Goal: Find specific page/section: Find specific page/section

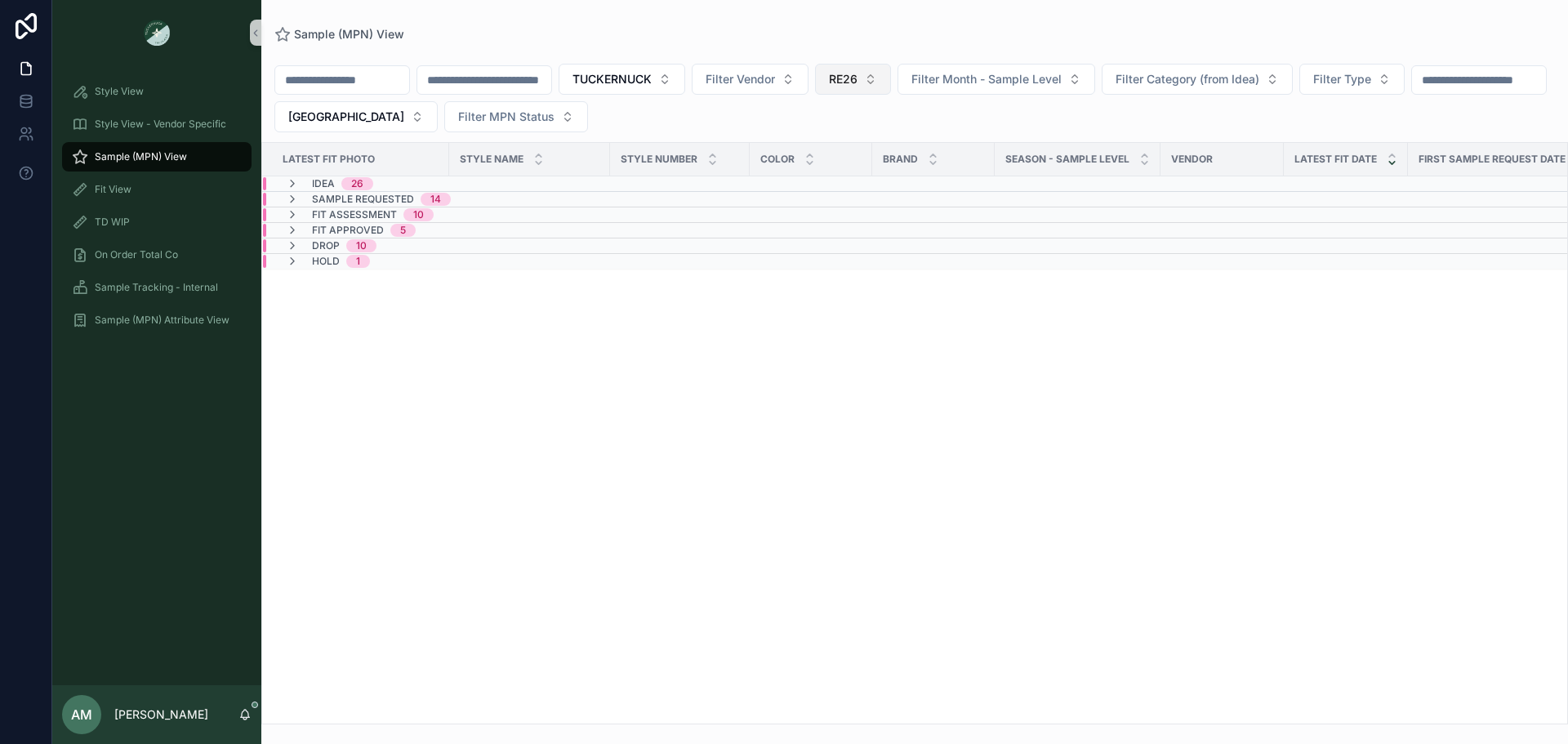
click at [858, 72] on span "RE26" at bounding box center [843, 79] width 29 height 16
click at [893, 145] on div "None" at bounding box center [938, 145] width 196 height 26
click at [551, 82] on input "scrollable content" at bounding box center [484, 80] width 134 height 23
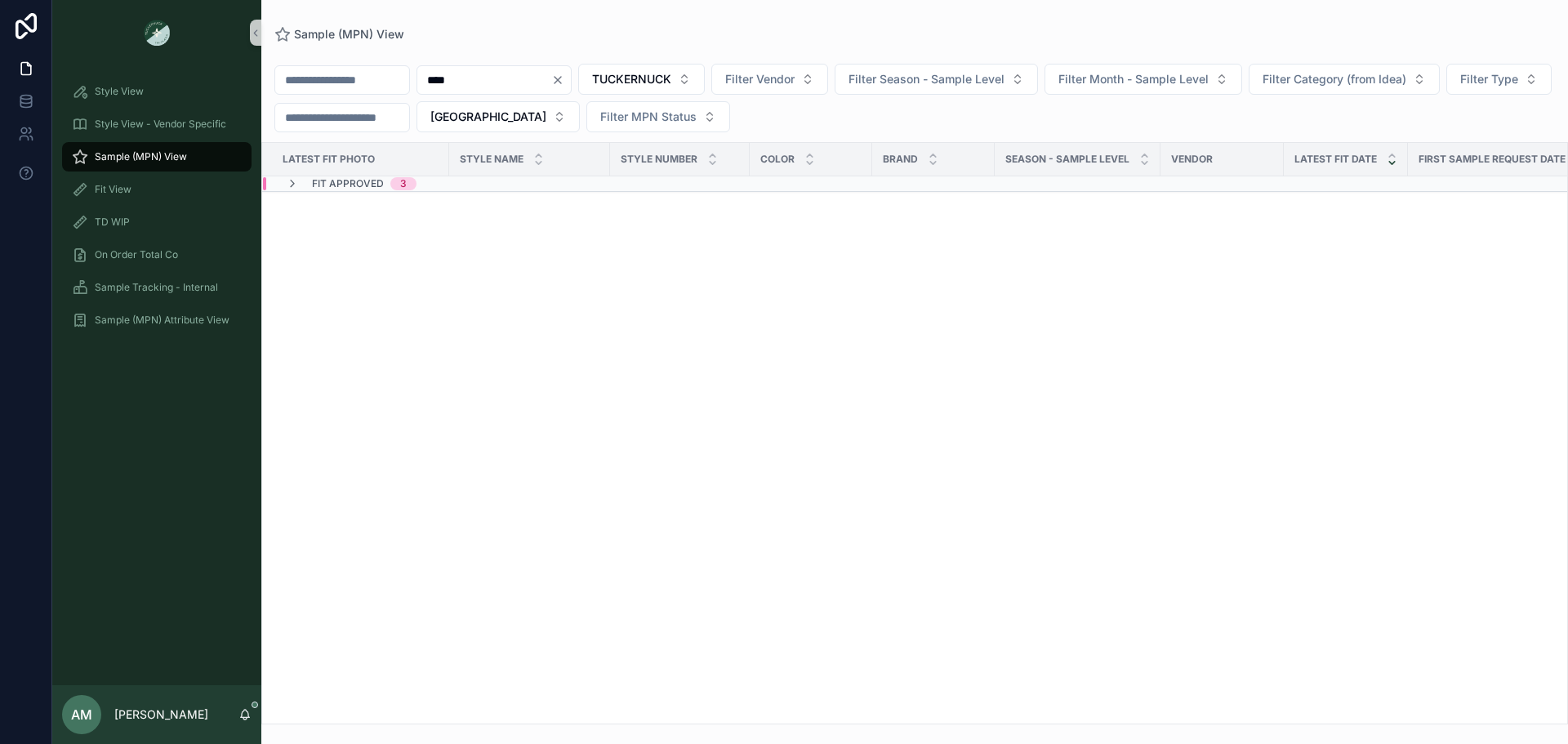
type input "****"
click at [490, 186] on div "Fit Approved 3" at bounding box center [506, 183] width 486 height 13
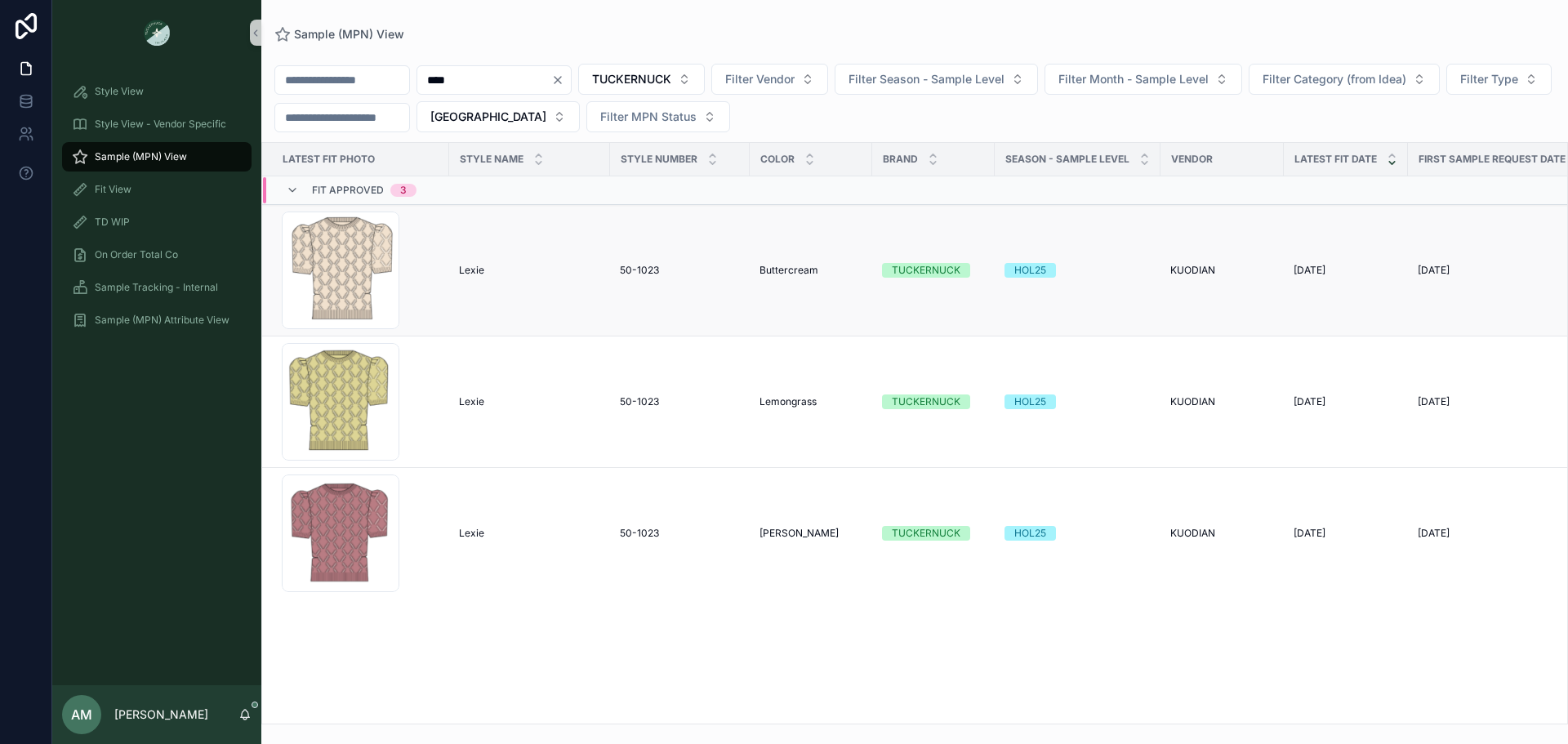
click at [497, 280] on td "[PERSON_NAME] [PERSON_NAME]" at bounding box center [529, 270] width 161 height 131
click at [466, 263] on td "[PERSON_NAME] [PERSON_NAME]" at bounding box center [529, 270] width 161 height 131
click at [475, 270] on span "Lexie" at bounding box center [471, 270] width 25 height 13
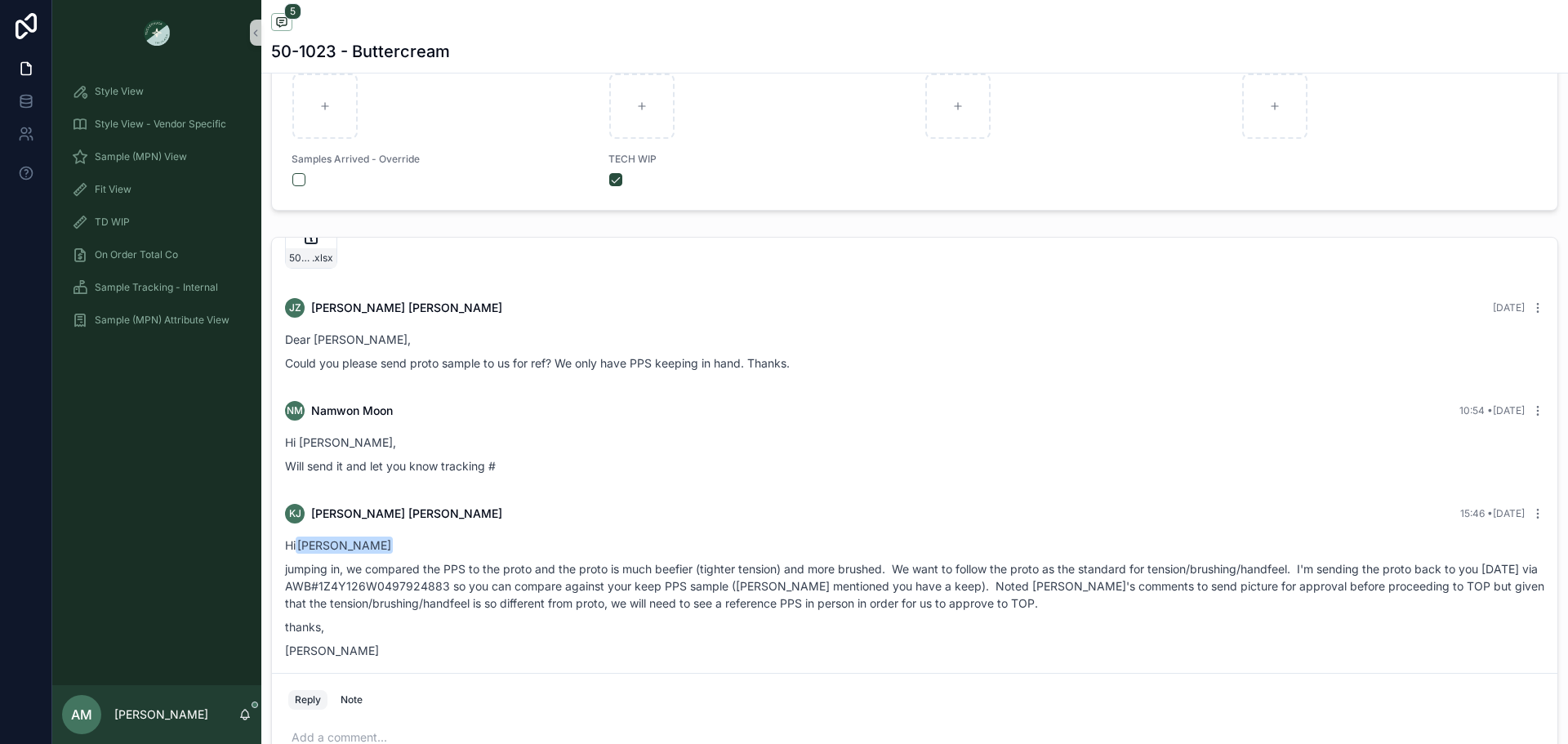
scroll to position [315, 0]
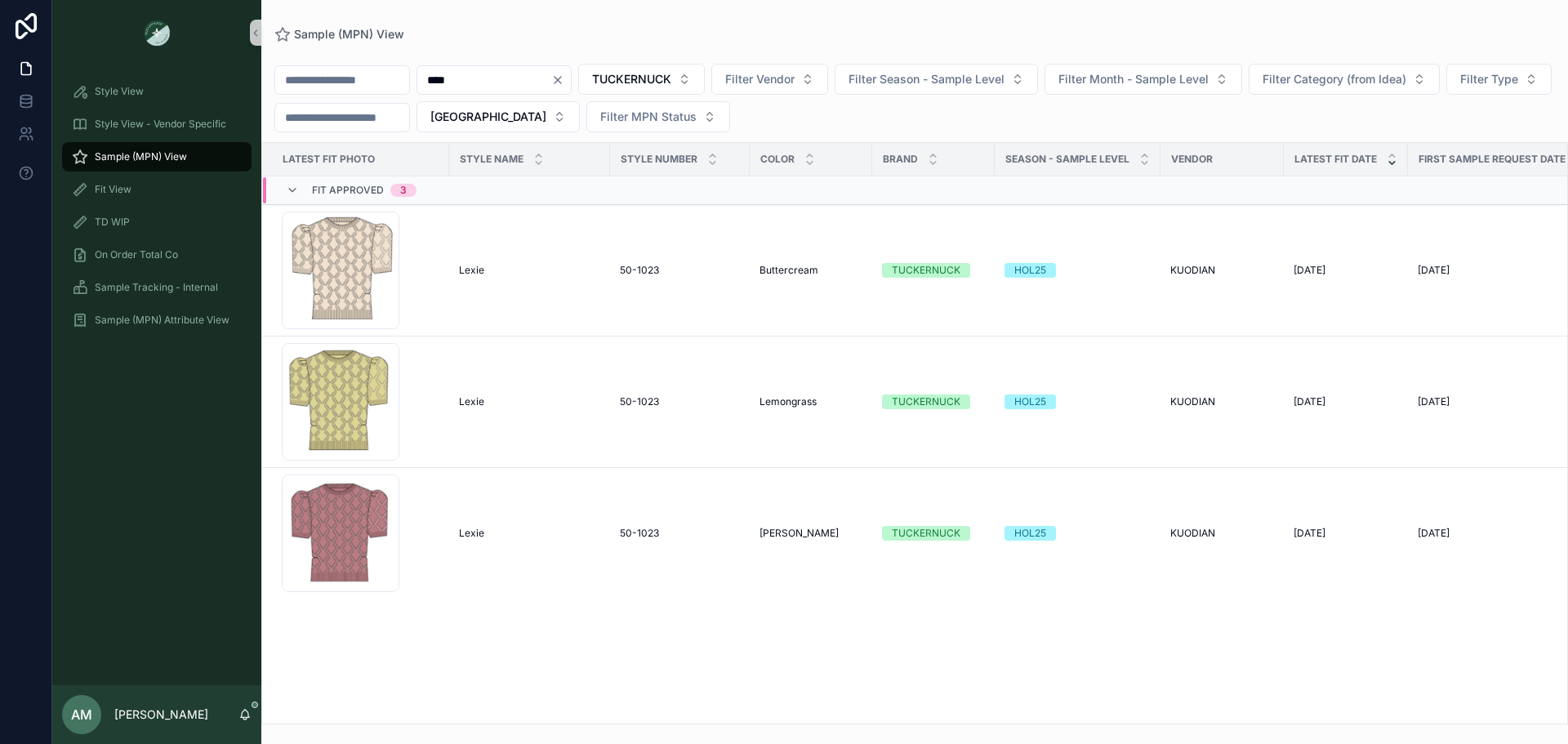
click at [564, 75] on icon "Clear" at bounding box center [557, 80] width 13 height 13
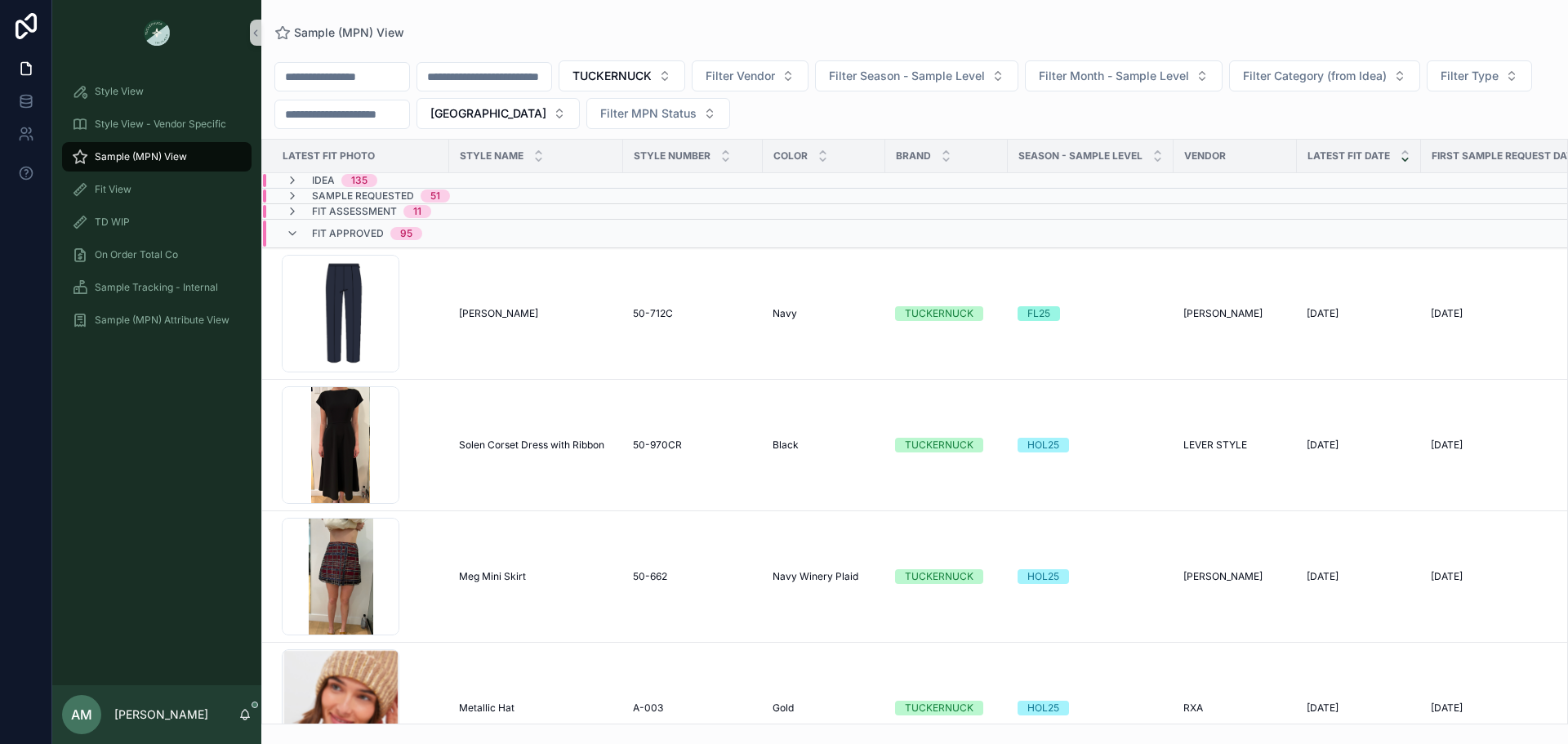
click at [359, 230] on span "Fit Approved" at bounding box center [348, 233] width 72 height 13
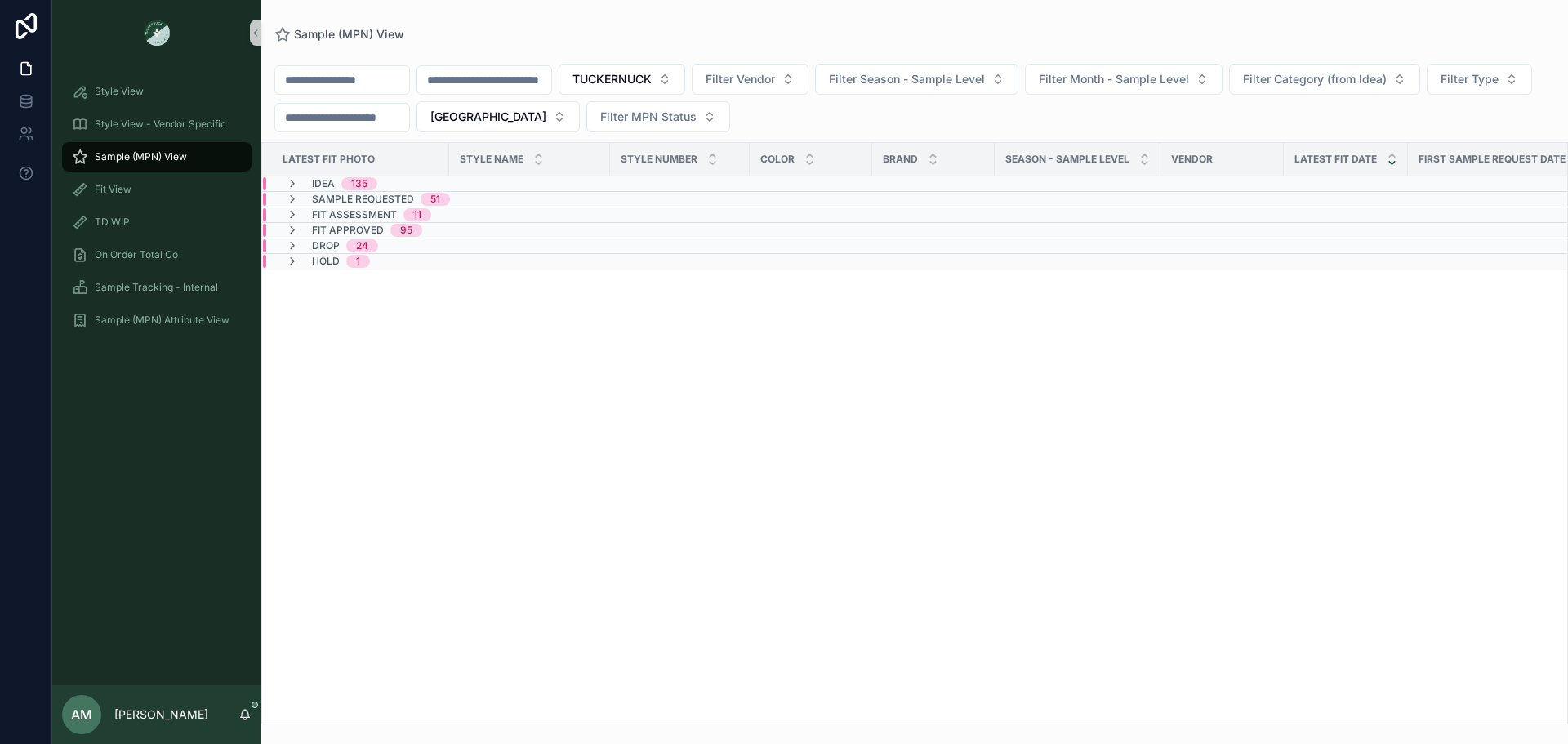
click at [373, 200] on span "Sample Requested" at bounding box center [363, 199] width 102 height 13
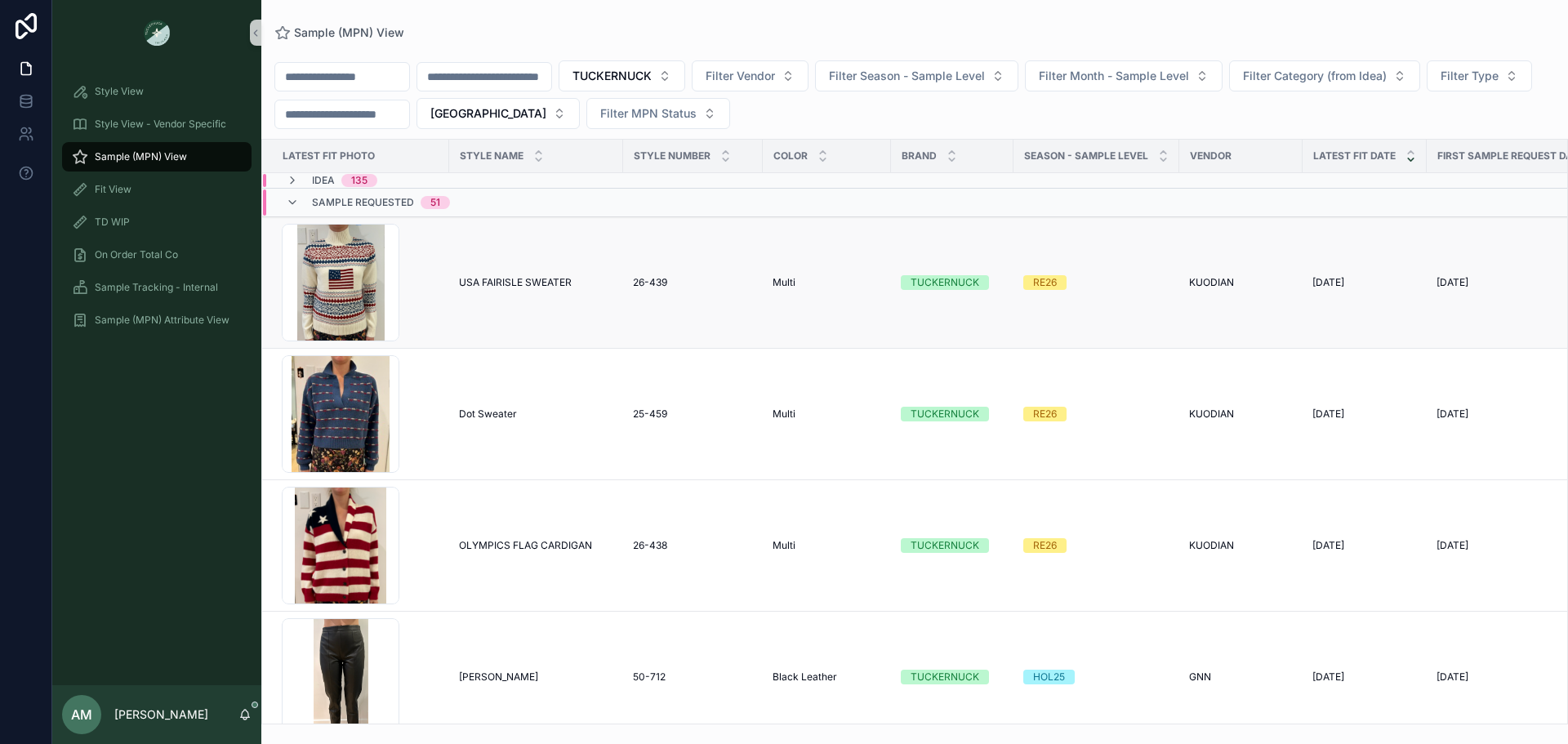
click at [1045, 285] on div "RE26" at bounding box center [1045, 282] width 24 height 15
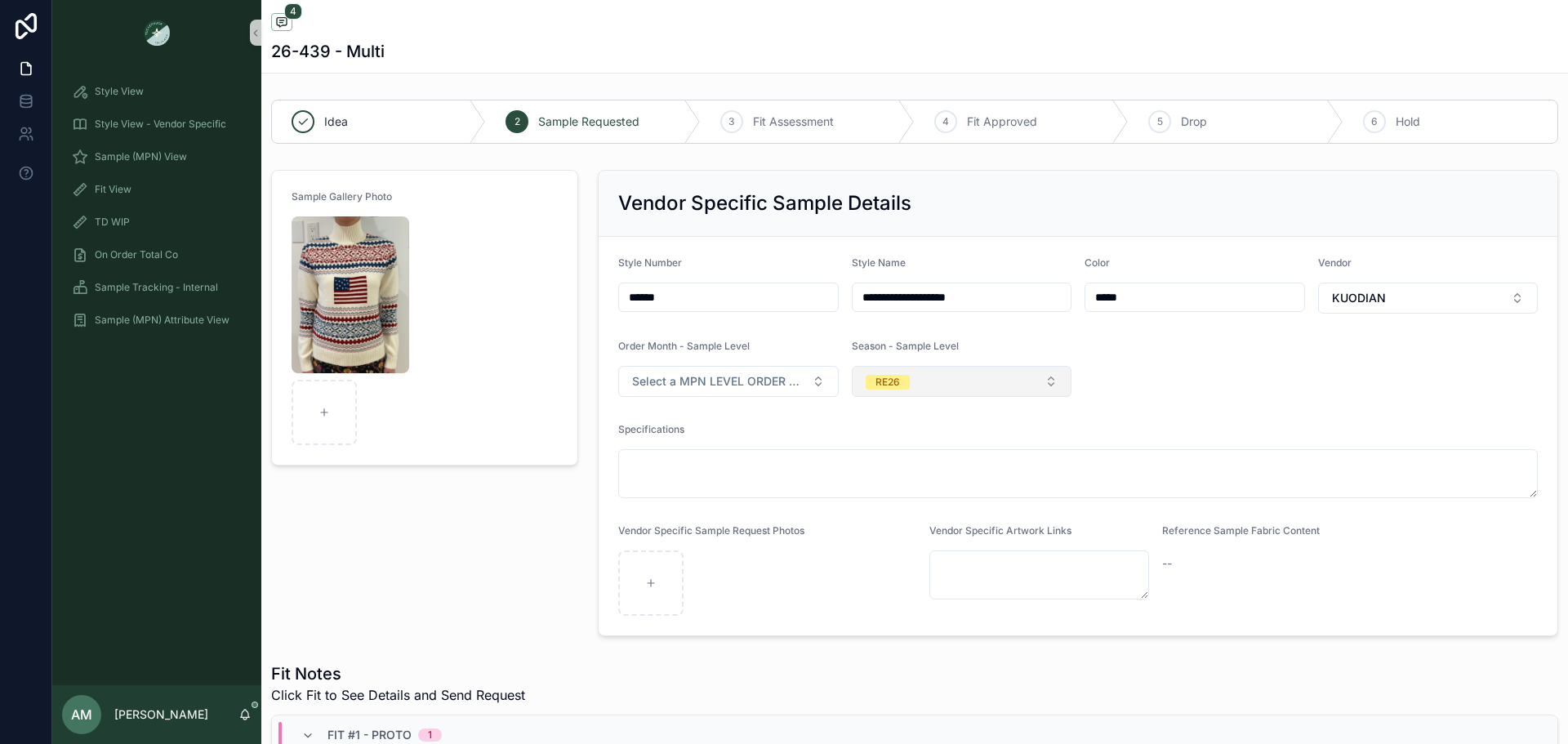
click at [995, 384] on button "RE26" at bounding box center [962, 381] width 221 height 31
click at [948, 538] on div "HOL25" at bounding box center [955, 544] width 210 height 25
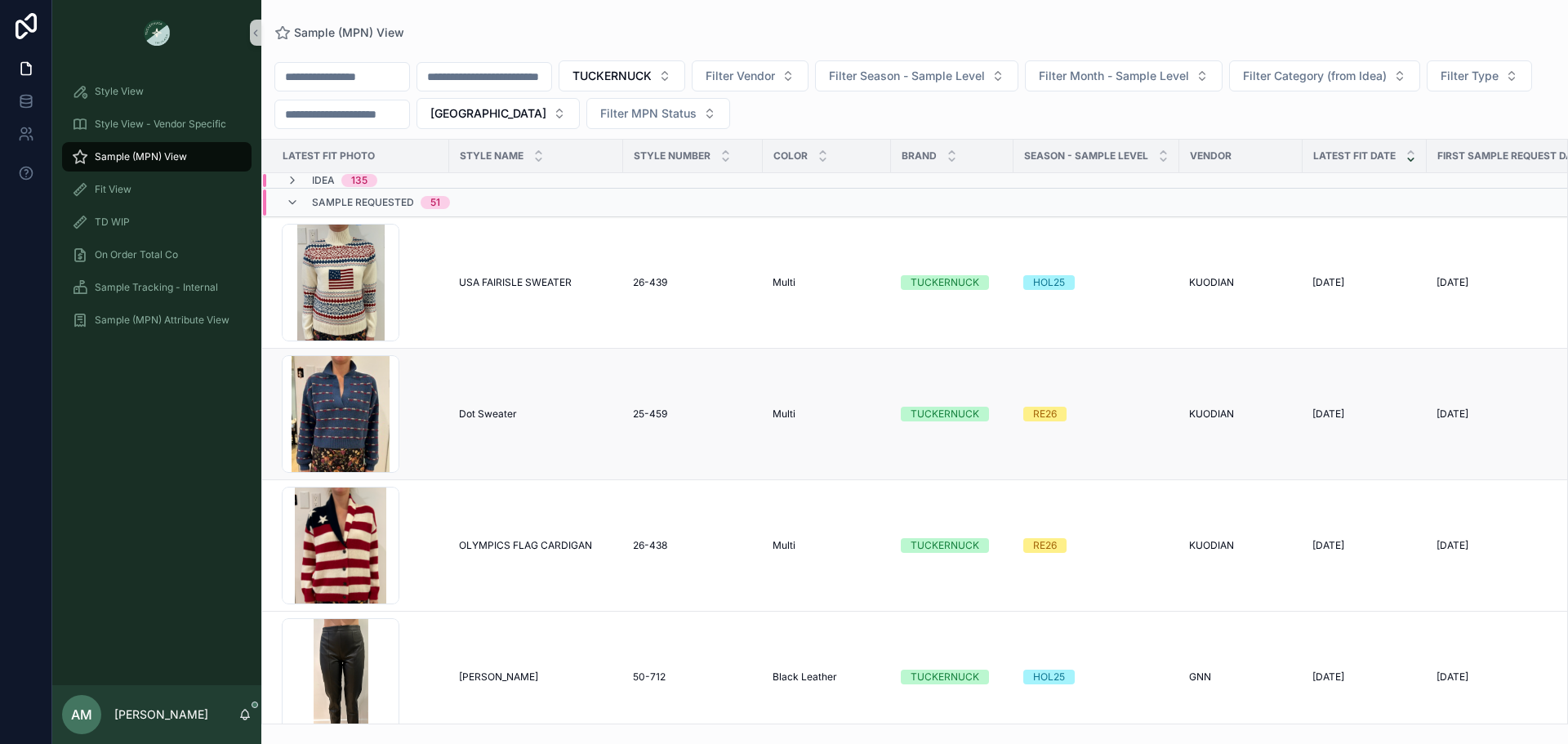
click at [1034, 407] on div "RE26" at bounding box center [1045, 414] width 24 height 15
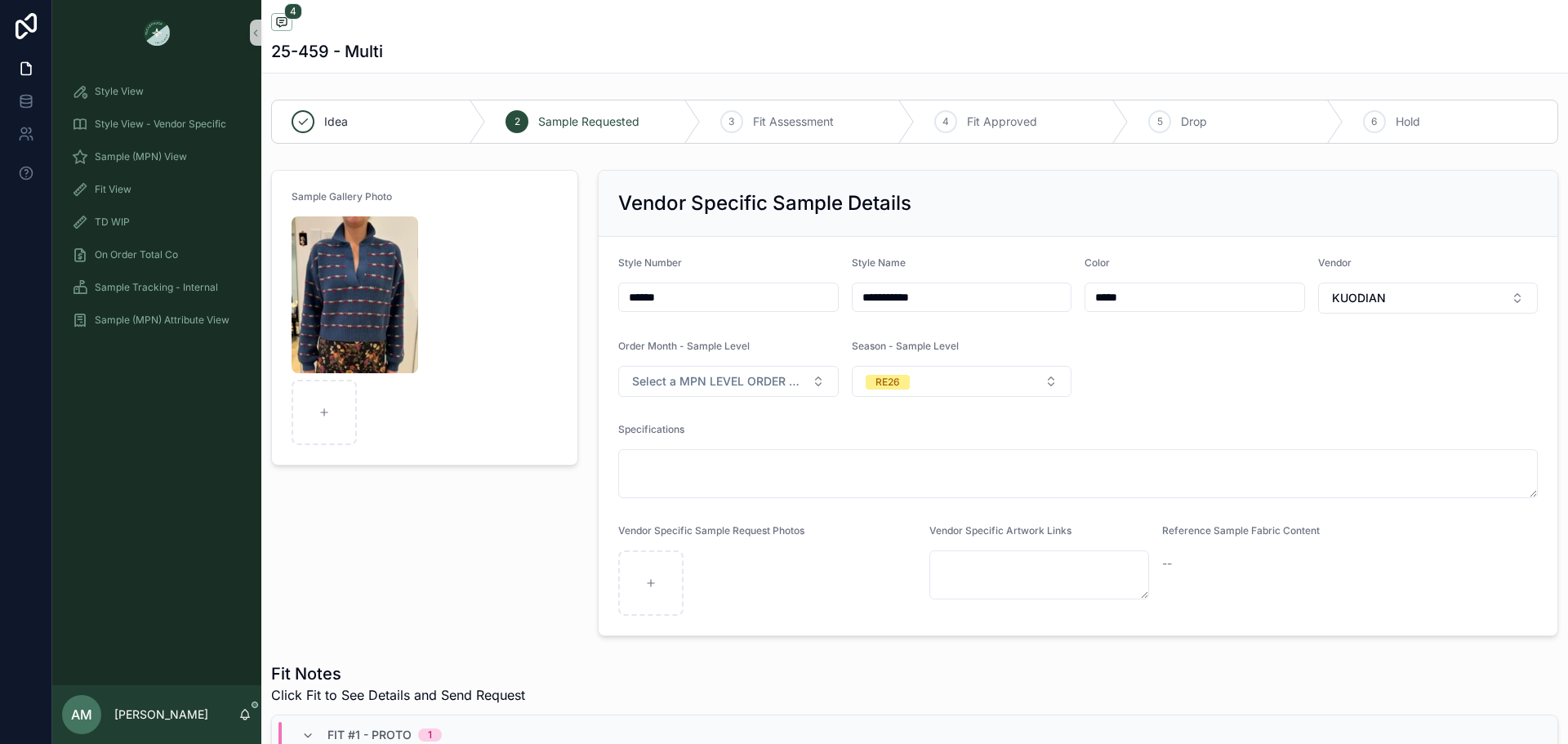
scroll to position [14, 0]
click at [907, 371] on button "RE26" at bounding box center [962, 381] width 221 height 31
click at [944, 540] on div "HOL25" at bounding box center [955, 544] width 210 height 25
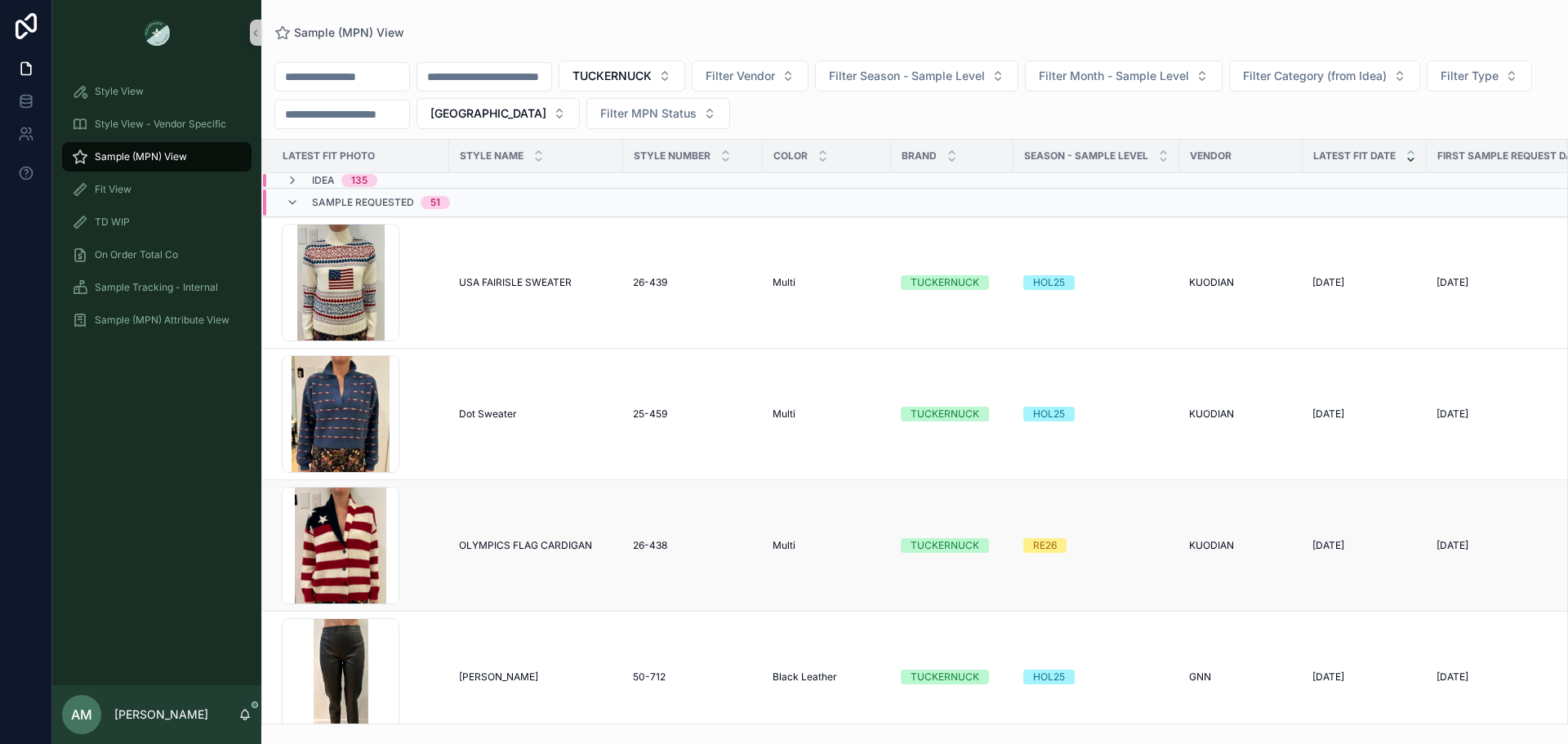
click at [1058, 550] on span "RE26" at bounding box center [1044, 545] width 43 height 15
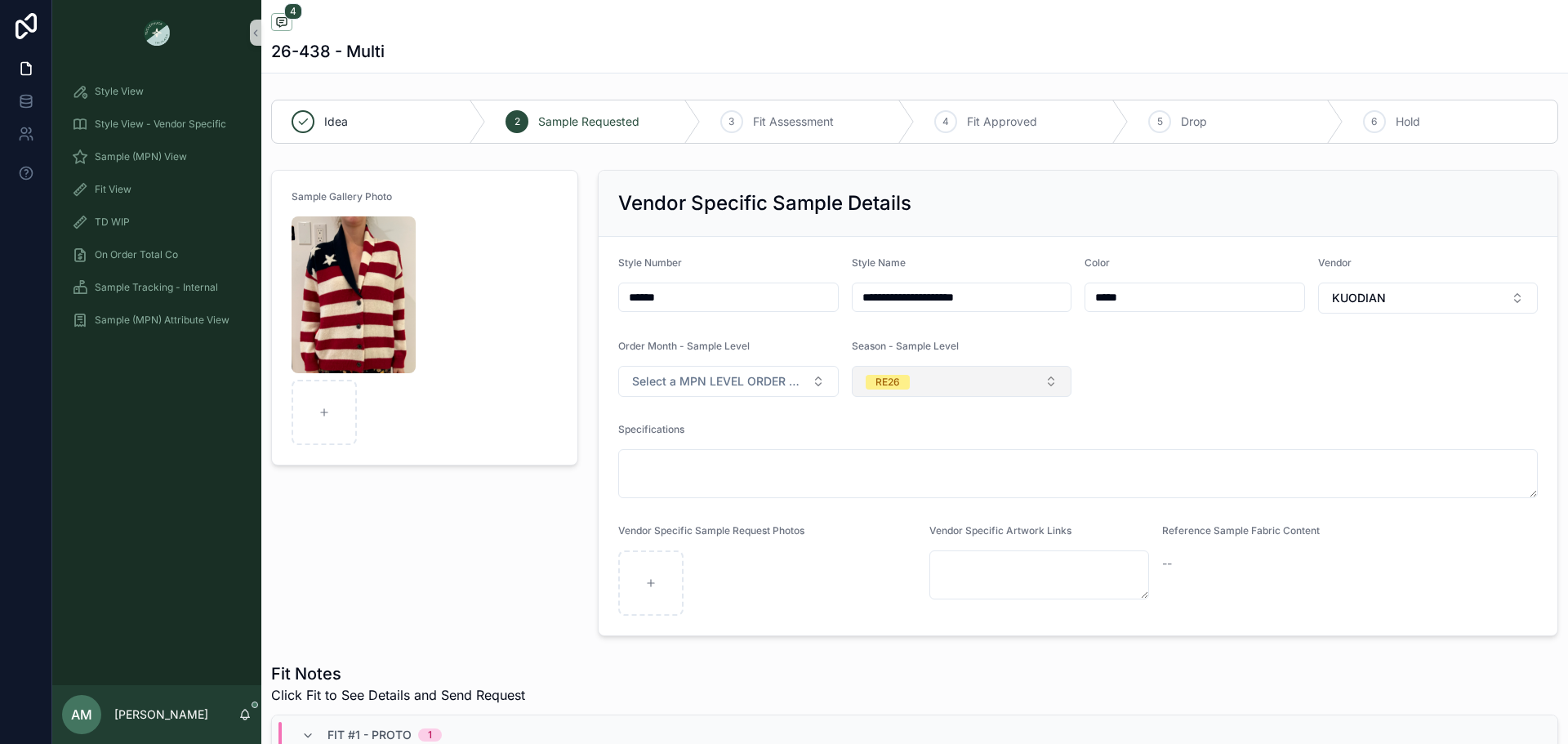
scroll to position [14, 0]
click at [891, 374] on span "RE26" at bounding box center [888, 381] width 44 height 16
click at [915, 537] on div "HOL25" at bounding box center [955, 544] width 210 height 25
click at [938, 386] on button "HOL25" at bounding box center [962, 381] width 221 height 31
click at [935, 522] on div "RE26" at bounding box center [955, 520] width 210 height 25
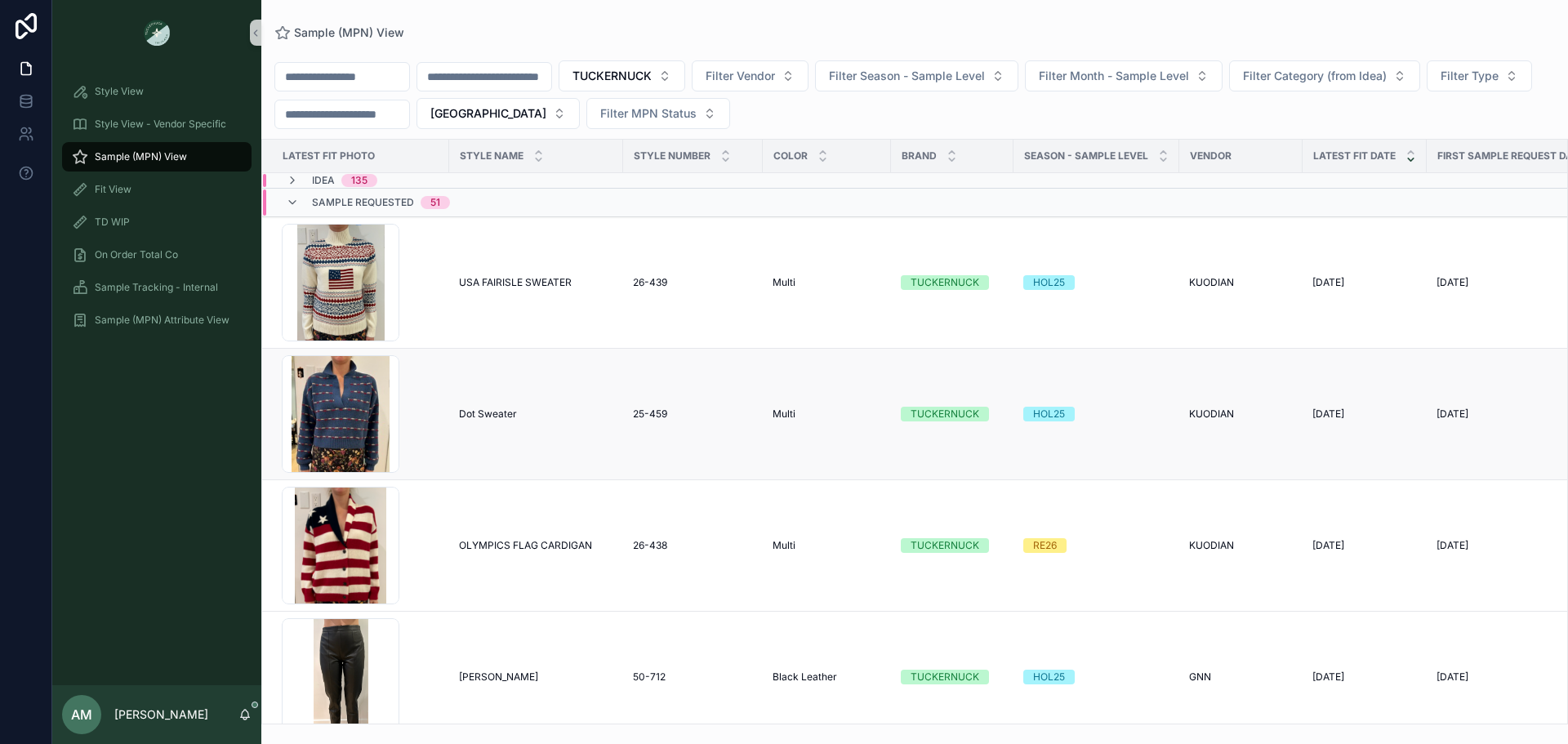
click at [1054, 418] on div "HOL25" at bounding box center [1049, 414] width 32 height 15
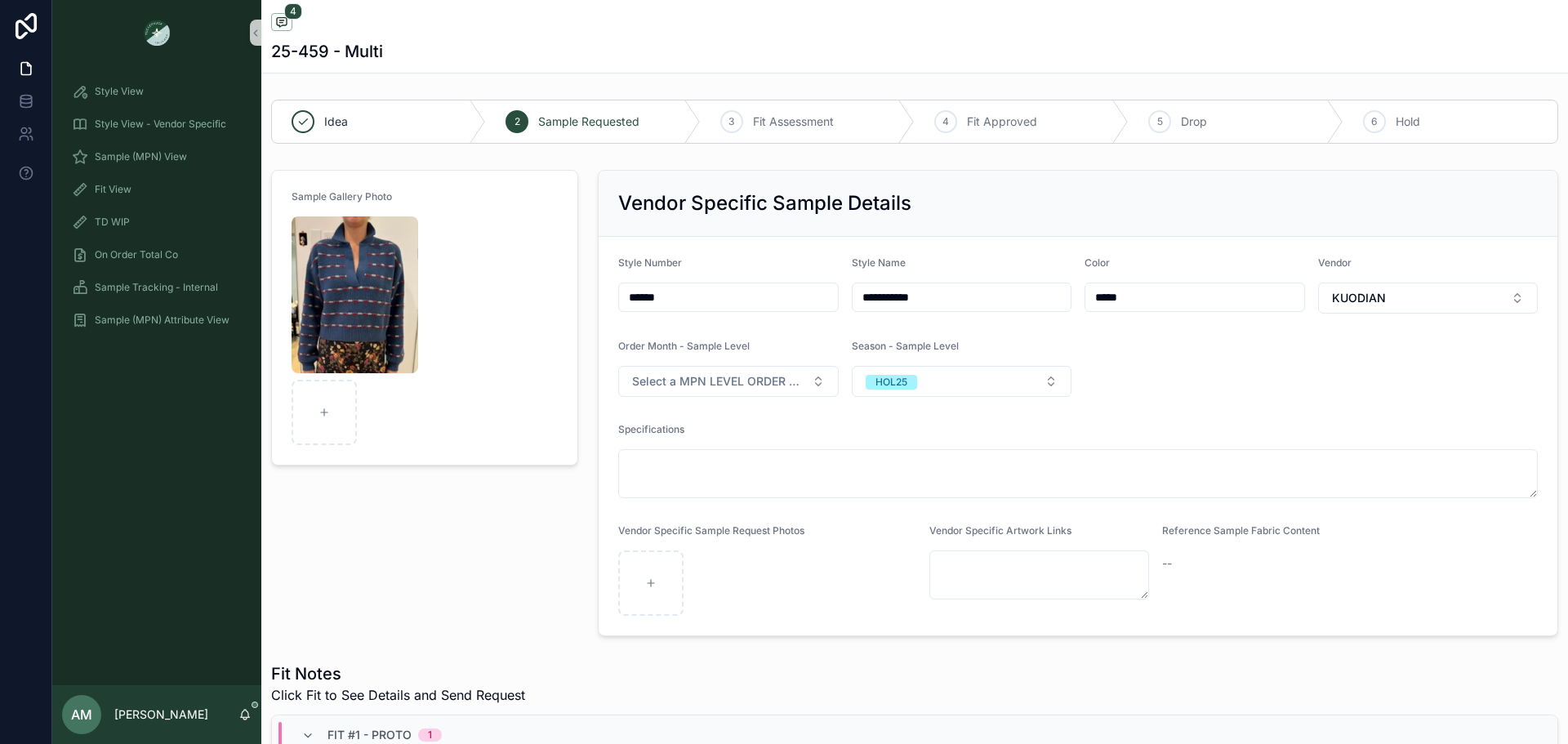
scroll to position [14, 0]
click at [996, 388] on button "HOL25" at bounding box center [962, 381] width 221 height 31
click at [965, 526] on div "RE26" at bounding box center [955, 520] width 210 height 25
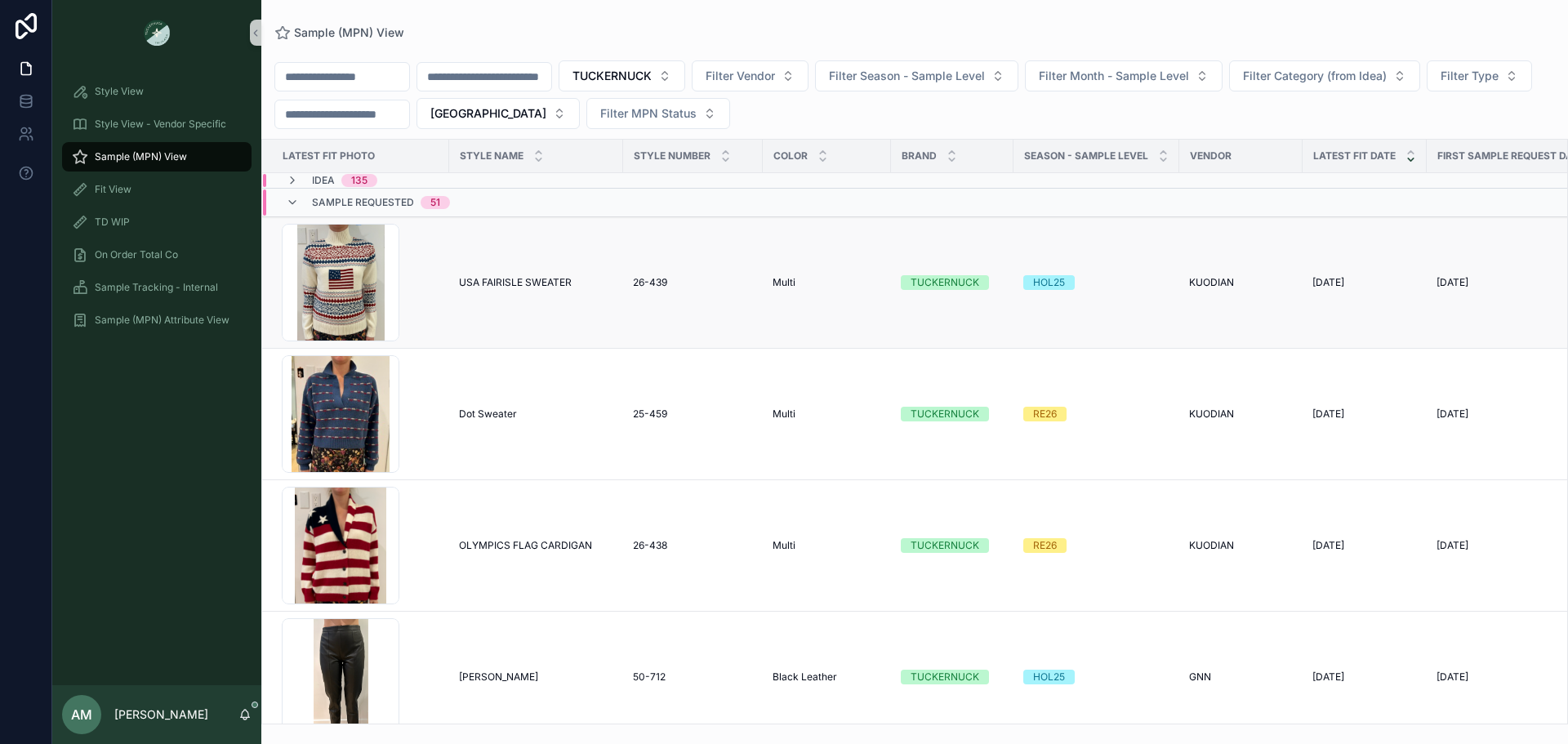
click at [1055, 283] on div "HOL25" at bounding box center [1049, 282] width 32 height 15
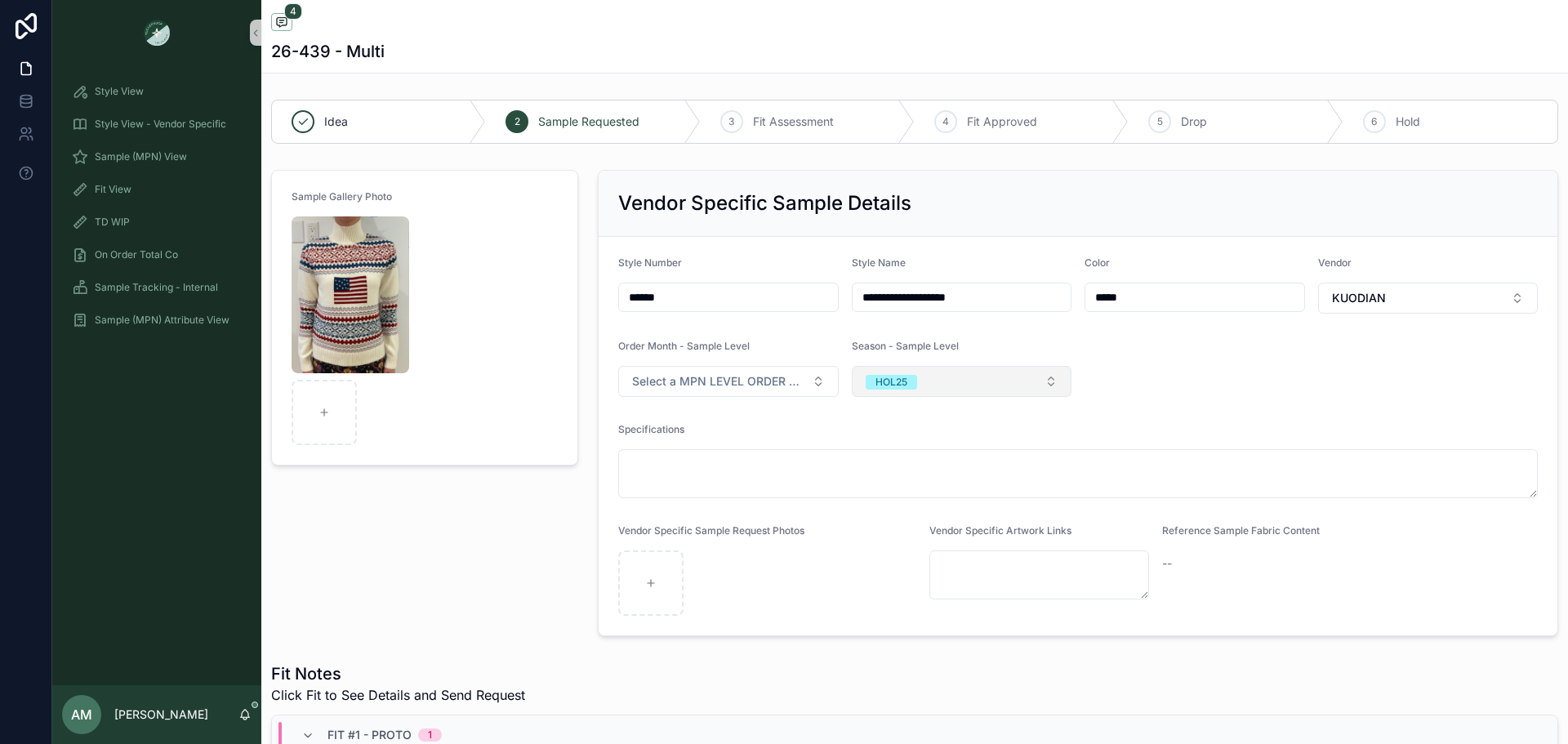
click at [962, 389] on button "HOL25" at bounding box center [962, 381] width 221 height 31
click at [966, 515] on div "RE26" at bounding box center [955, 520] width 210 height 25
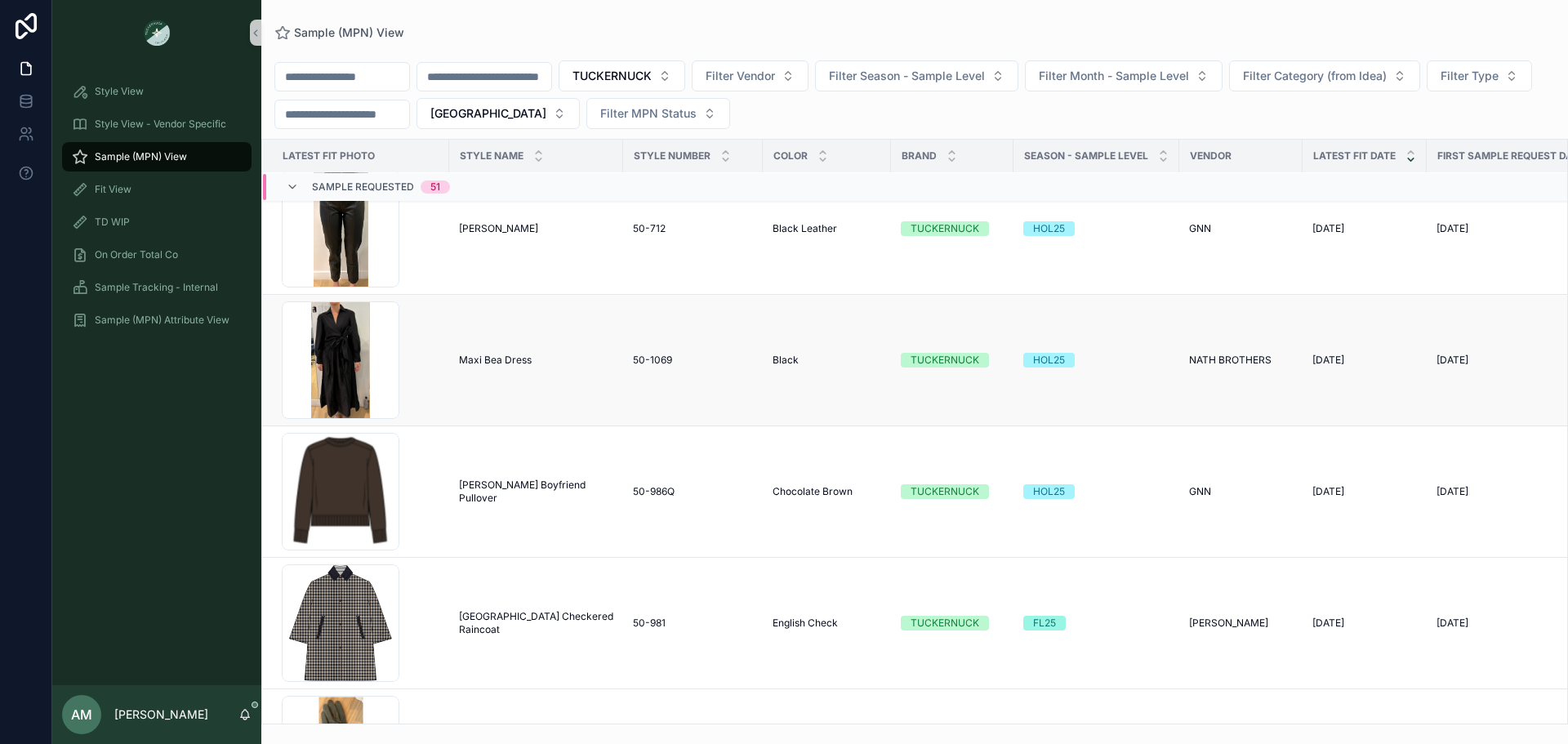
scroll to position [653, 0]
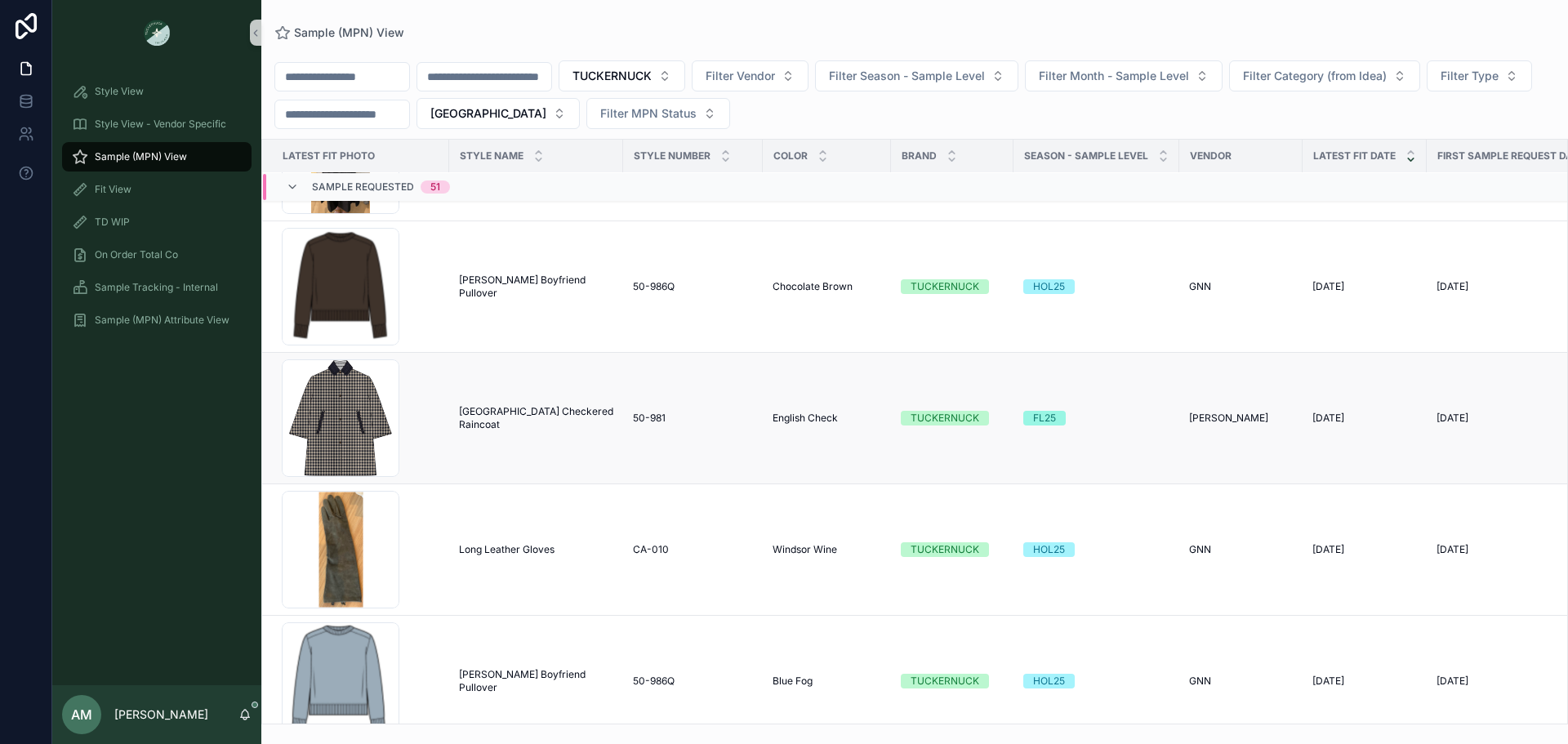
click at [551, 418] on span "[GEOGRAPHIC_DATA] Checkered Raincoat" at bounding box center [536, 418] width 154 height 26
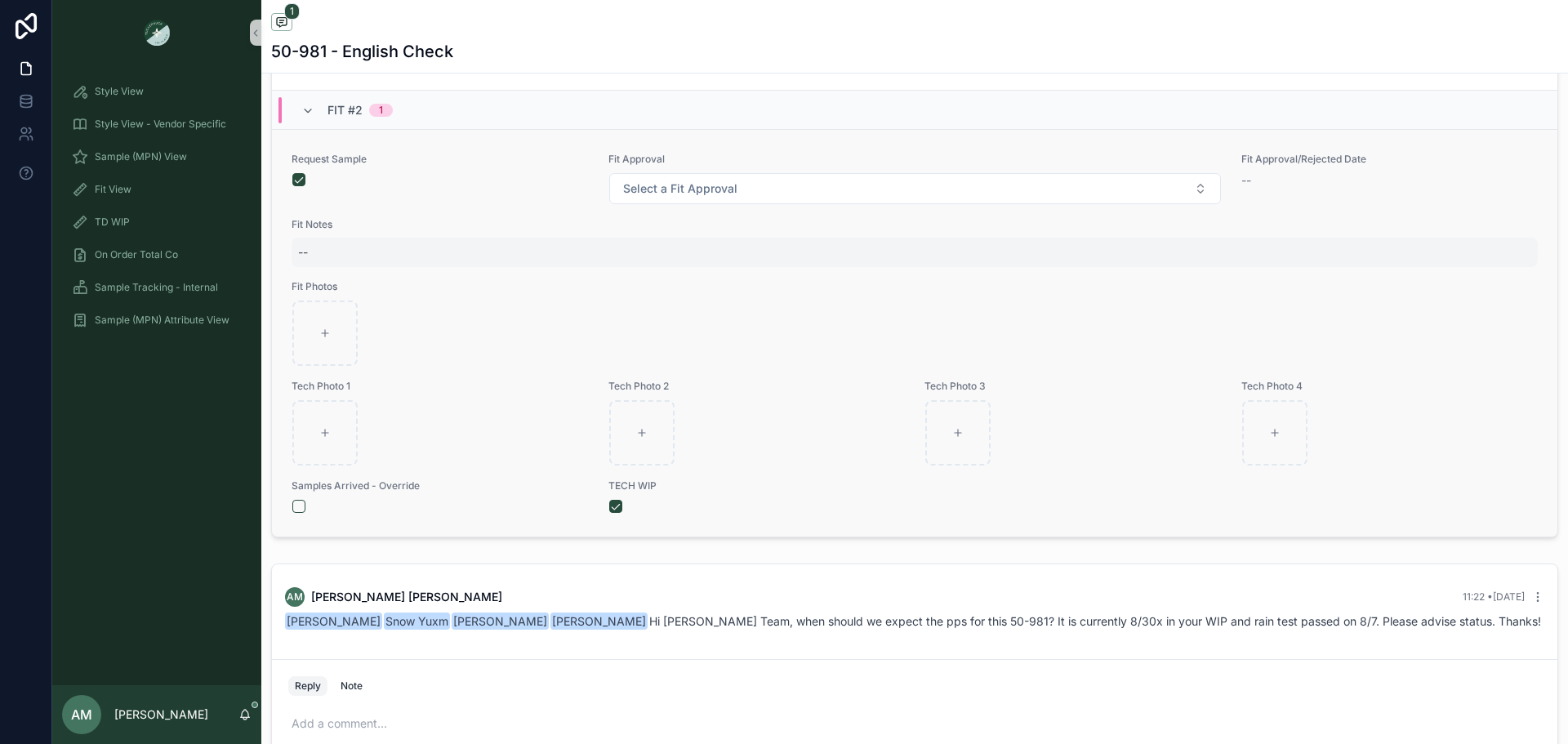
scroll to position [1062, 0]
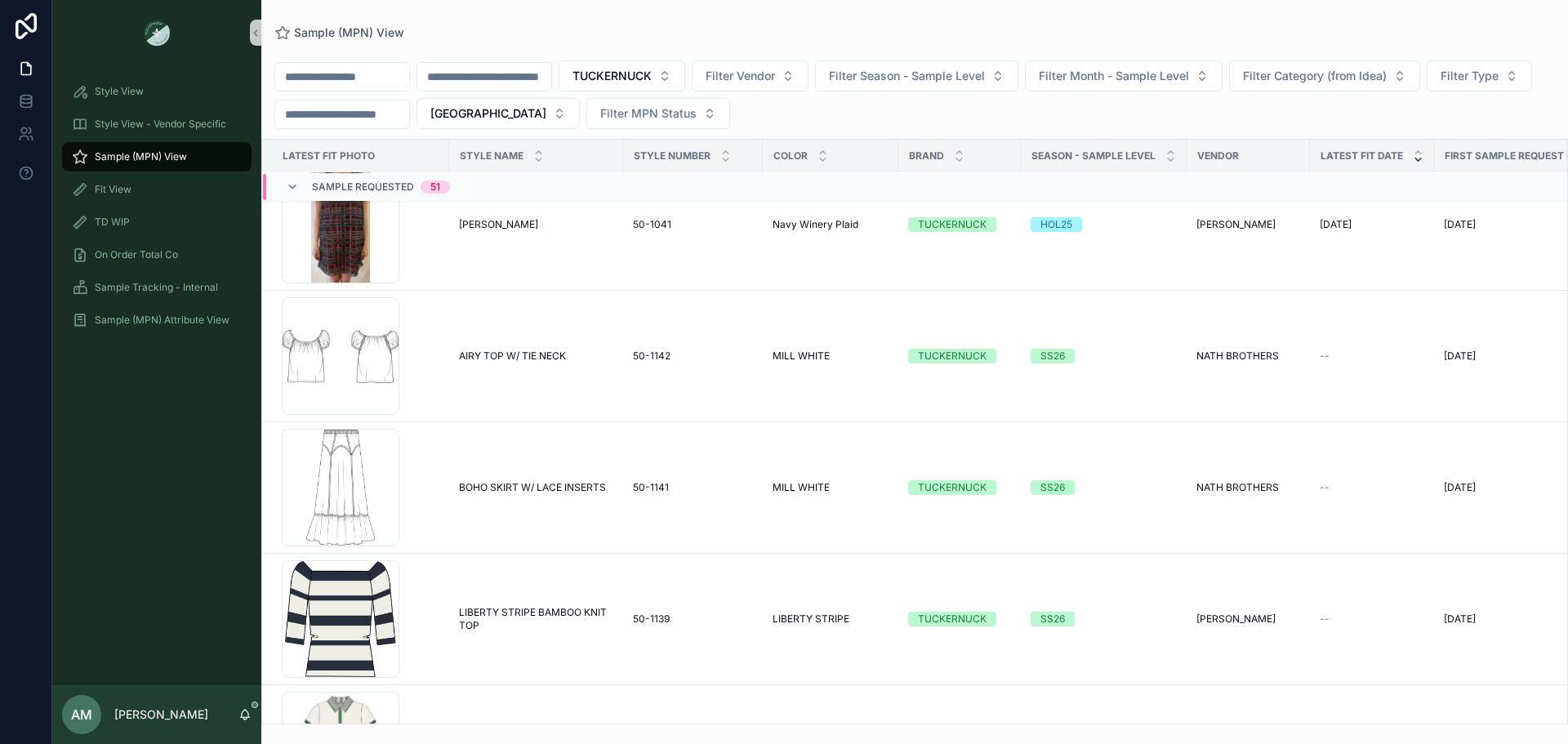
scroll to position [5094, 0]
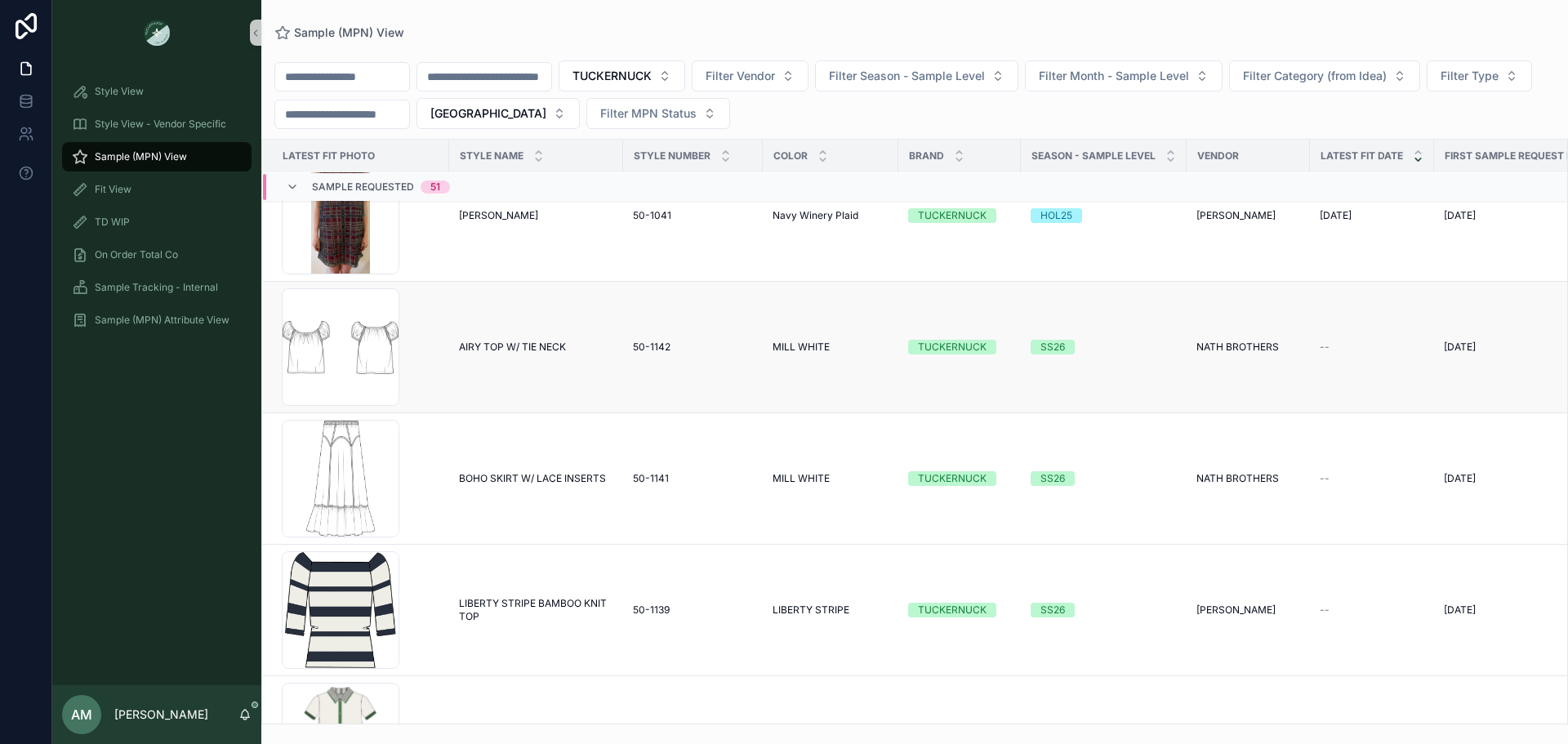
click at [434, 356] on div "Asset-7 .png" at bounding box center [361, 347] width 158 height 118
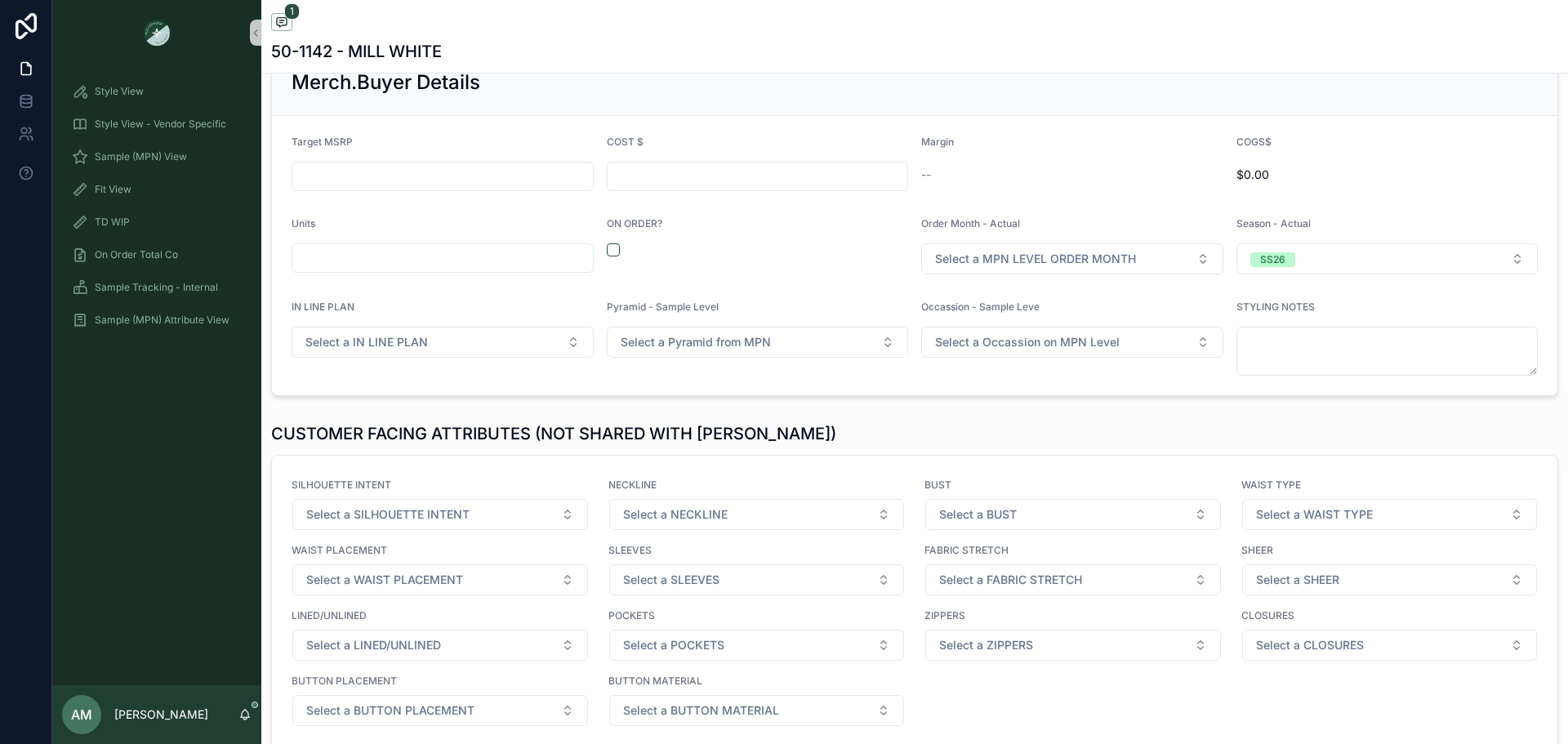
scroll to position [2042, 0]
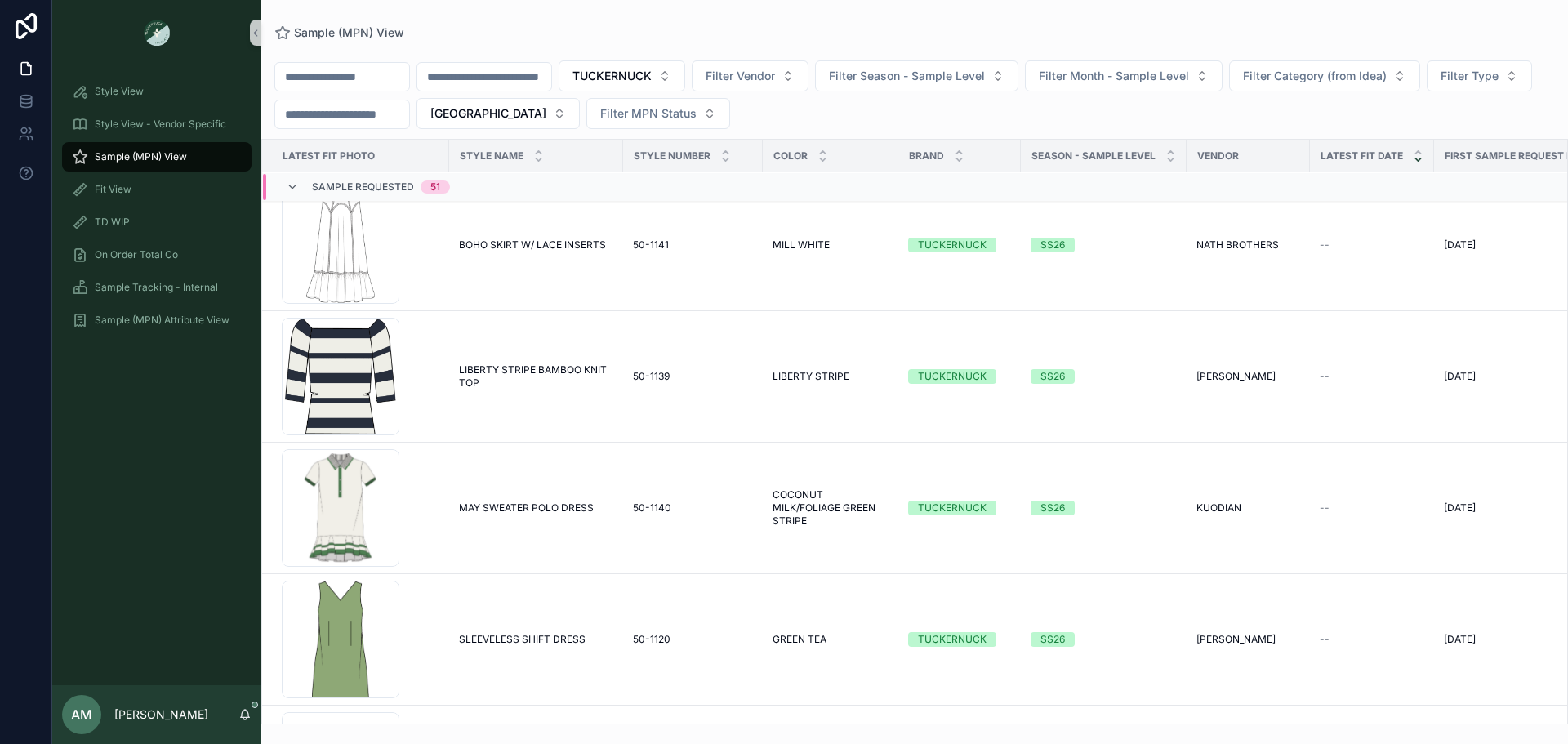
scroll to position [5324, 0]
click at [335, 185] on span "Sample Requested" at bounding box center [363, 186] width 102 height 13
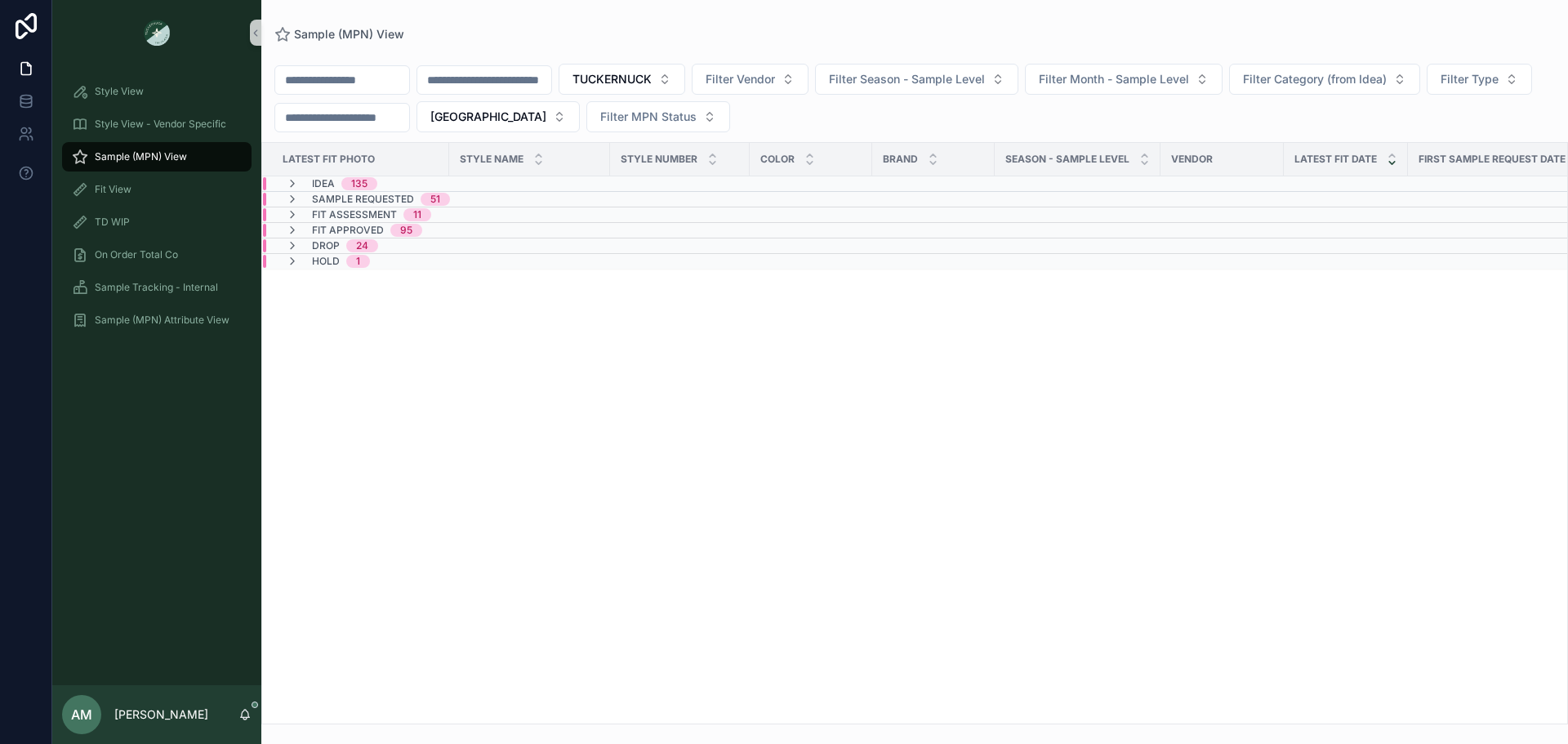
click at [369, 213] on span "Fit Assessment" at bounding box center [354, 214] width 85 height 13
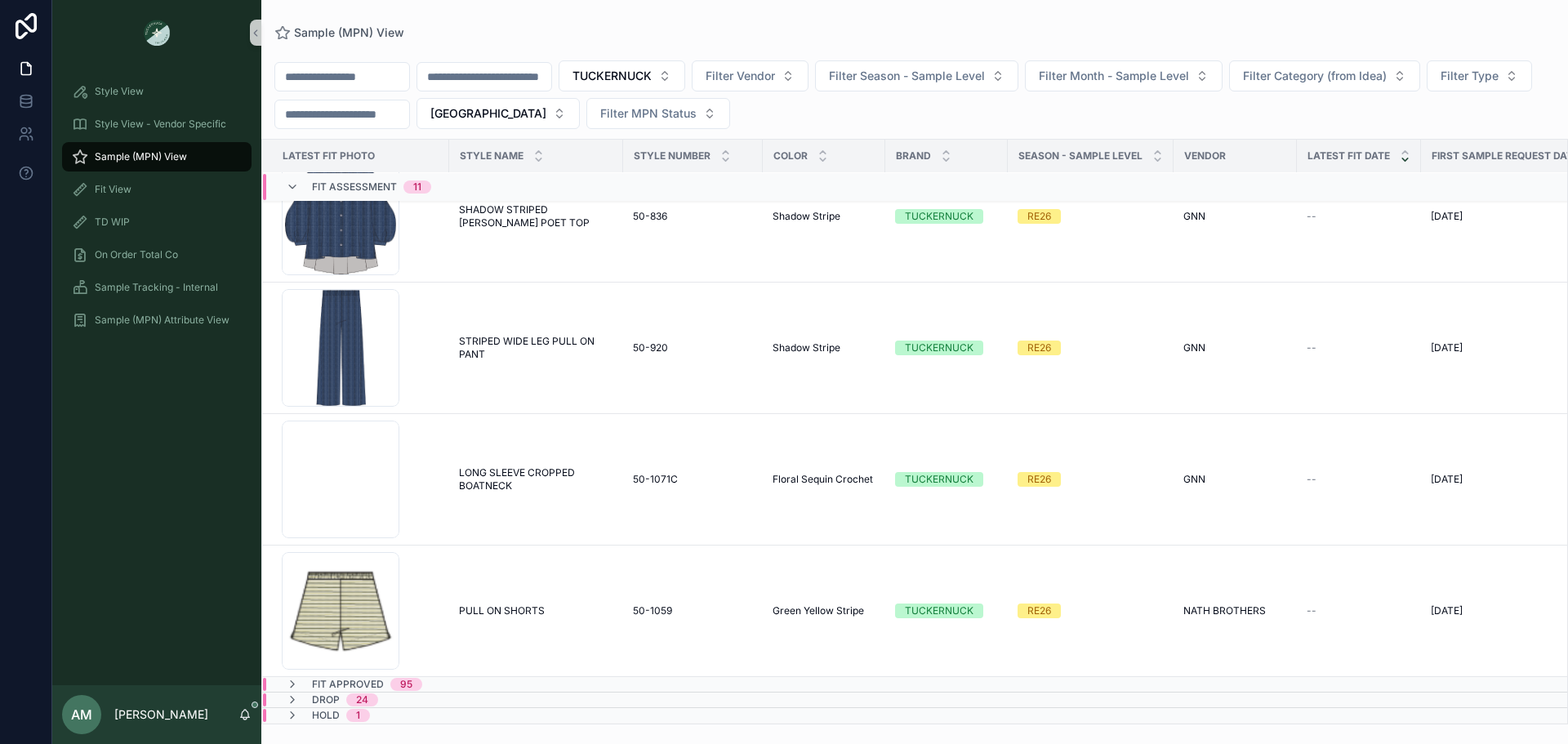
scroll to position [928, 0]
click at [353, 191] on span "Fit Assessment" at bounding box center [354, 186] width 85 height 13
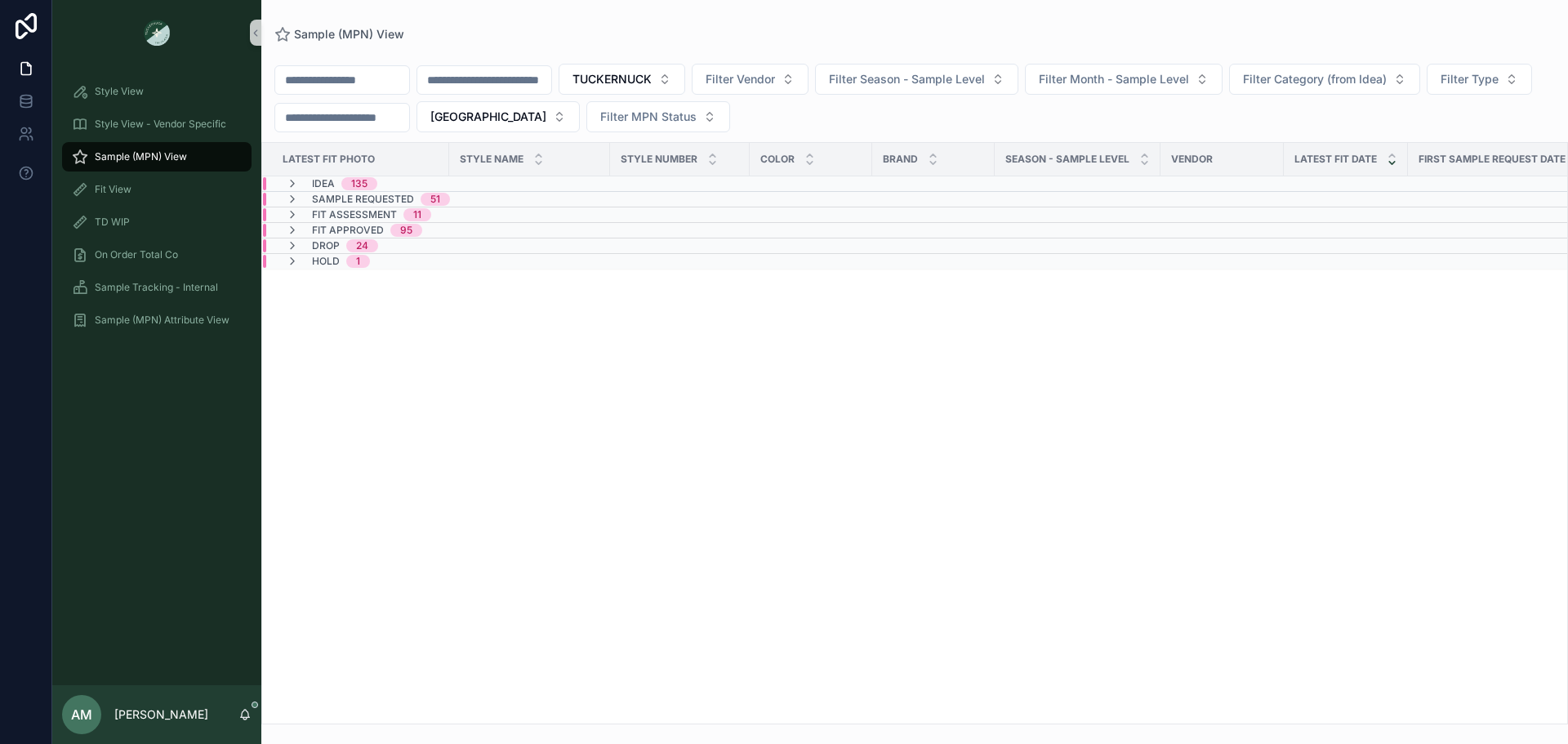
click at [363, 181] on div "135" at bounding box center [359, 183] width 16 height 13
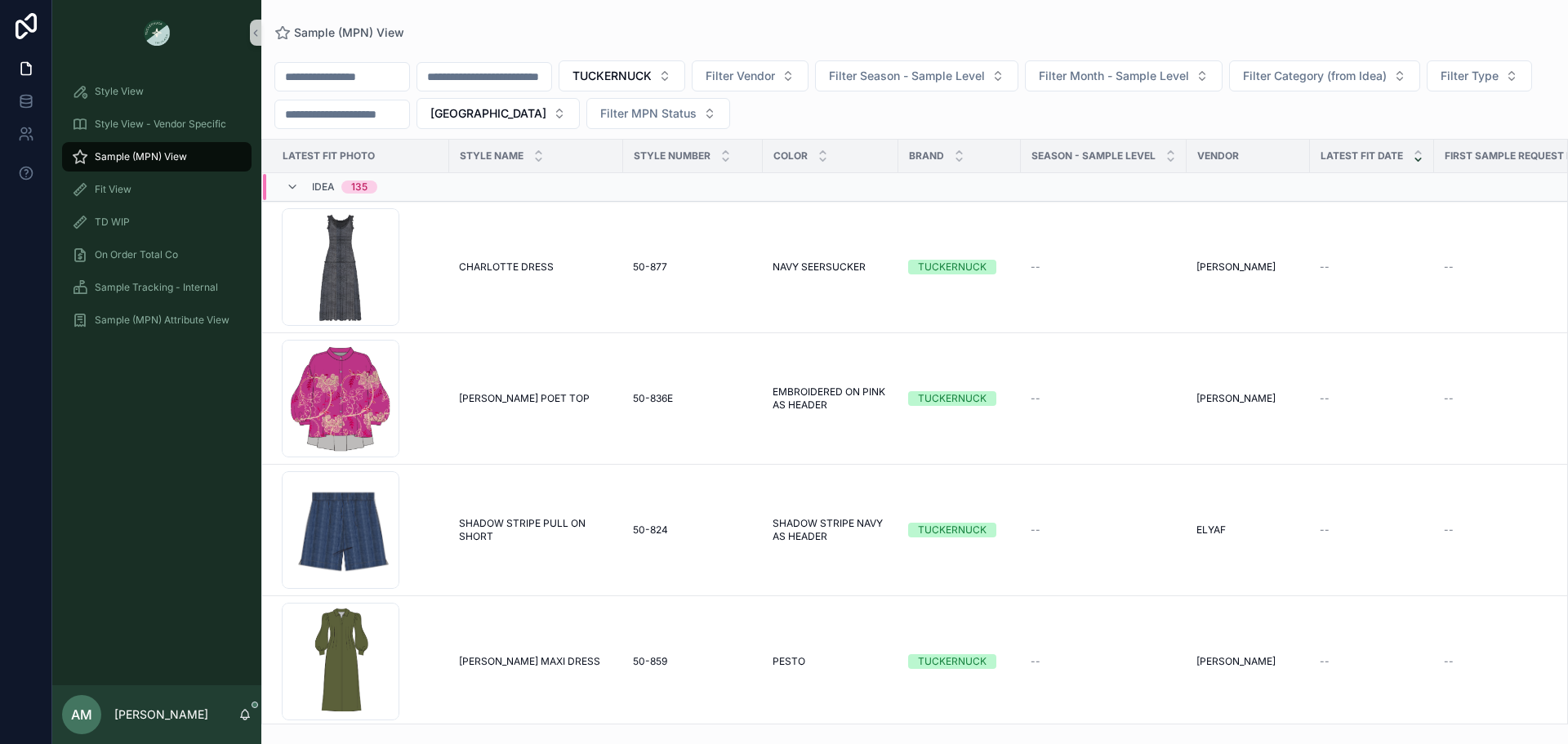
click at [542, 77] on input "scrollable content" at bounding box center [484, 76] width 134 height 23
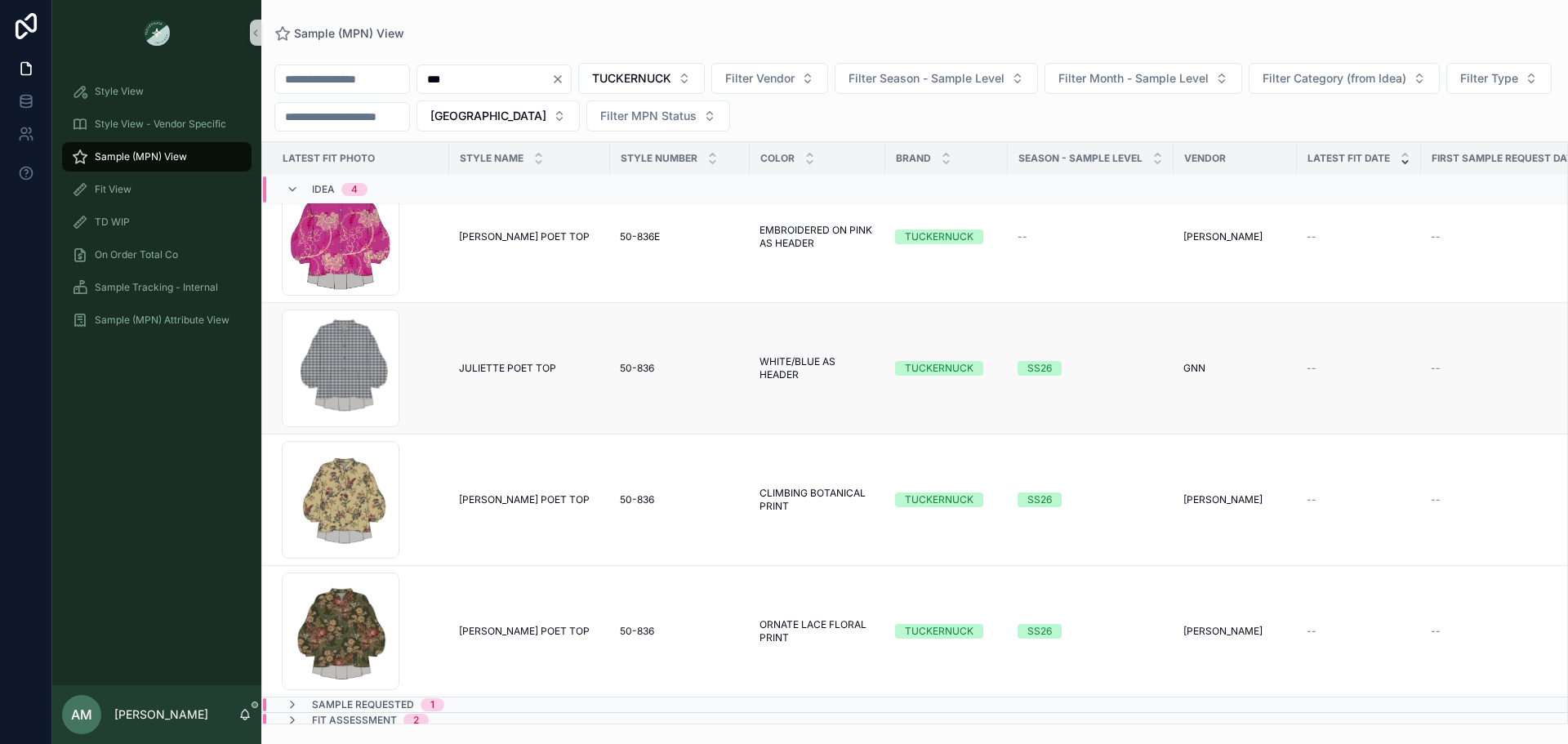
scroll to position [50, 0]
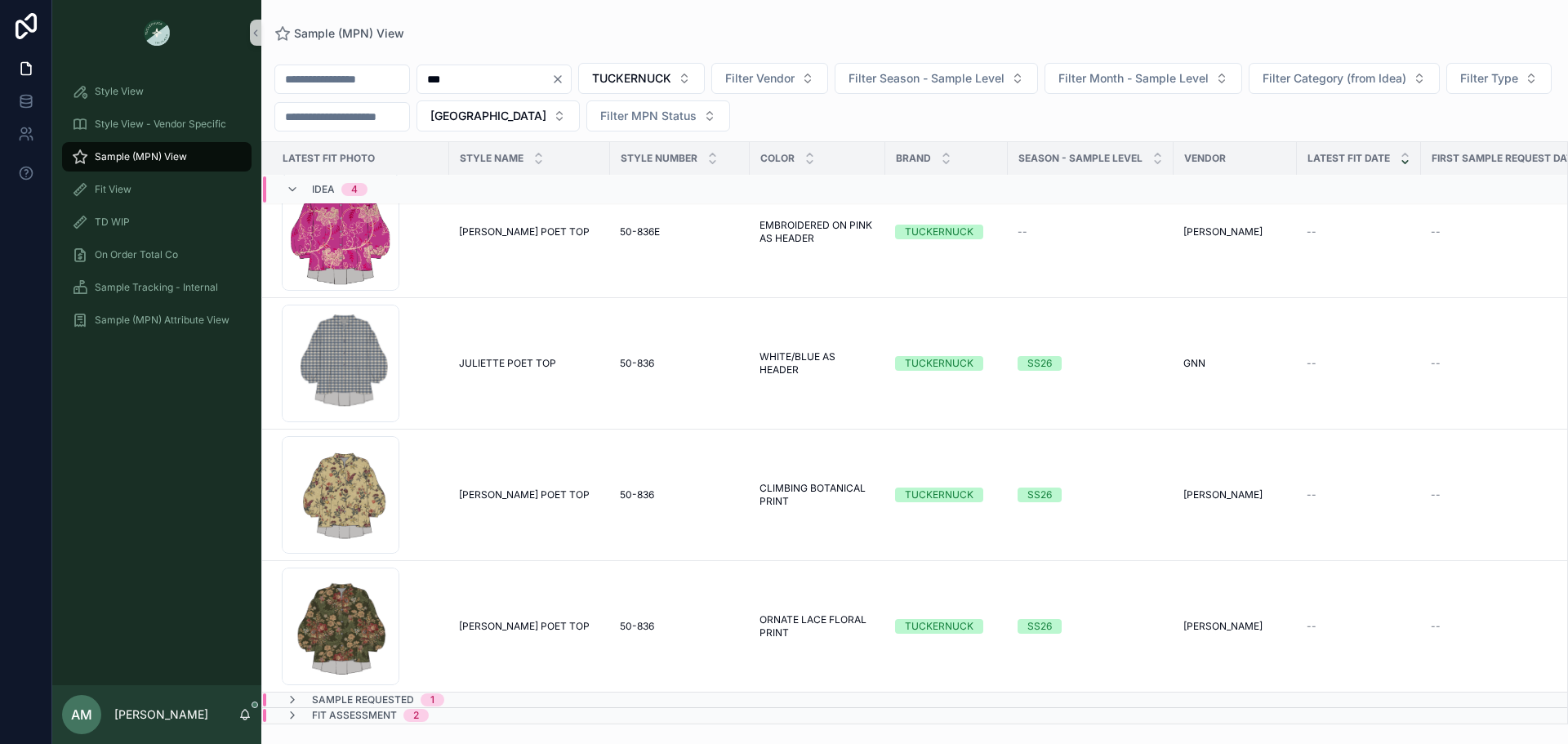
type input "***"
click at [495, 693] on div "Sample Requested 1" at bounding box center [506, 699] width 486 height 13
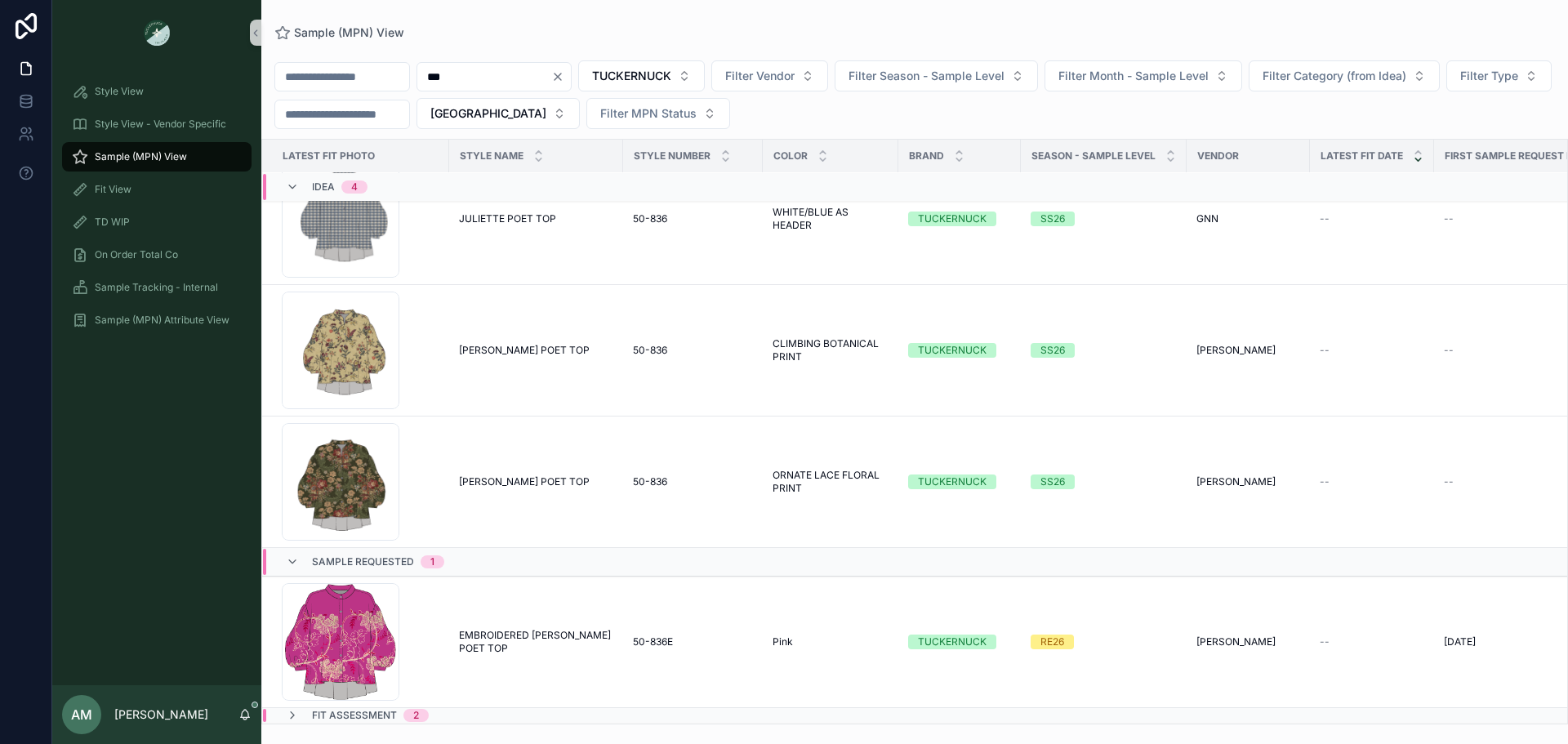
scroll to position [192, 0]
click at [432, 710] on td "Fit Assessment 2" at bounding box center [512, 716] width 501 height 16
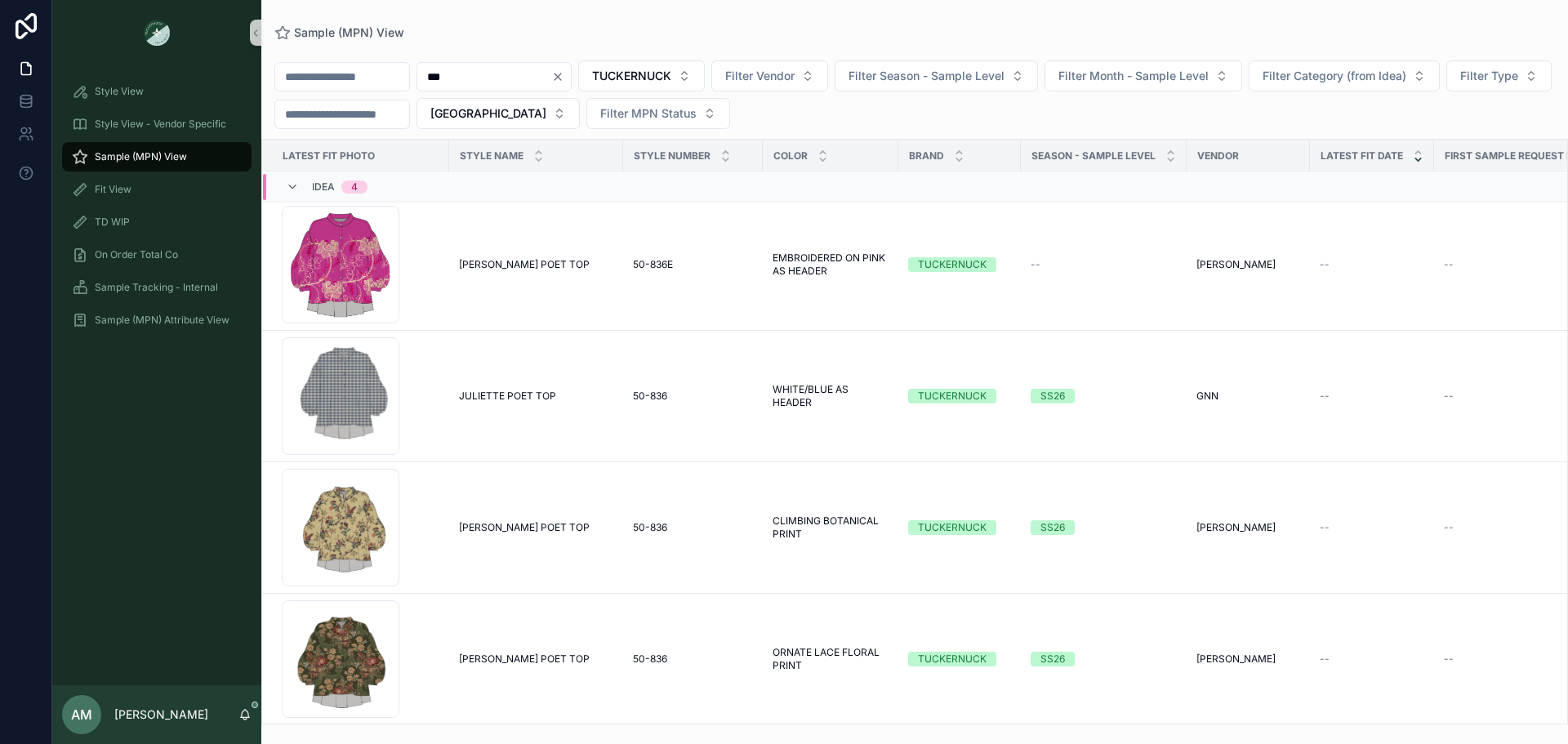
scroll to position [0, 0]
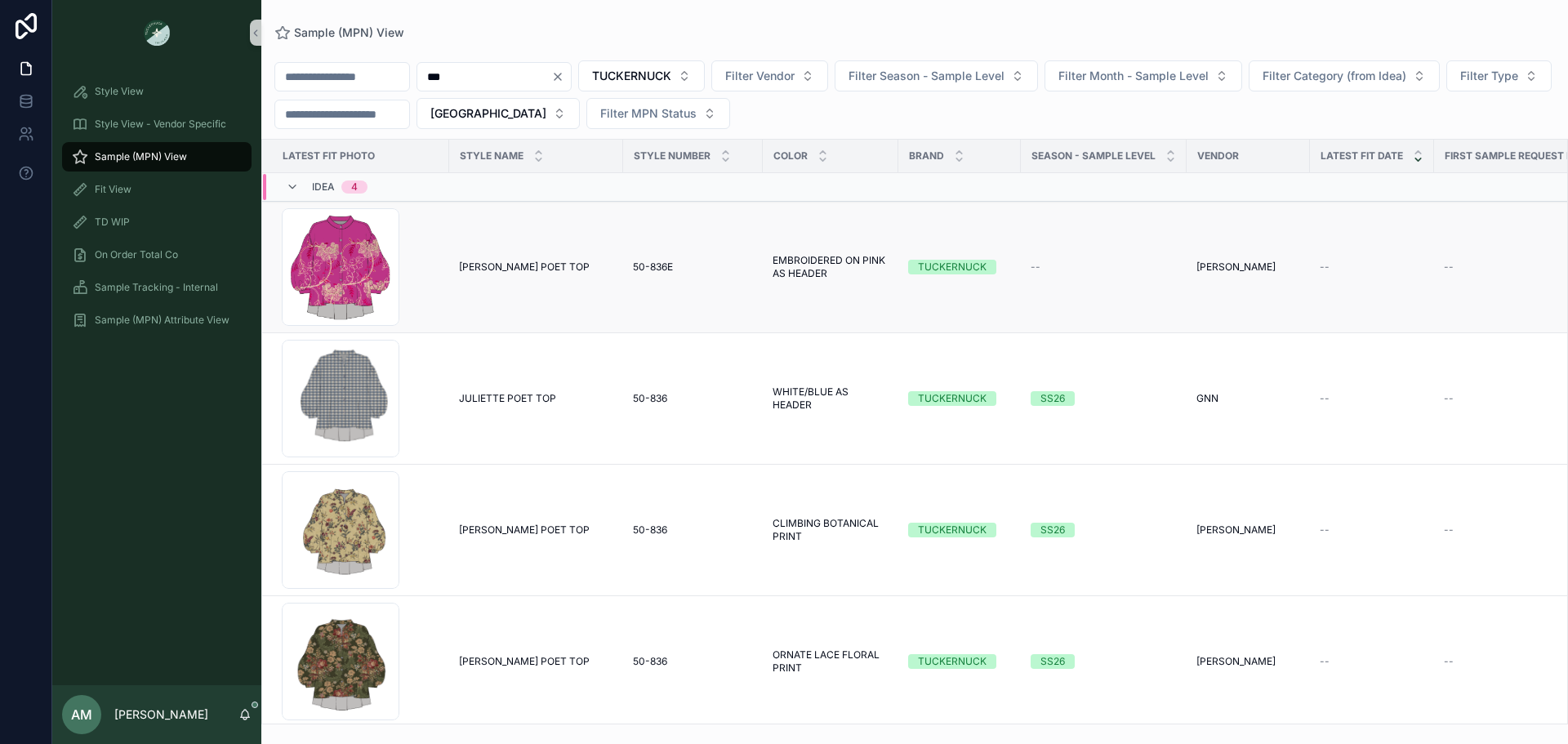
click at [532, 282] on td "[PERSON_NAME] POET TOP [PERSON_NAME] POET TOP" at bounding box center [536, 267] width 174 height 131
click at [526, 271] on span "[PERSON_NAME] POET TOP" at bounding box center [524, 267] width 131 height 13
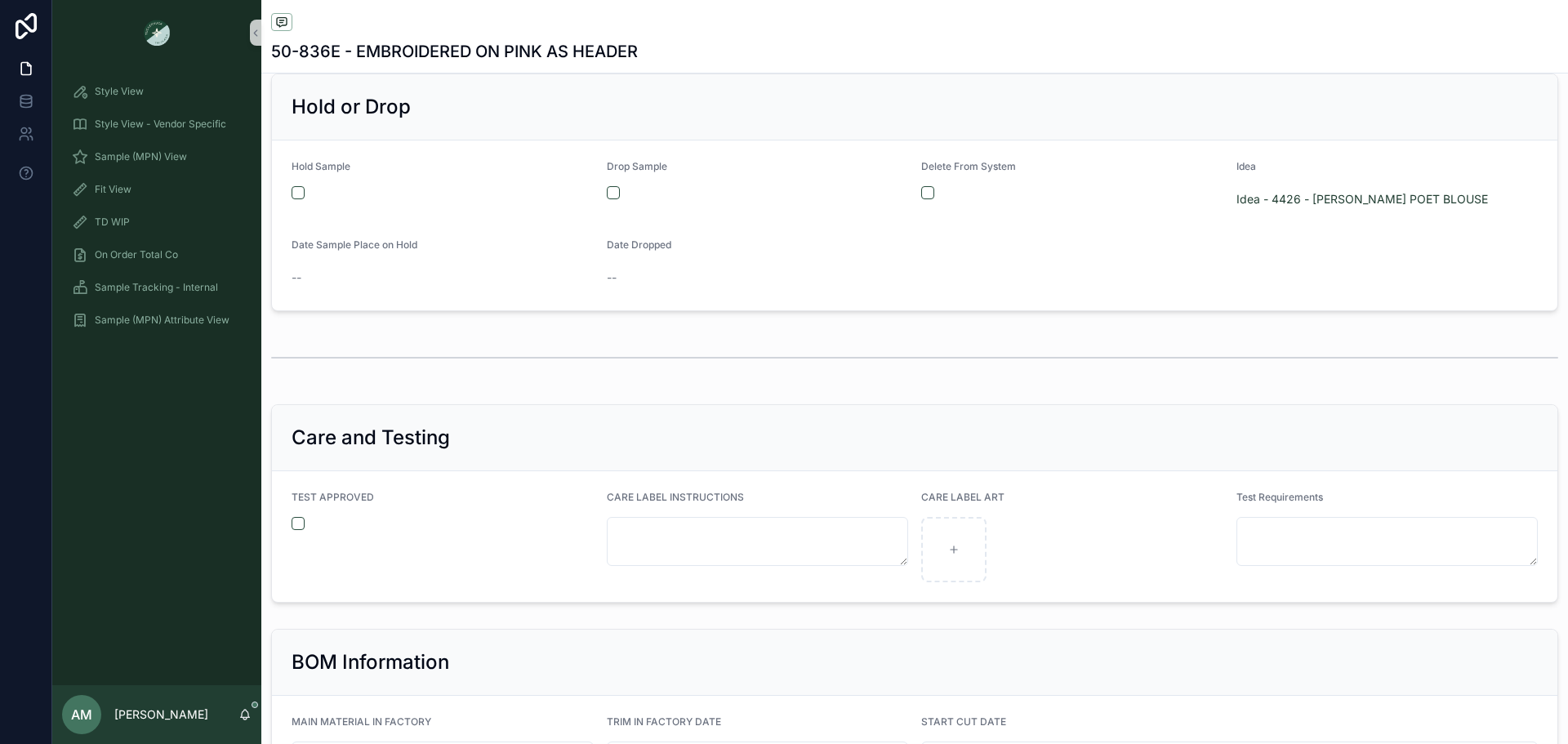
scroll to position [2759, 0]
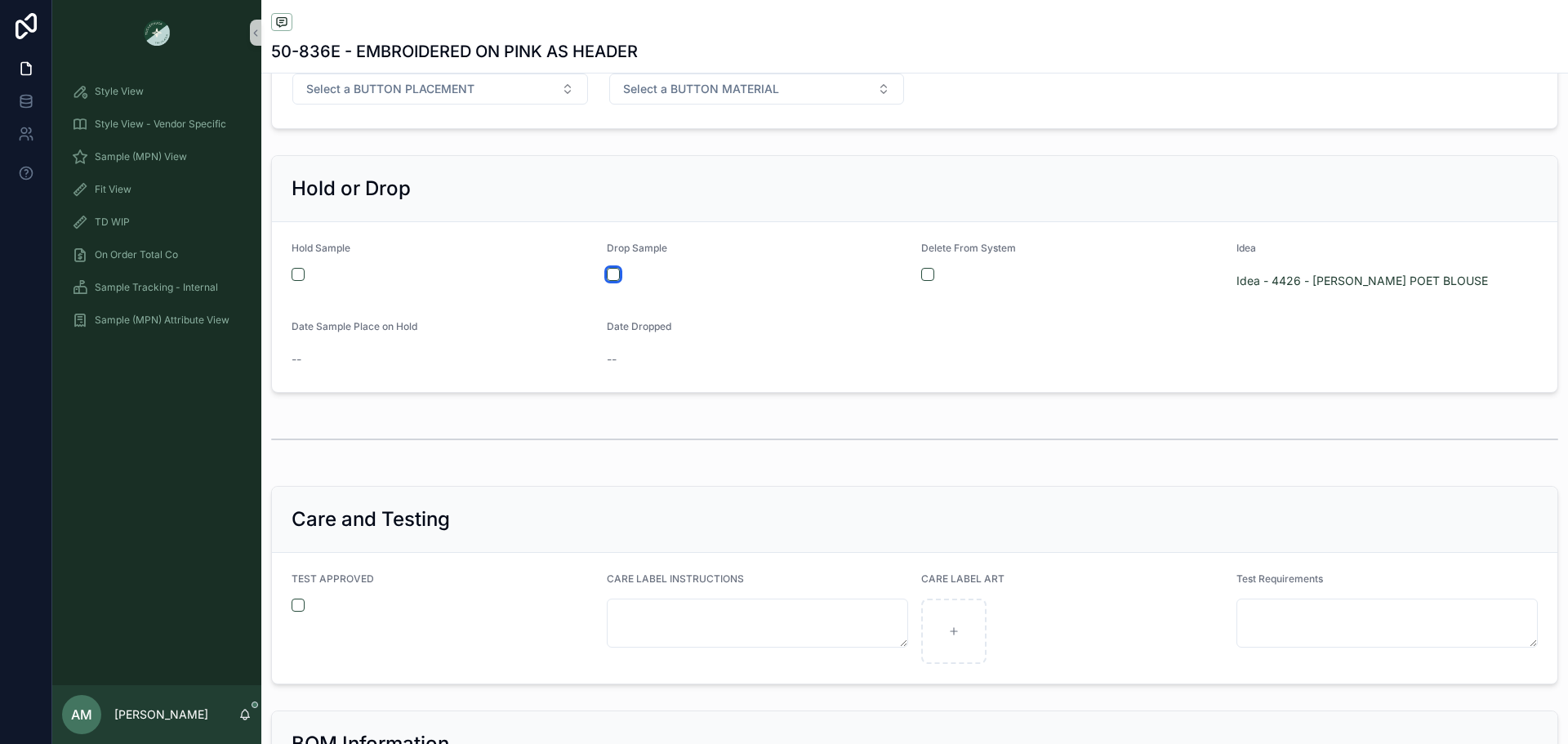
click at [612, 277] on button "scrollable content" at bounding box center [613, 274] width 13 height 13
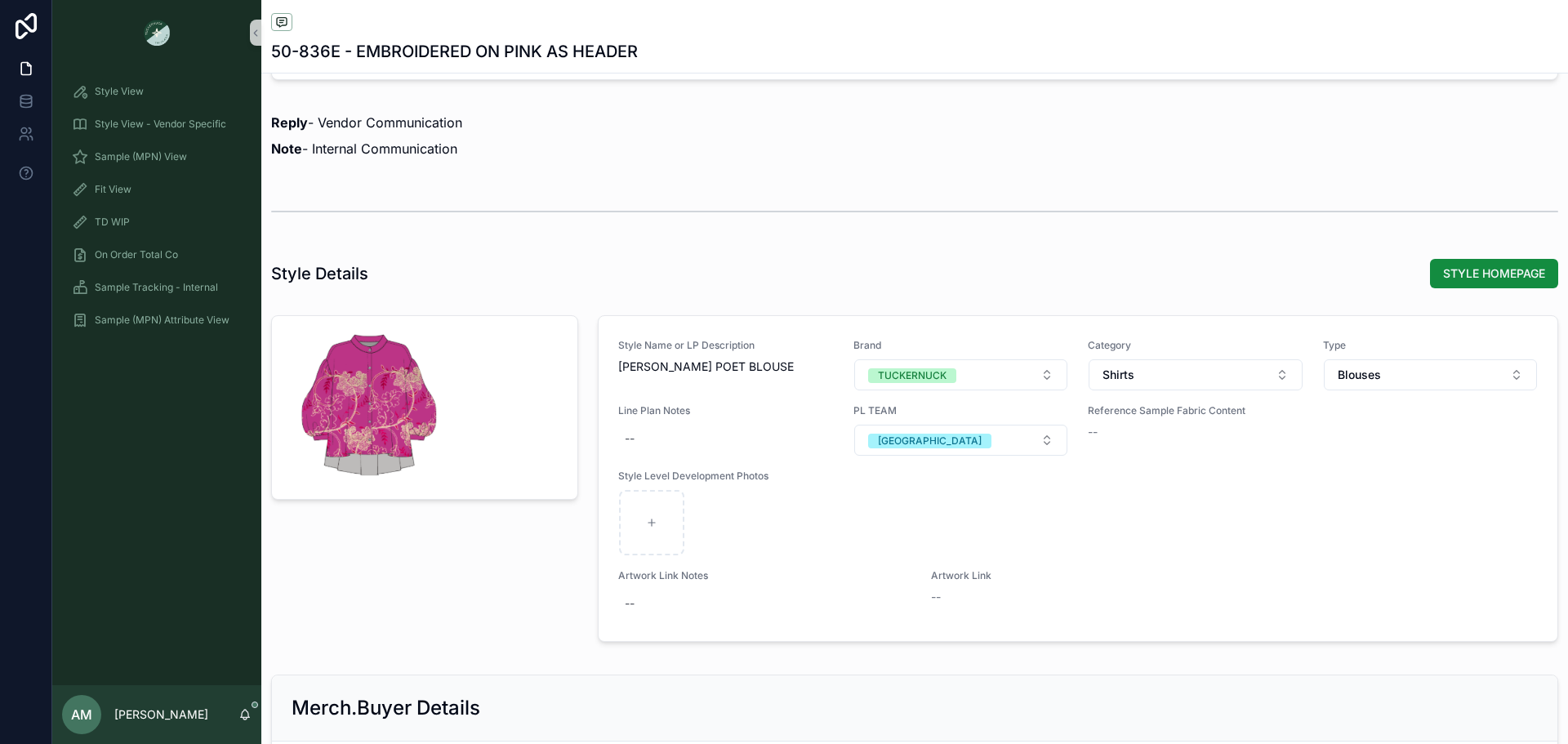
scroll to position [1289, 0]
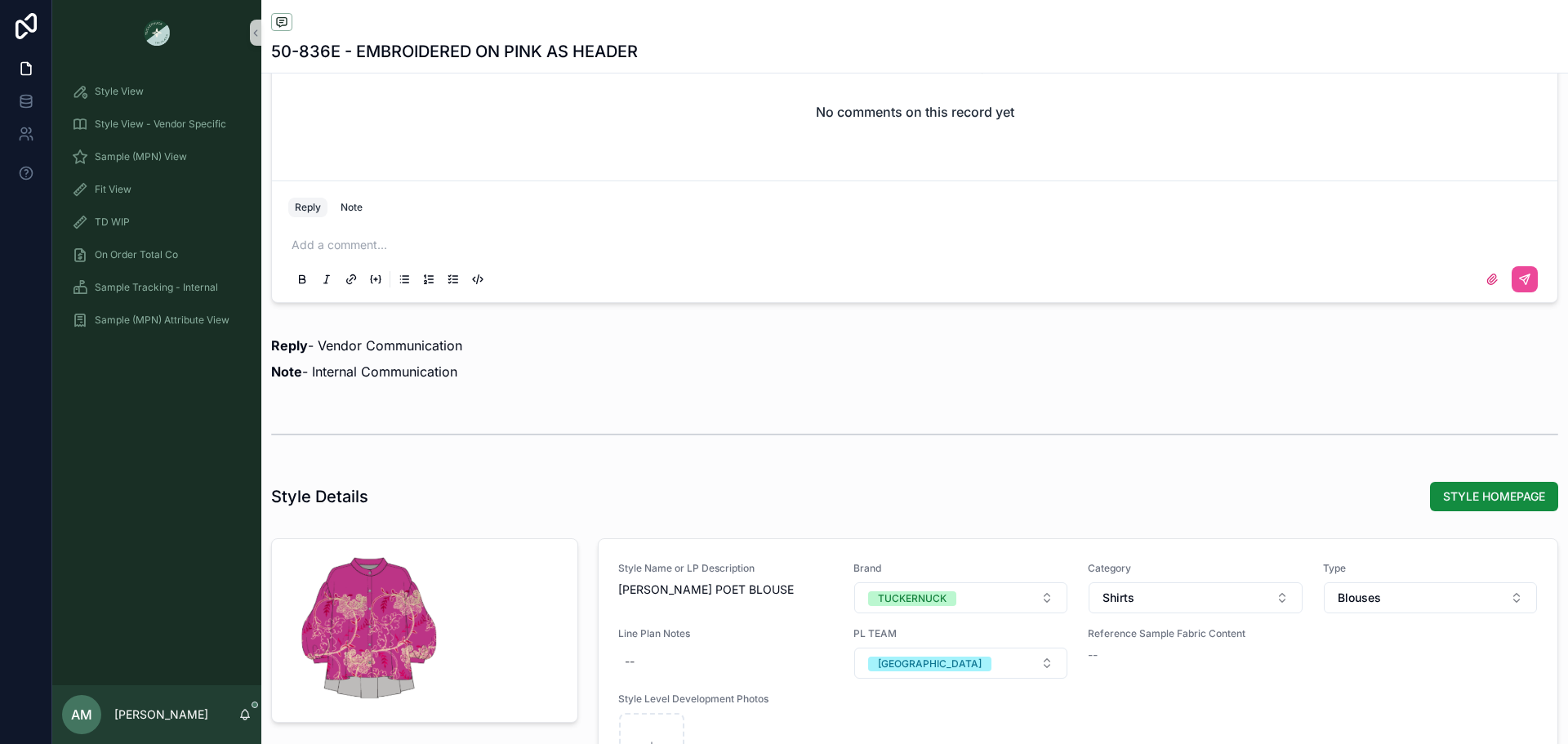
click at [513, 249] on p "scrollable content" at bounding box center [918, 245] width 1253 height 16
click at [1519, 280] on button "scrollable content" at bounding box center [1525, 279] width 26 height 26
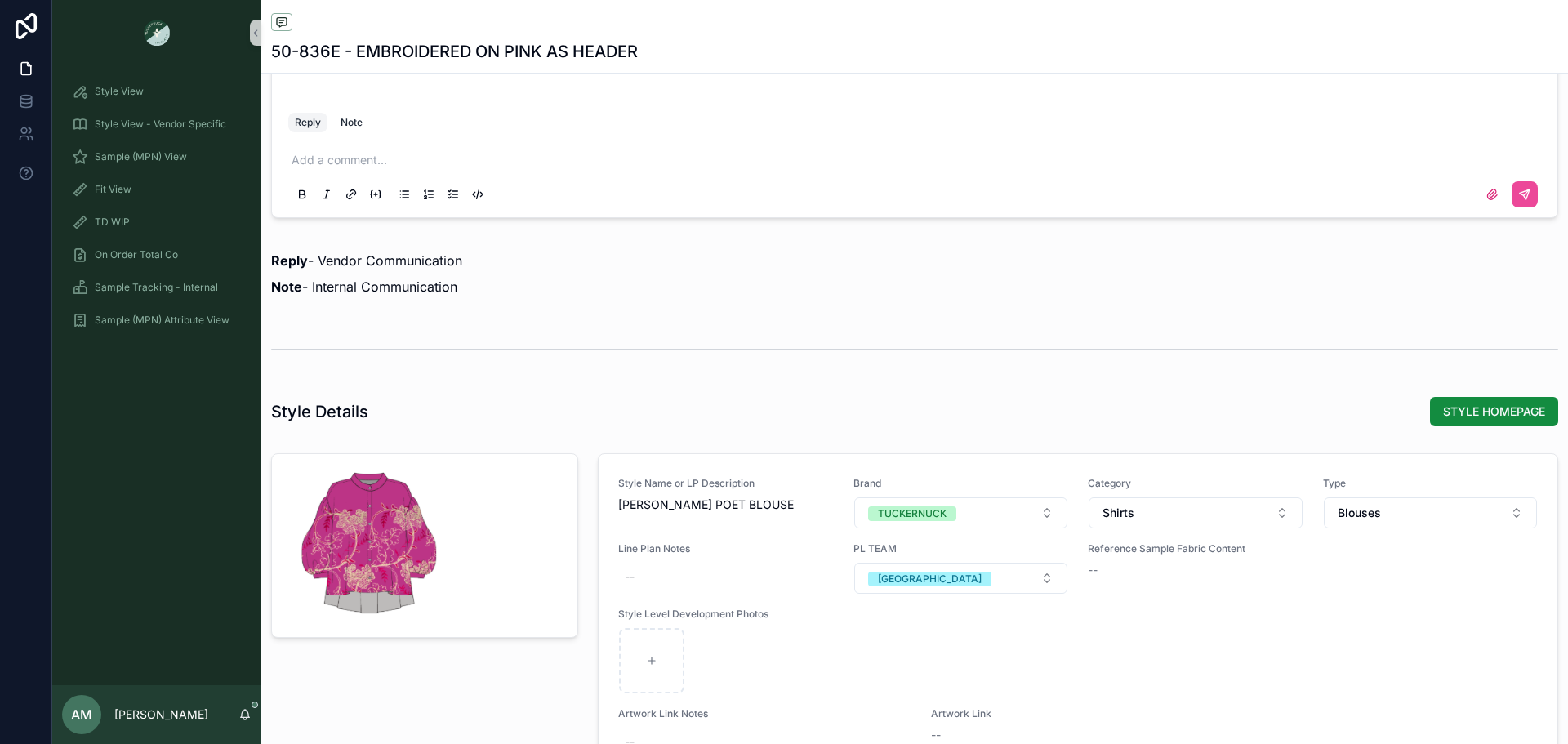
scroll to position [1044, 0]
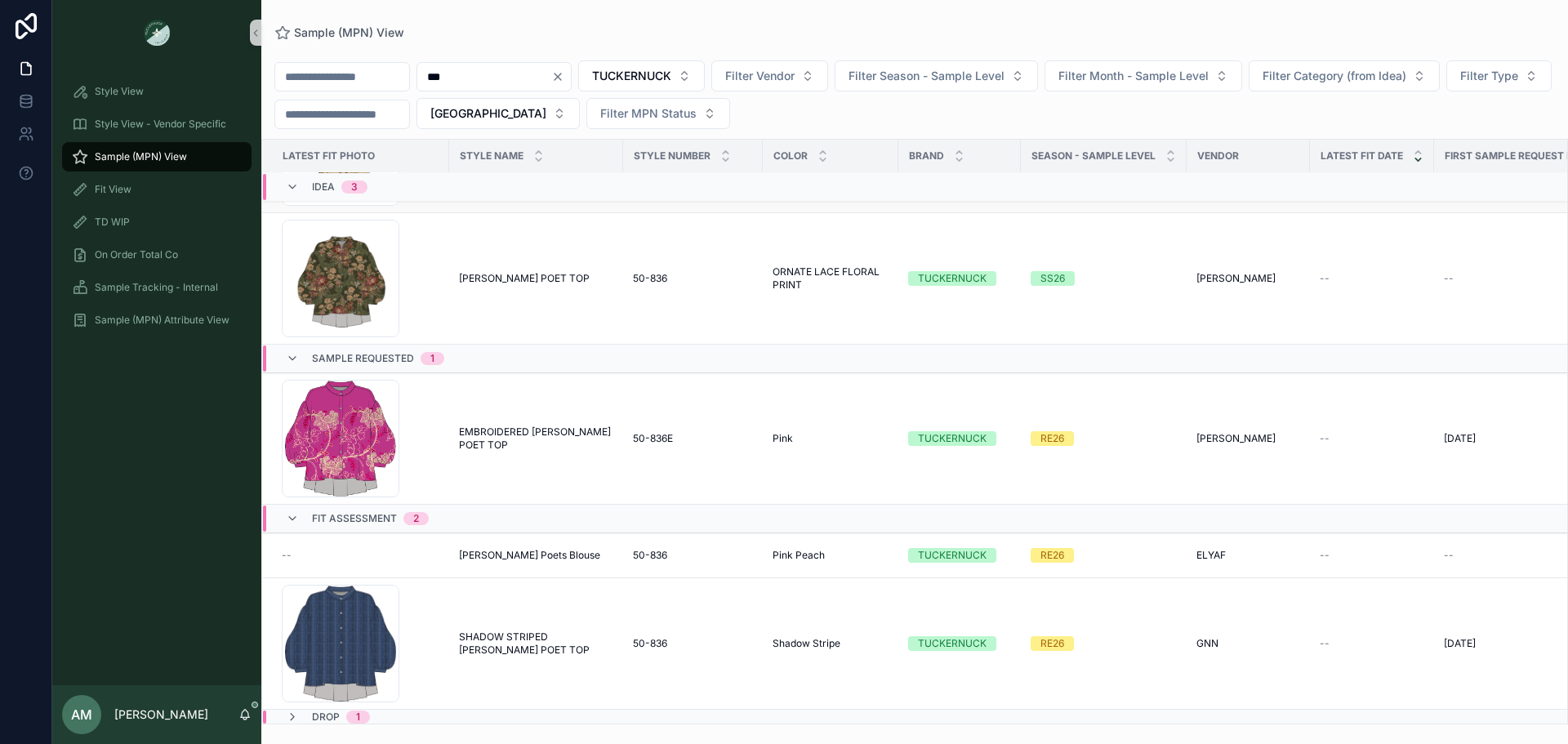
scroll to position [265, 0]
click at [377, 709] on div "Drop 1" at bounding box center [327, 715] width 123 height 13
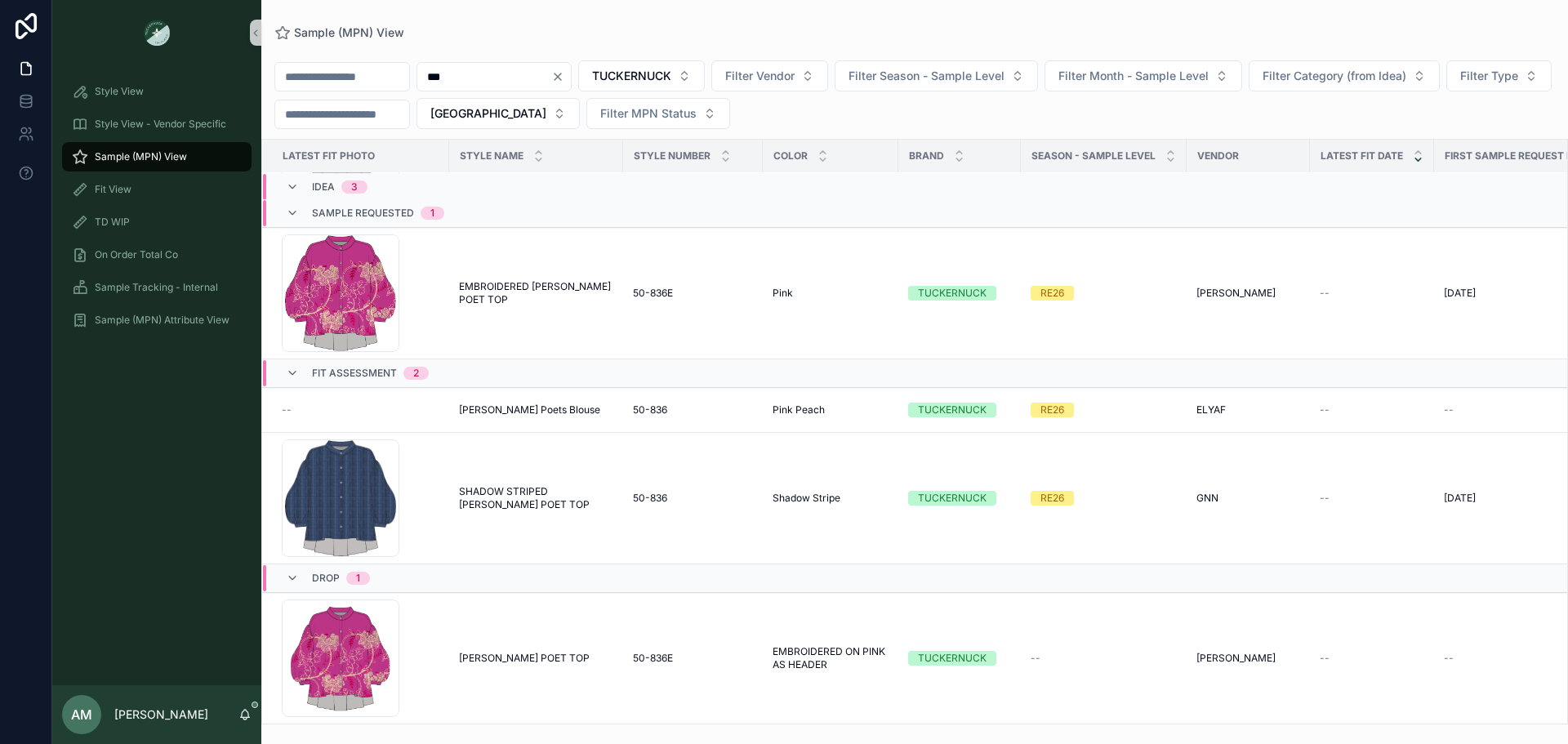
scroll to position [409, 0]
click at [512, 280] on span "EMBROIDERED [PERSON_NAME] POET TOP" at bounding box center [536, 293] width 154 height 26
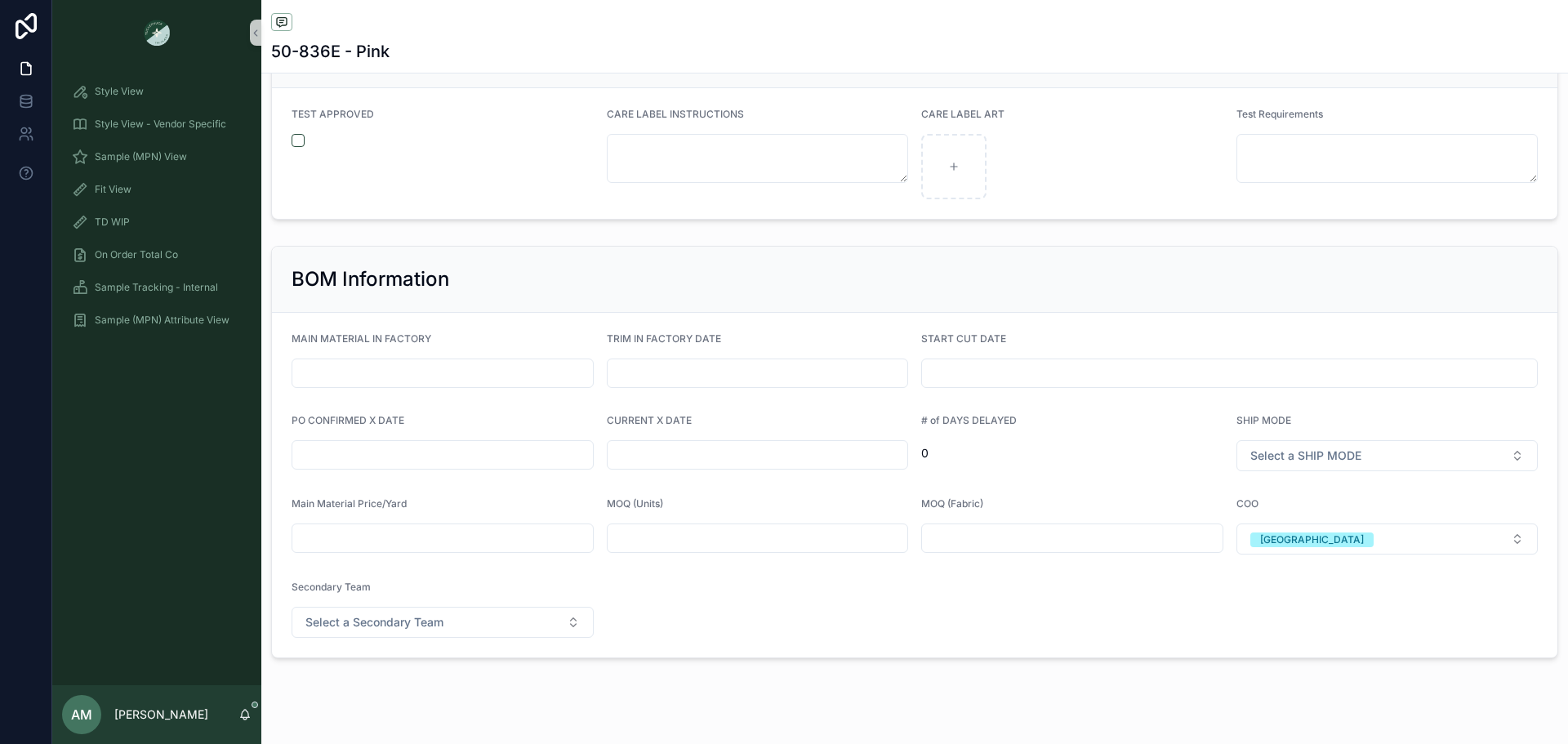
scroll to position [3249, 0]
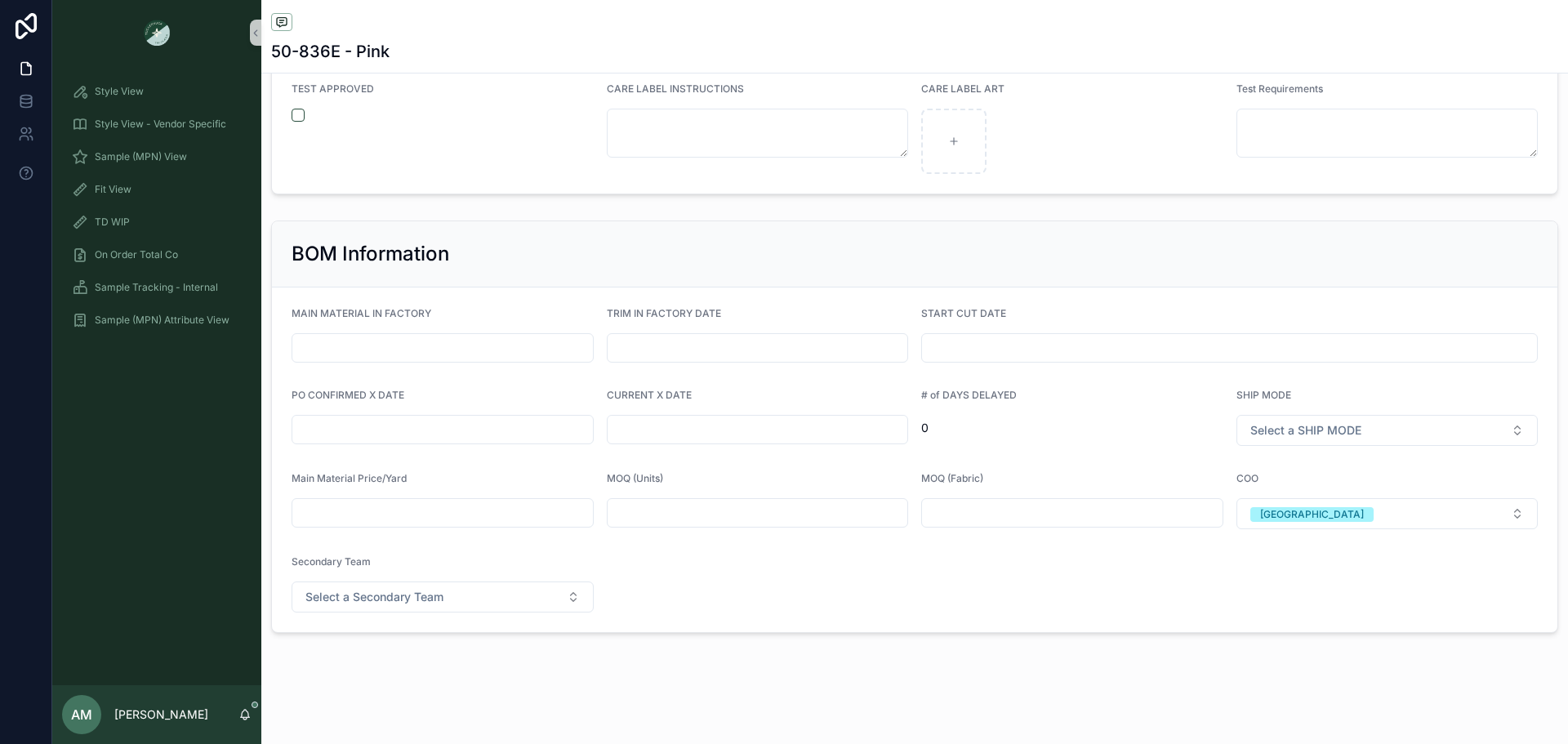
click at [684, 428] on input "scrollable content" at bounding box center [758, 429] width 301 height 23
type input "*********"
click at [537, 426] on input "scrollable content" at bounding box center [442, 429] width 301 height 23
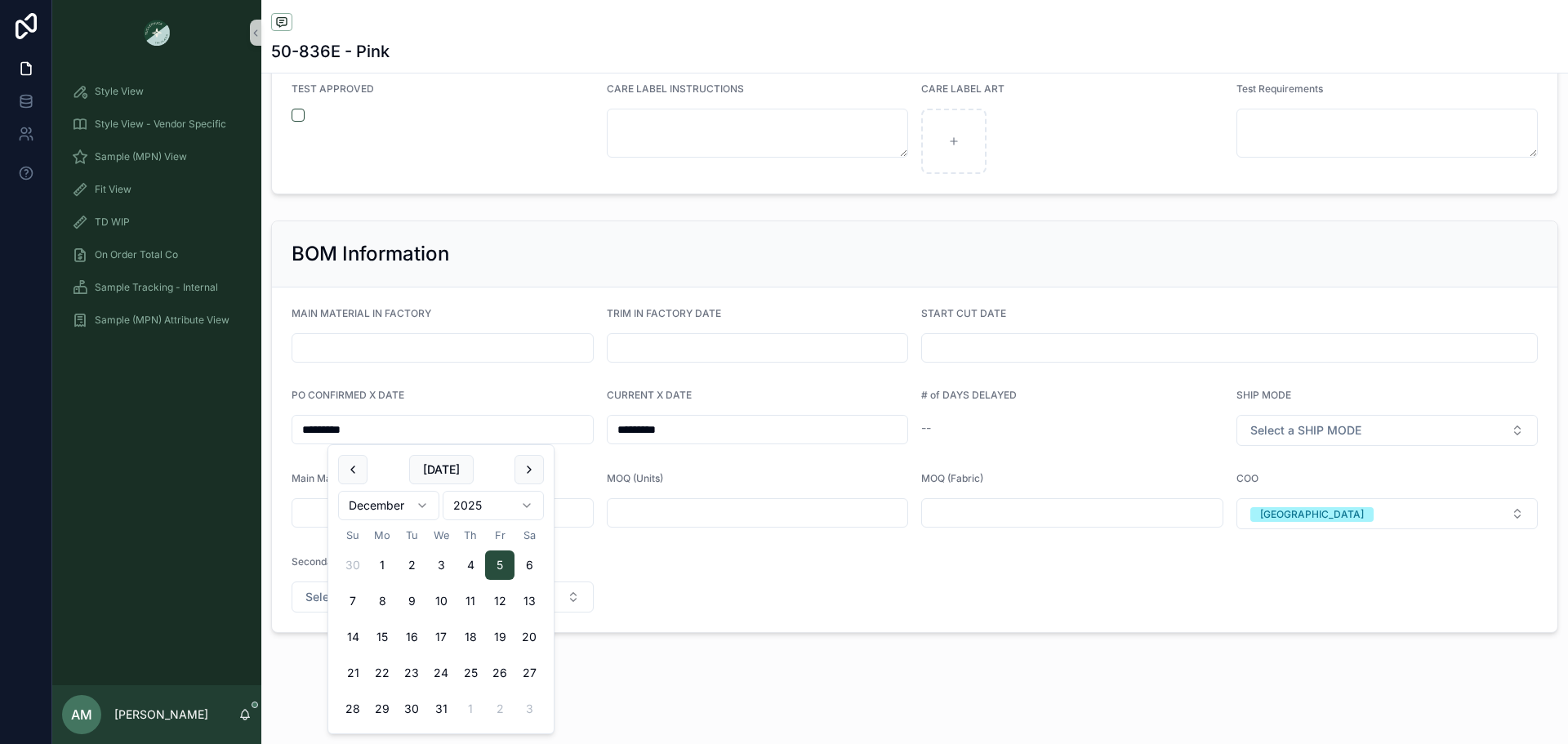
type input "*********"
click at [1013, 421] on div "--" at bounding box center [1072, 428] width 302 height 16
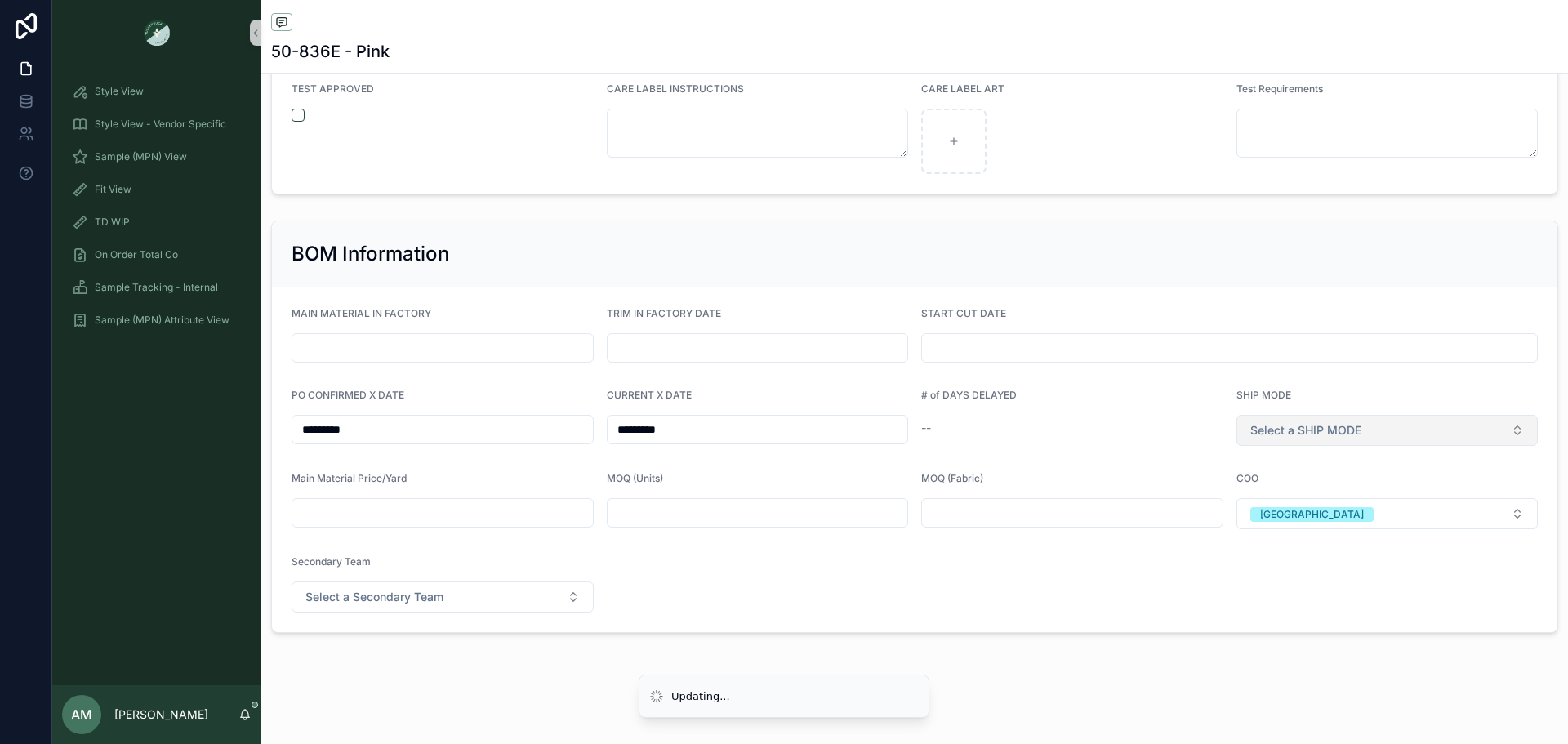
click at [1254, 429] on span "Select a SHIP MODE" at bounding box center [1305, 430] width 111 height 16
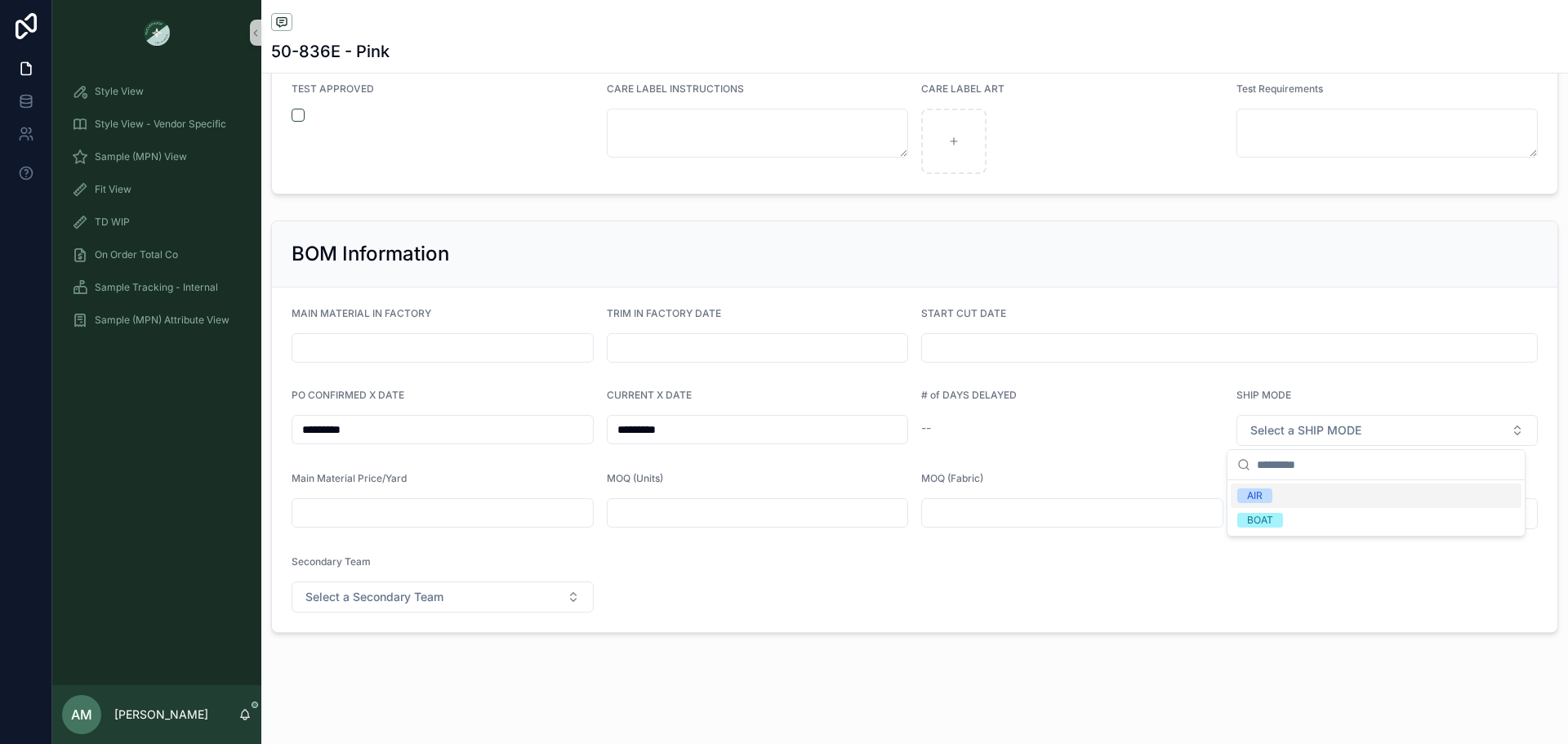
click at [1258, 501] on div "AIR" at bounding box center [1255, 495] width 16 height 15
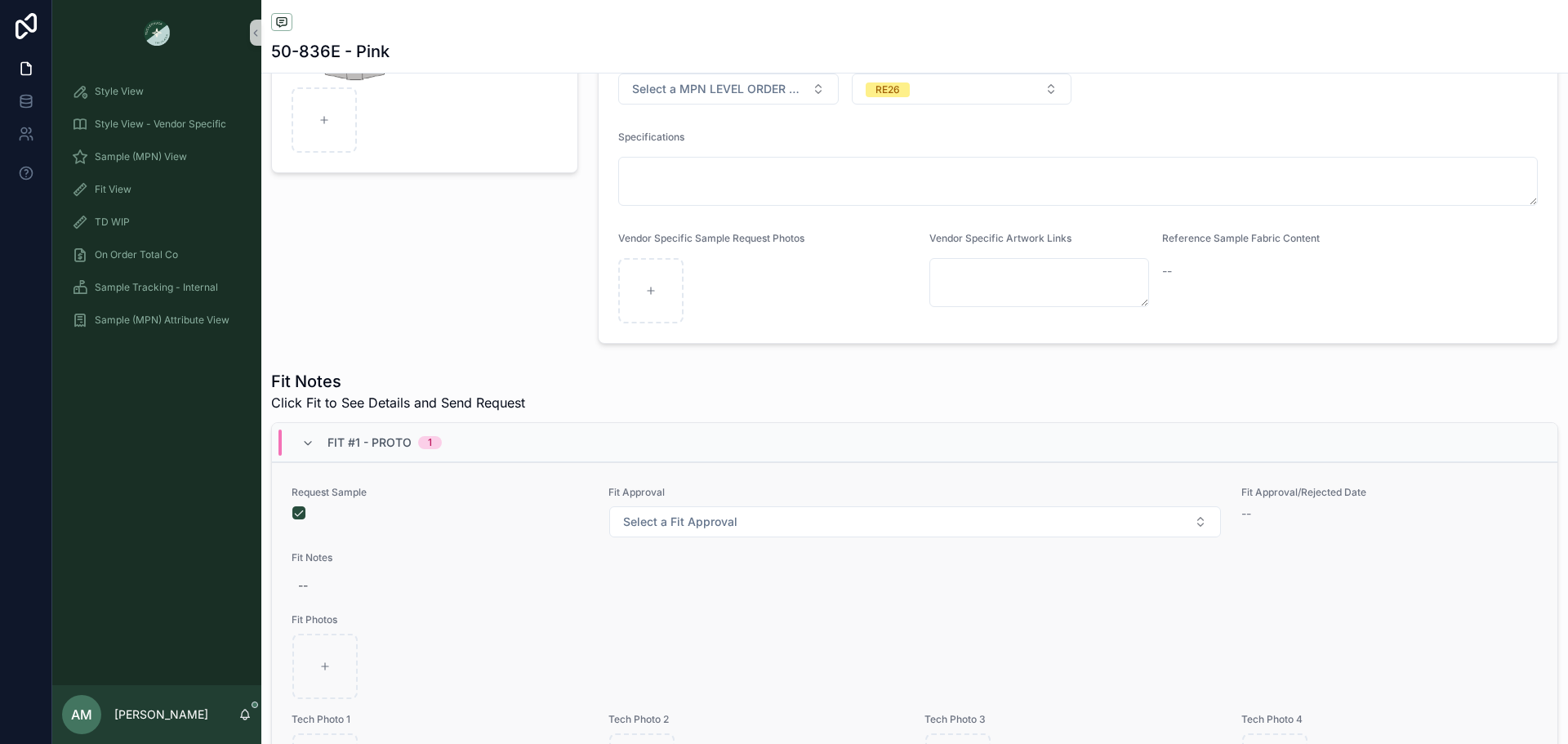
scroll to position [408, 0]
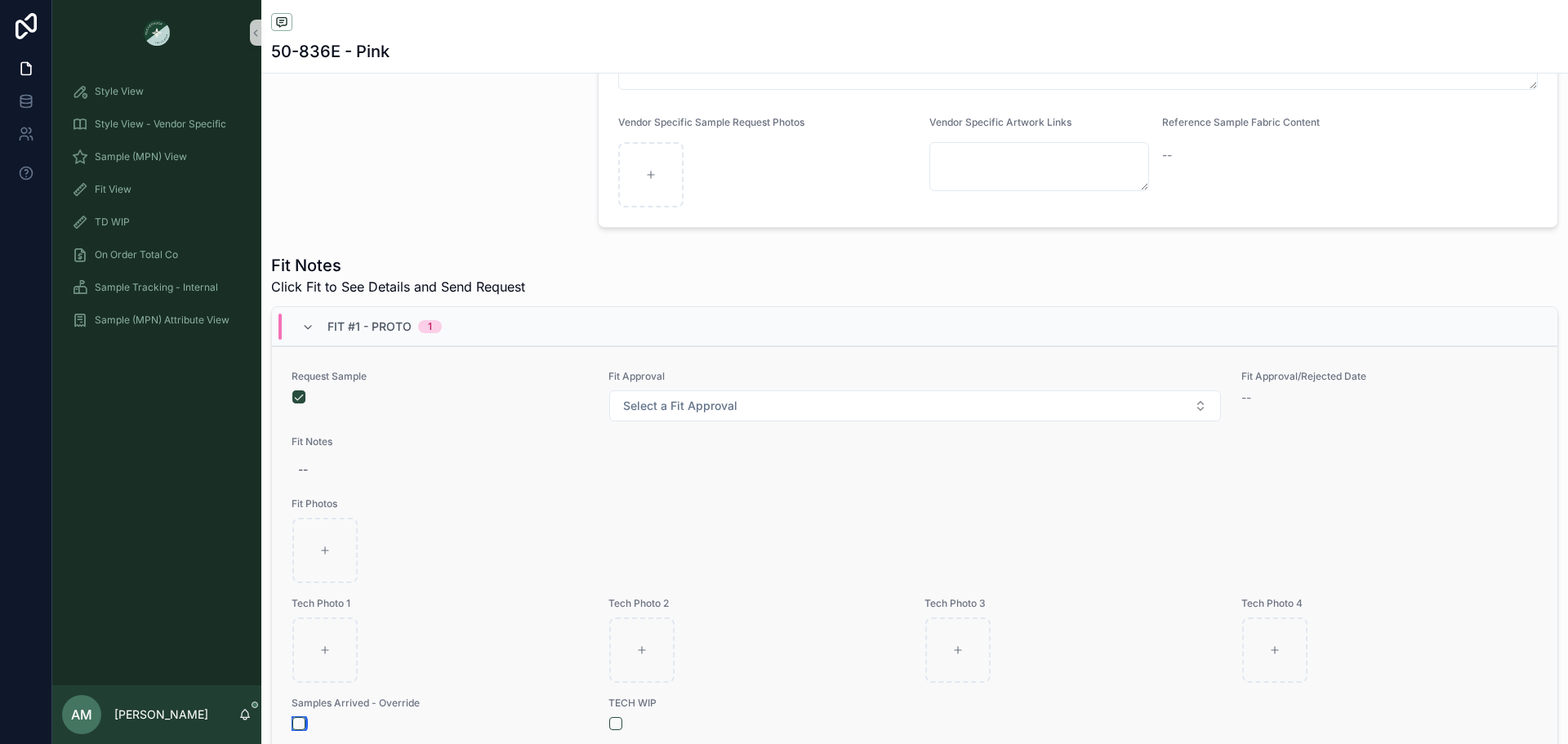
click at [296, 724] on button "scrollable content" at bounding box center [298, 723] width 13 height 13
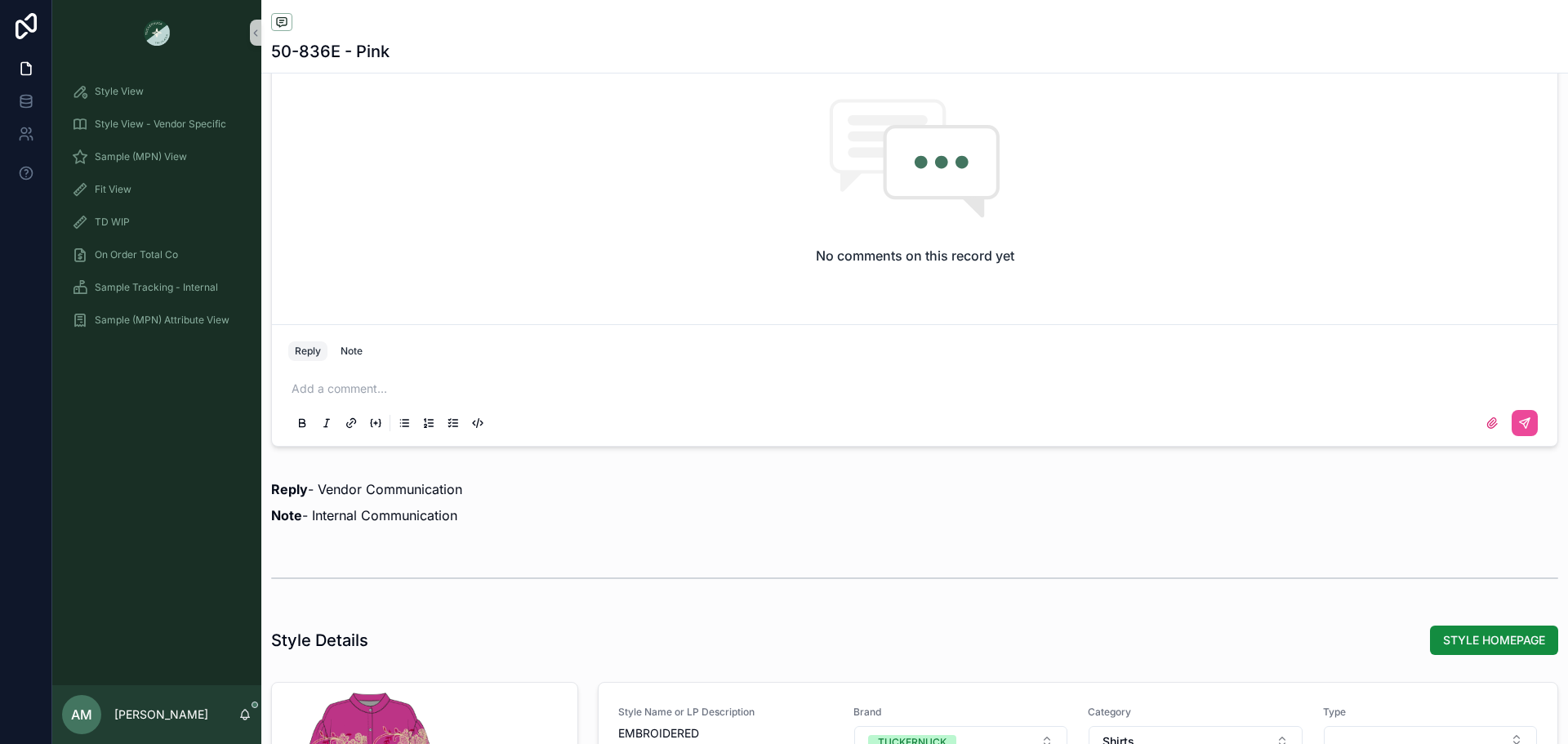
scroll to position [1388, 0]
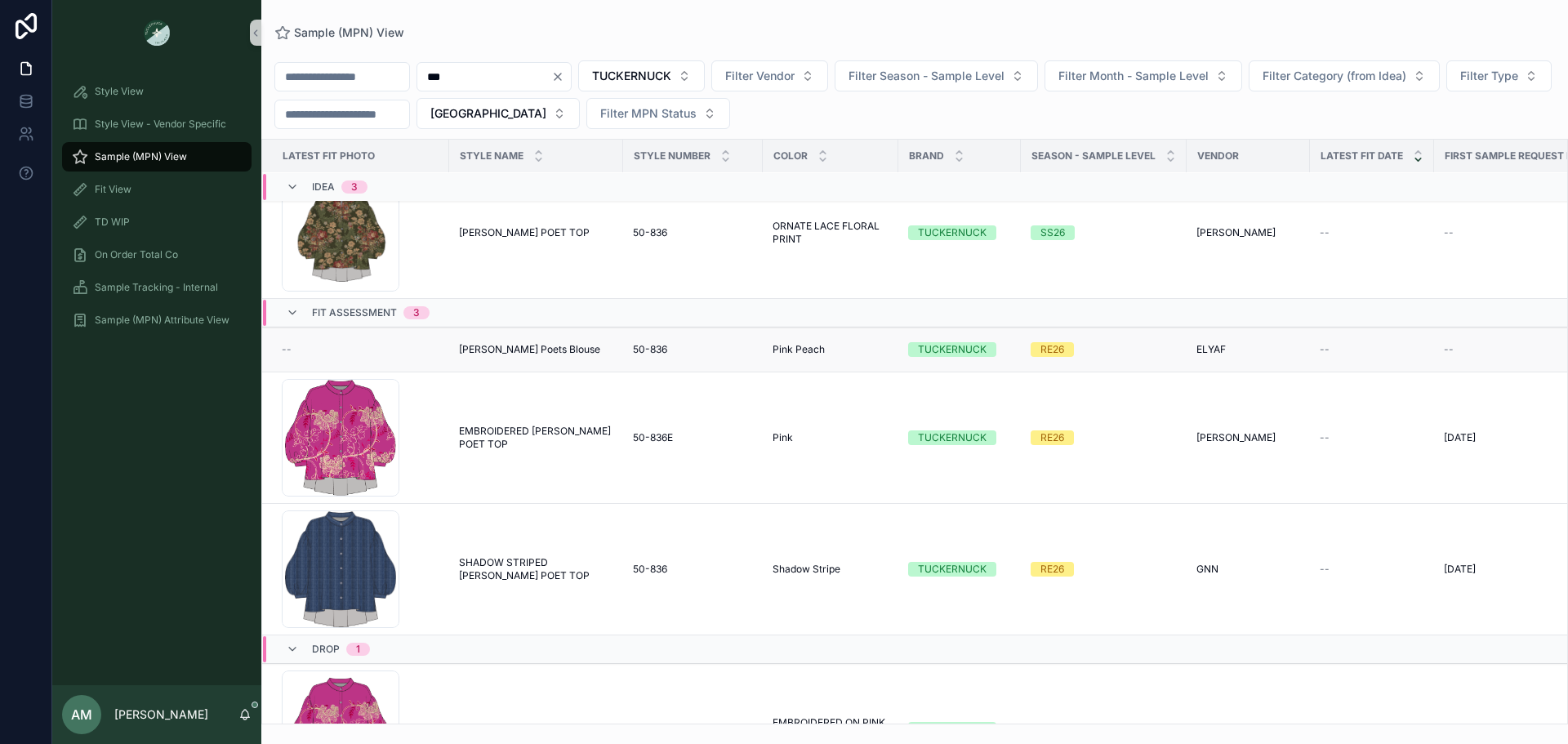
scroll to position [327, 0]
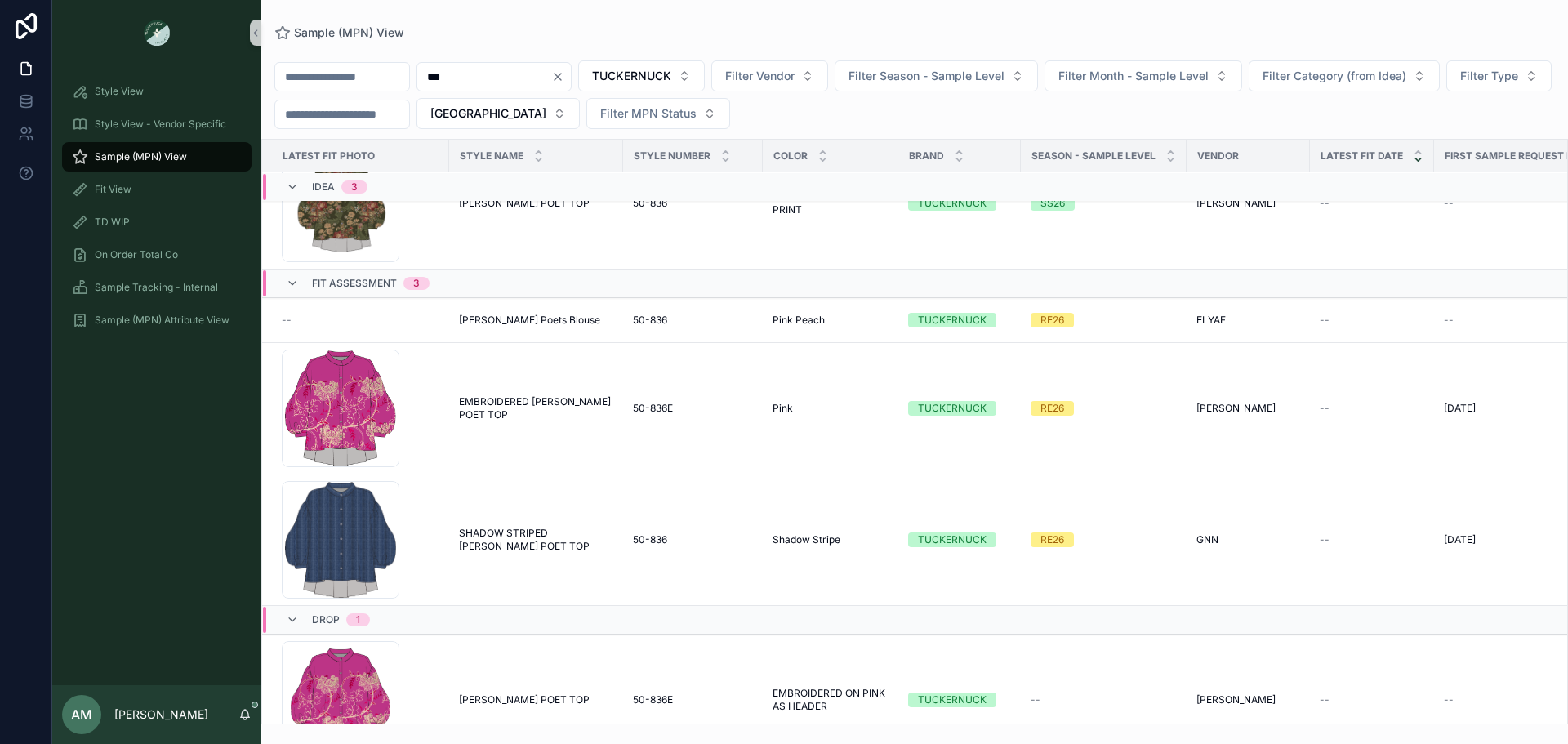
click at [561, 76] on icon "Clear" at bounding box center [558, 77] width 7 height 7
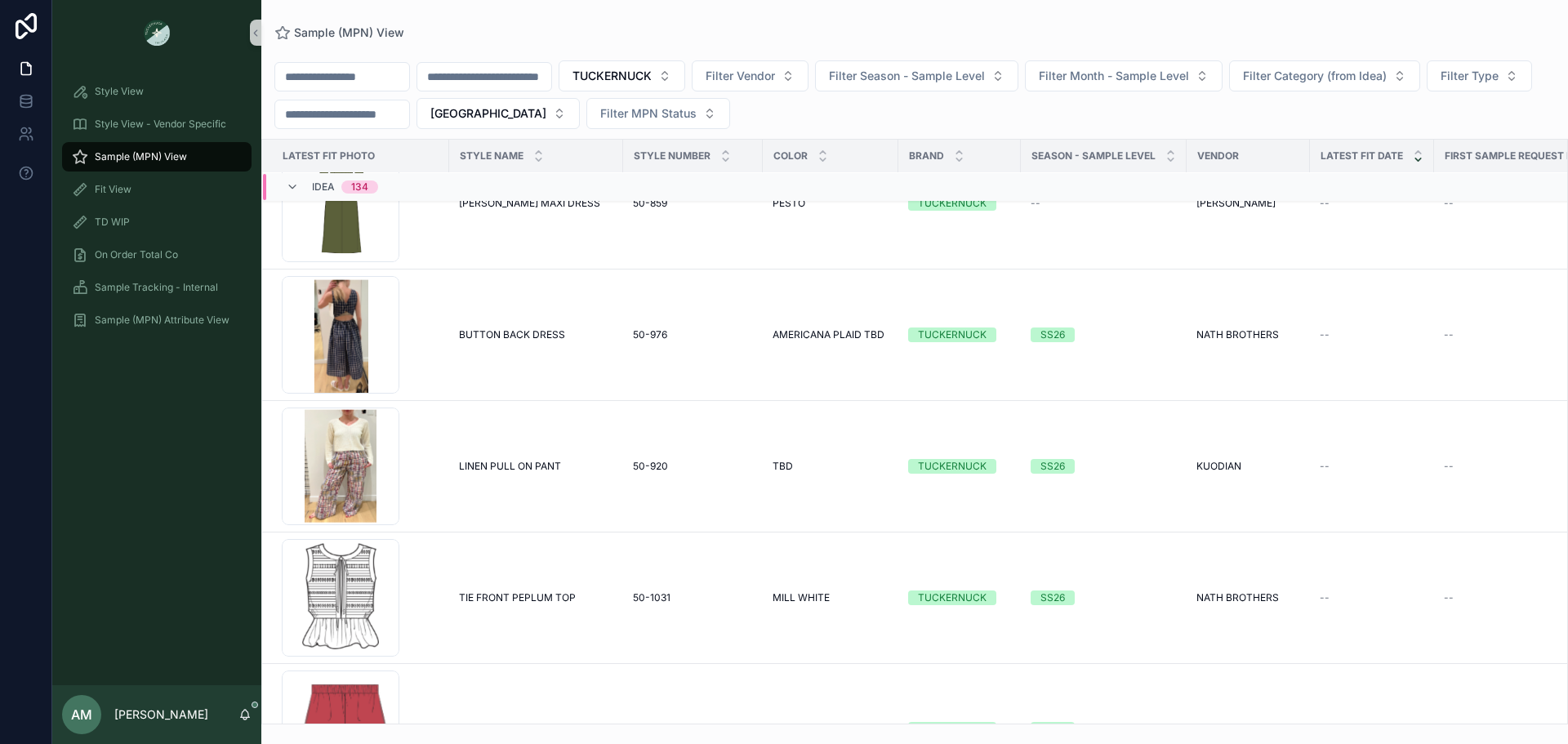
click at [323, 190] on span "Idea" at bounding box center [323, 186] width 23 height 13
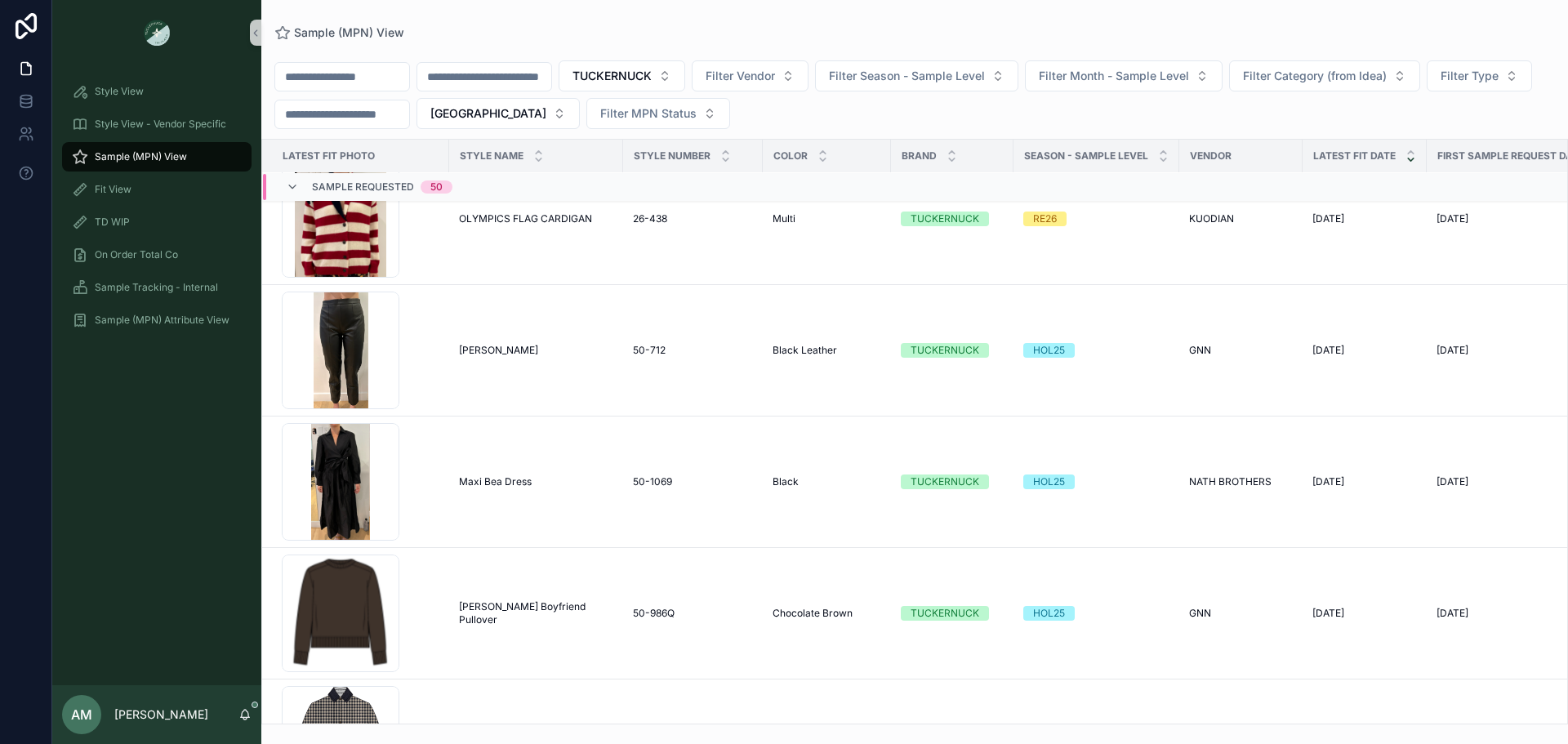
click at [335, 188] on span "Sample Requested" at bounding box center [363, 186] width 102 height 13
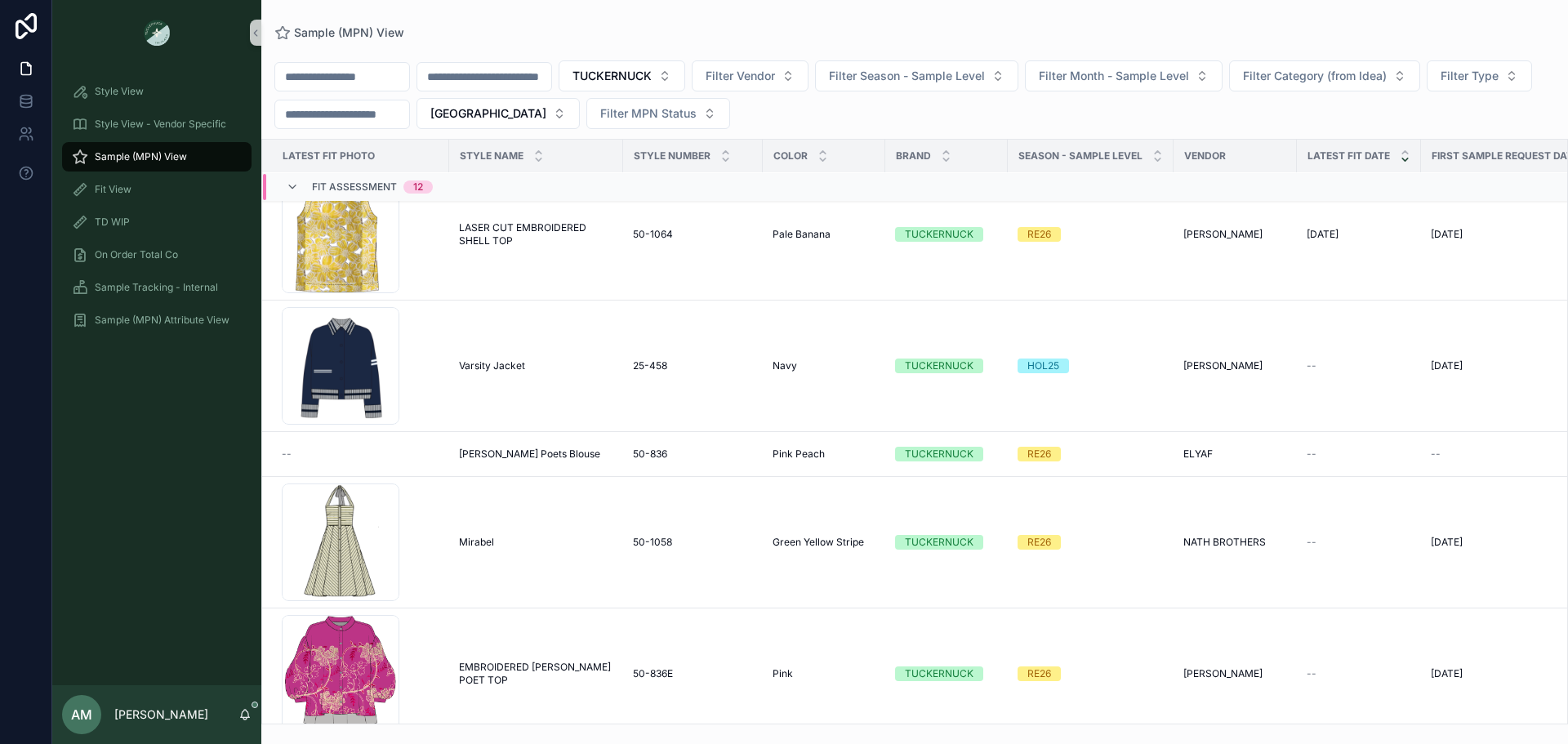
click at [335, 188] on span "Fit Assessment" at bounding box center [354, 186] width 85 height 13
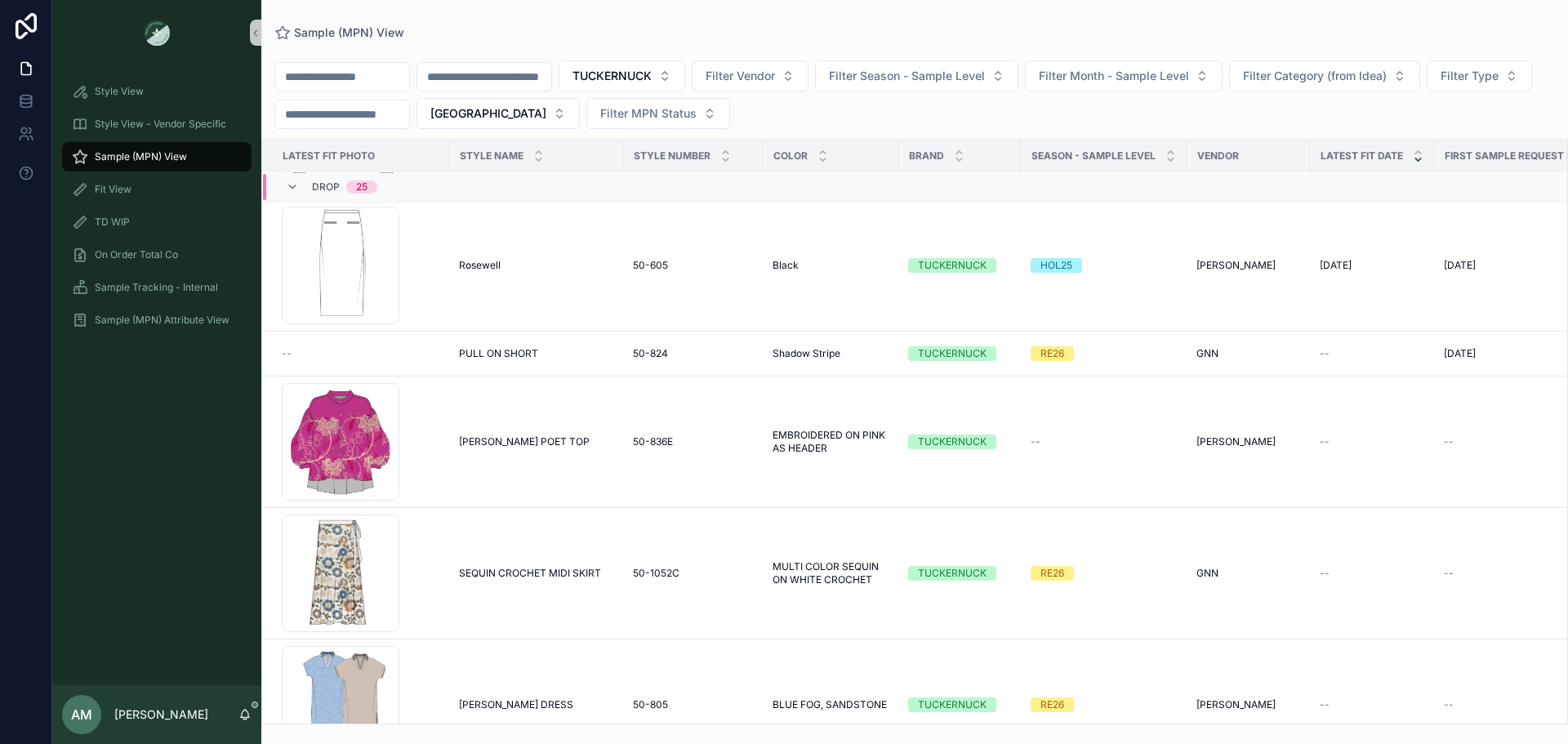
click at [335, 188] on span "Drop" at bounding box center [326, 186] width 28 height 13
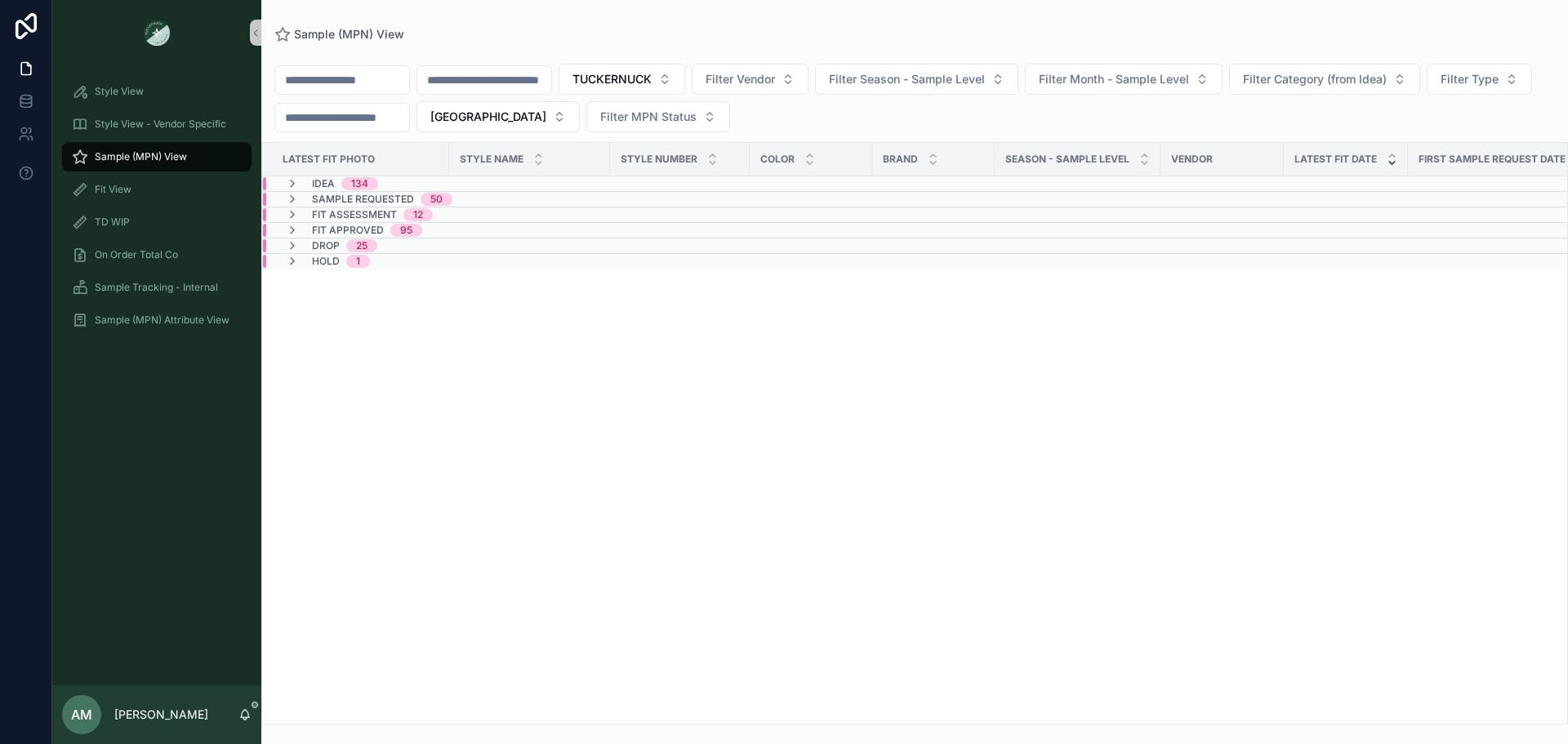
click at [448, 213] on div "Fit Assessment 12" at bounding box center [359, 214] width 186 height 13
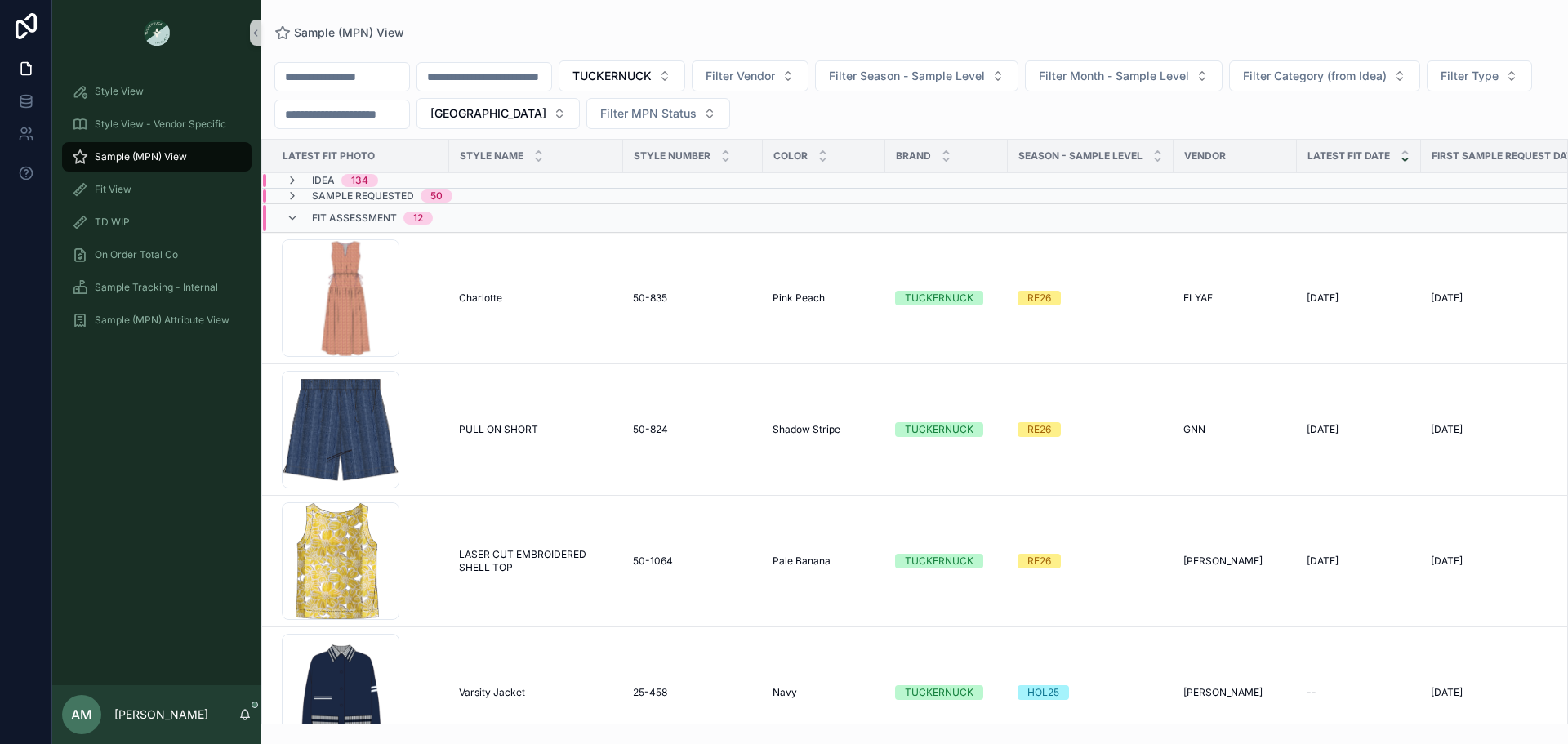
click at [510, 69] on input "scrollable content" at bounding box center [484, 76] width 134 height 23
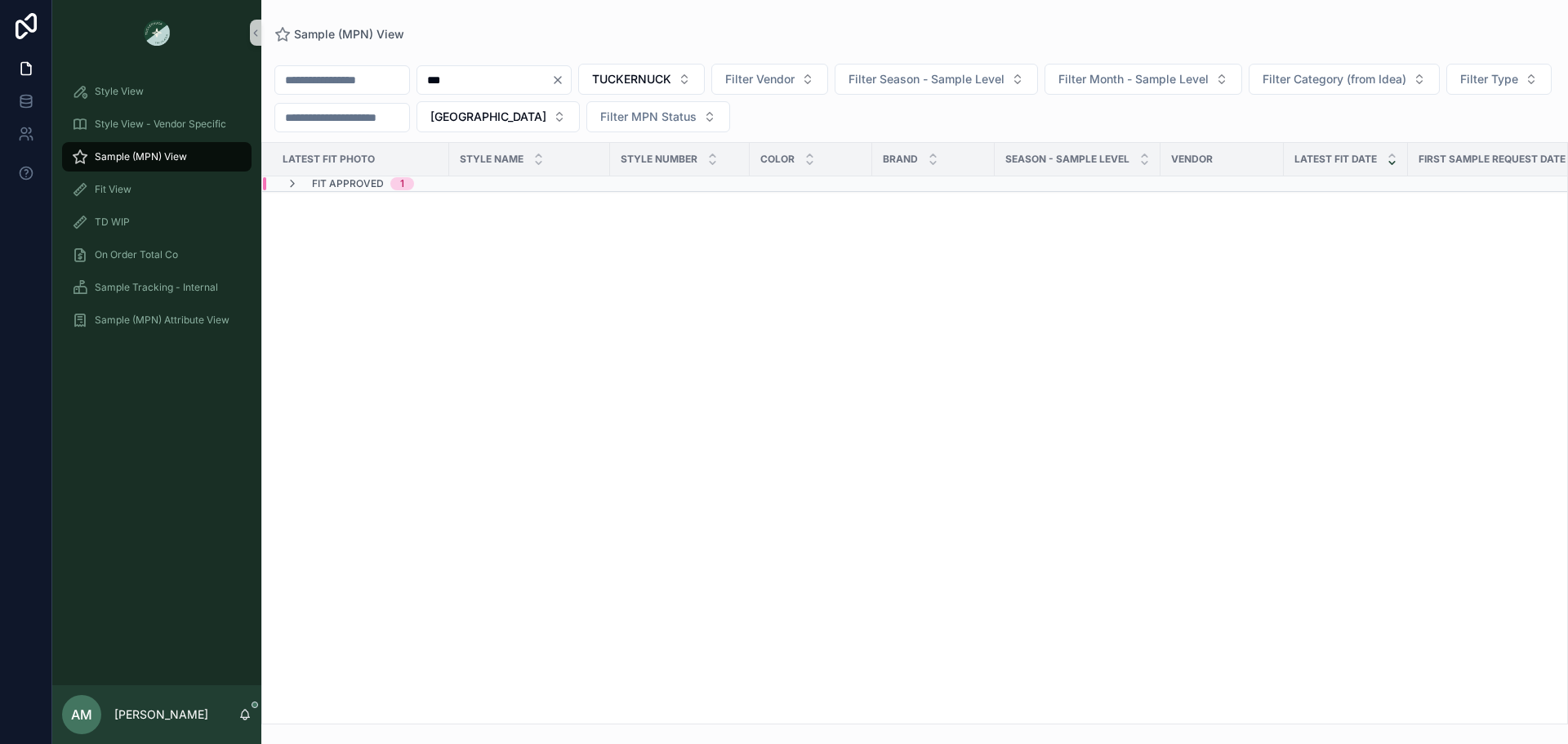
type input "***"
click at [446, 187] on div "Fit Approved 1" at bounding box center [506, 183] width 486 height 13
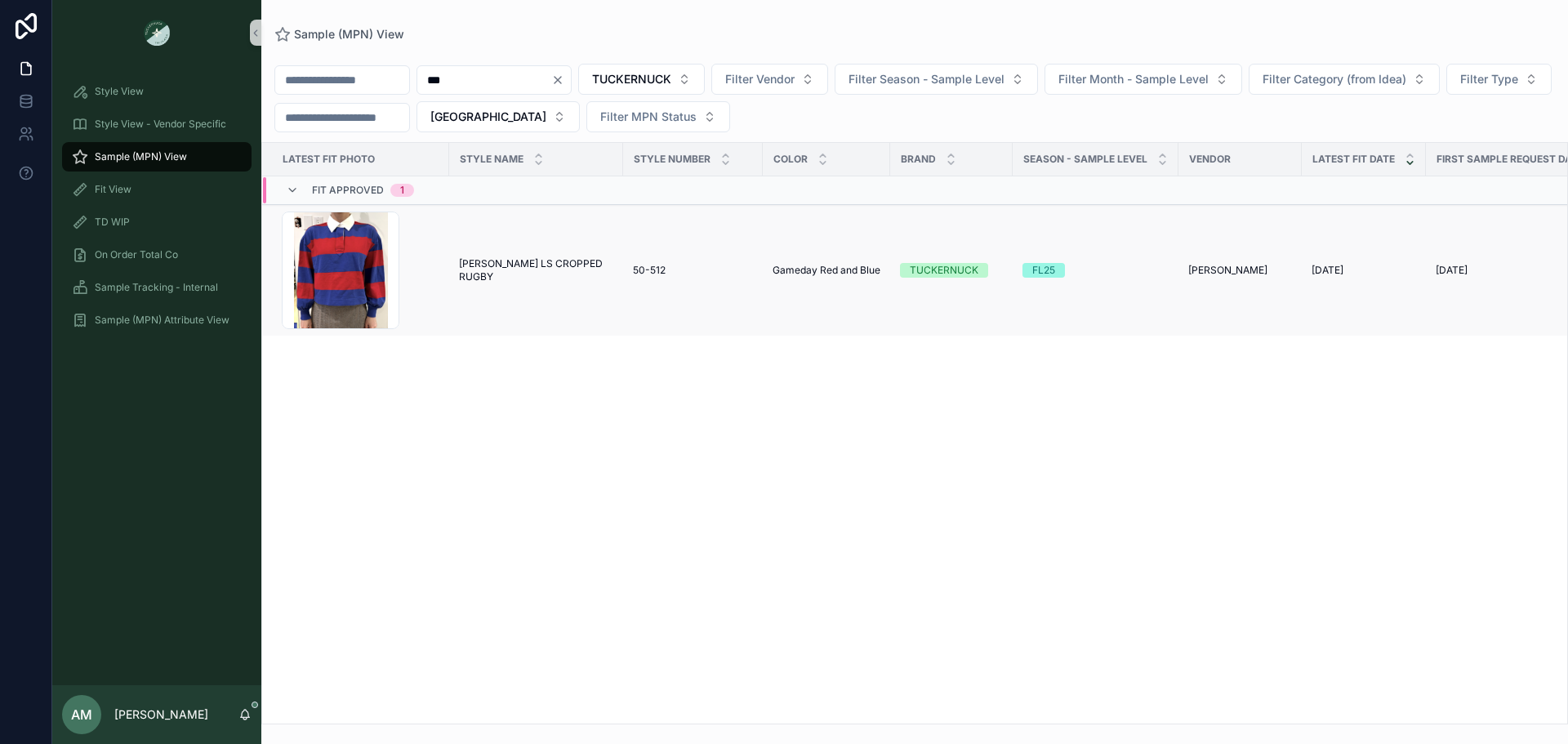
click at [478, 270] on span "[PERSON_NAME] LS CROPPED RUGBY" at bounding box center [536, 270] width 154 height 26
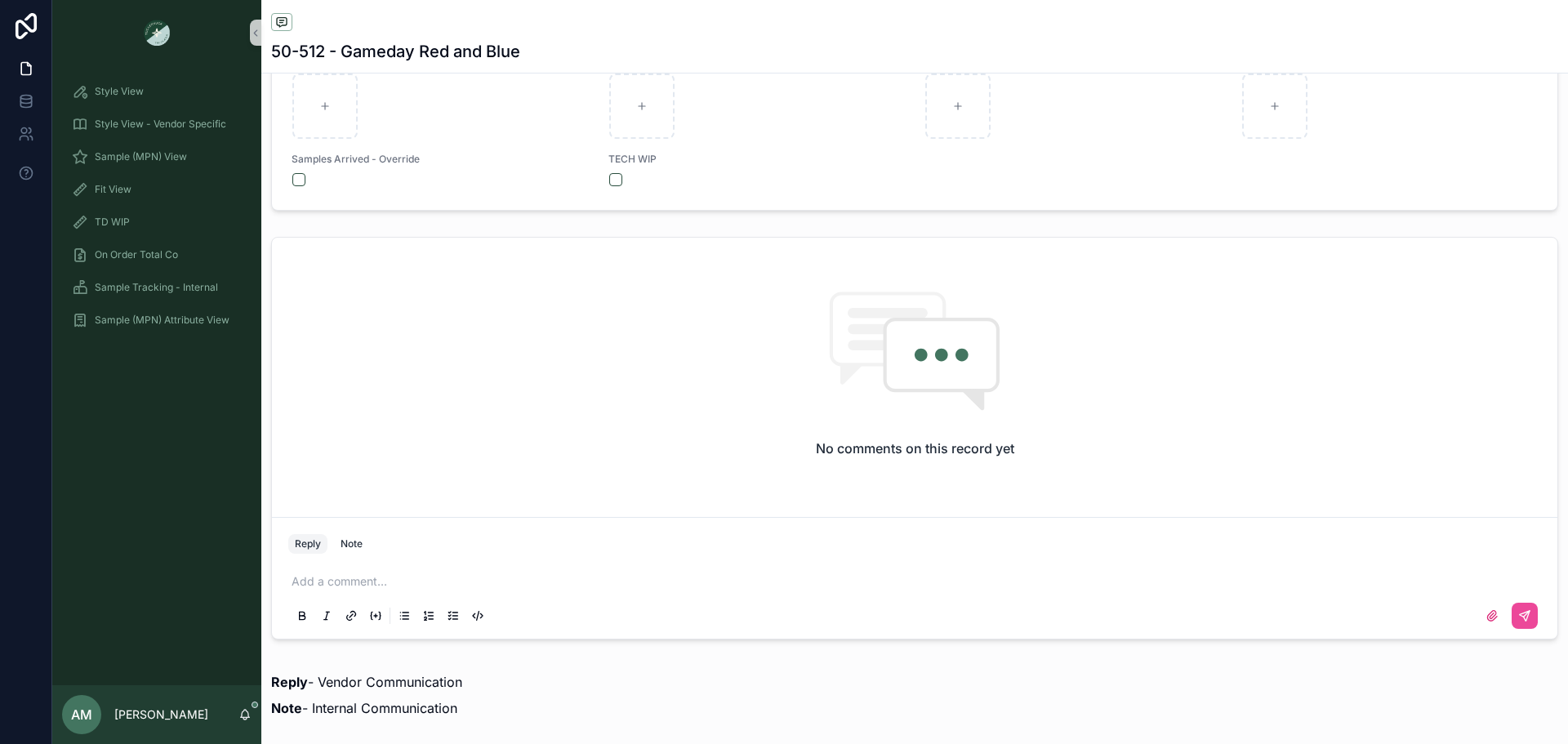
scroll to position [1143, 0]
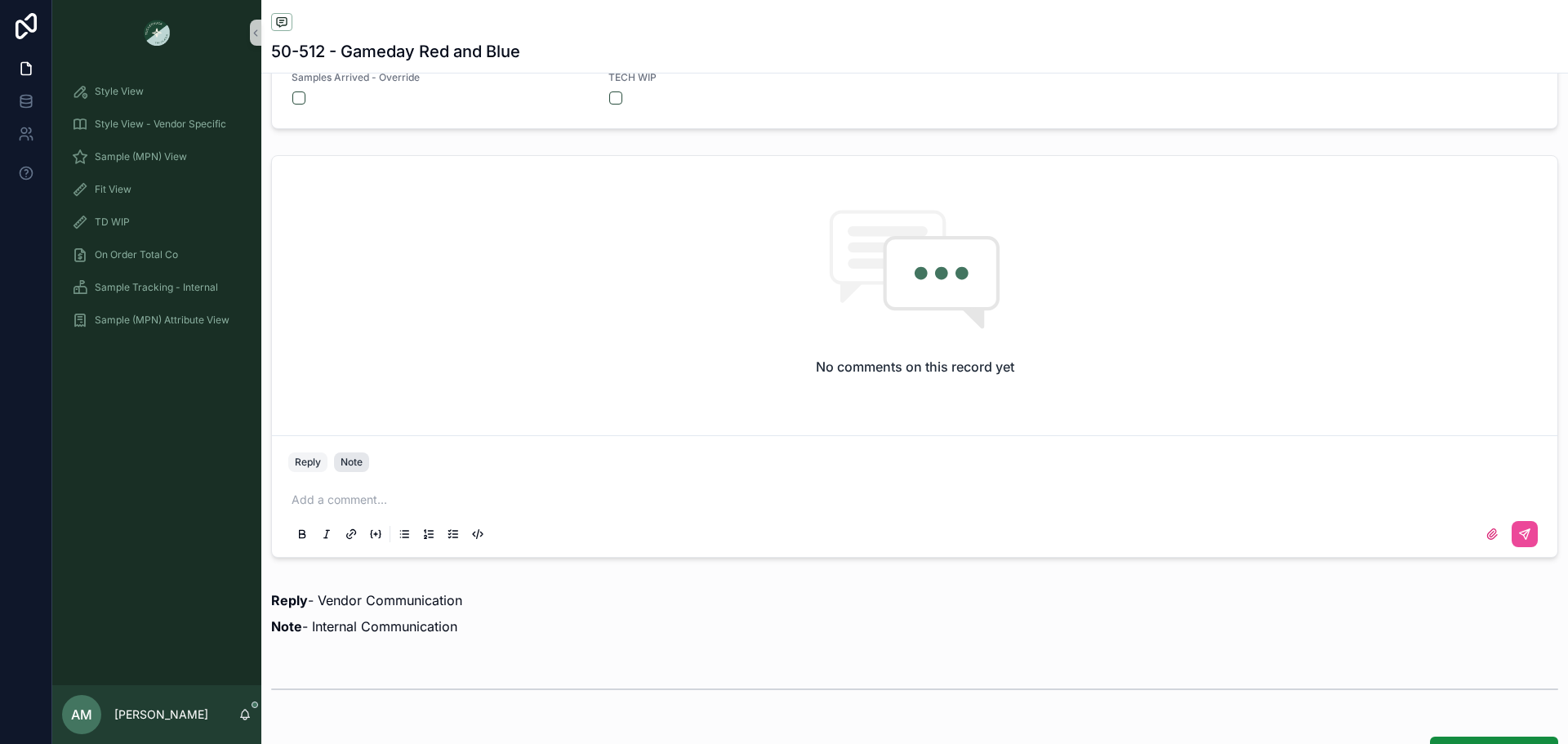
click at [357, 461] on div "Note" at bounding box center [352, 462] width 22 height 13
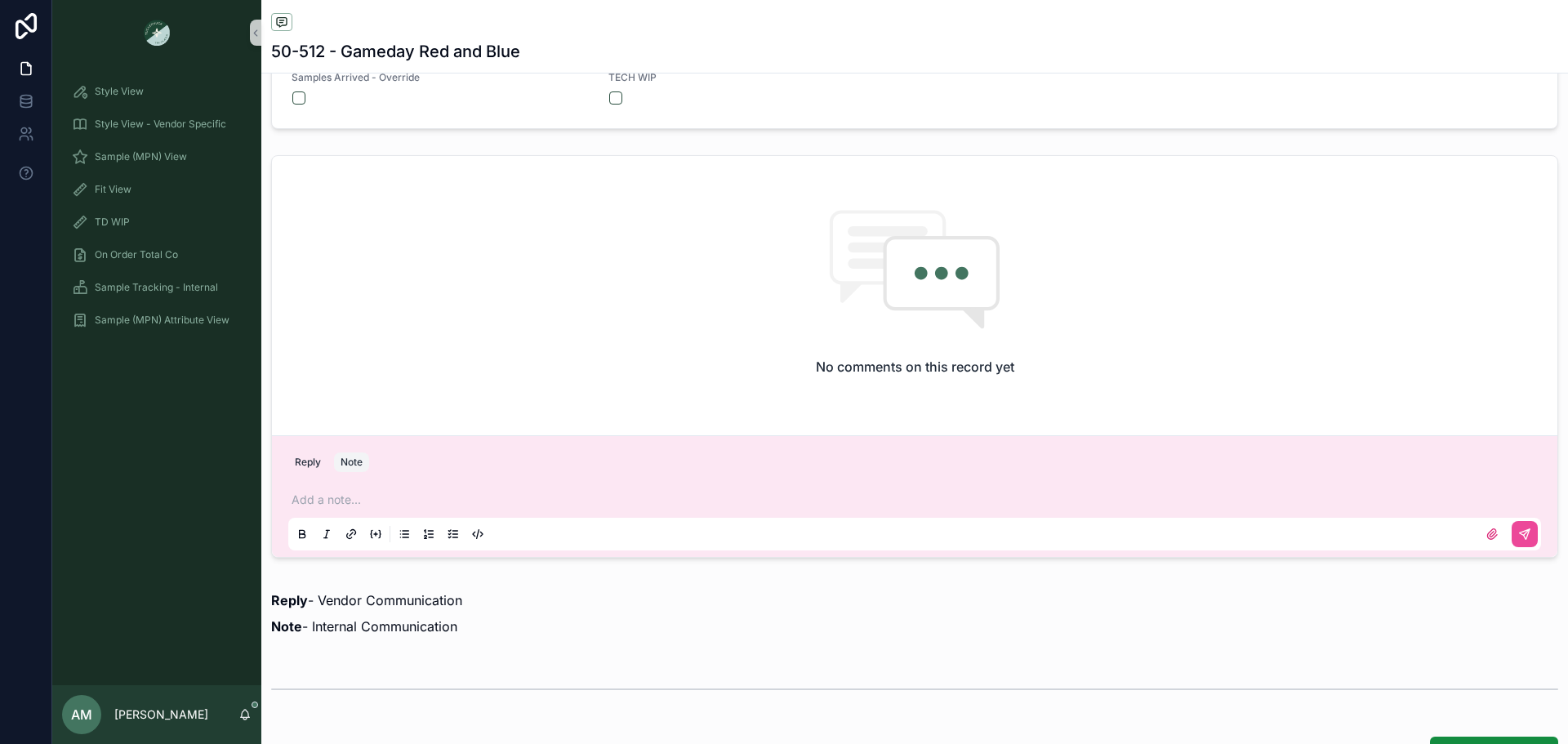
click at [393, 505] on p "scrollable content" at bounding box center [918, 500] width 1253 height 16
click at [1512, 523] on button "scrollable content" at bounding box center [1525, 534] width 26 height 26
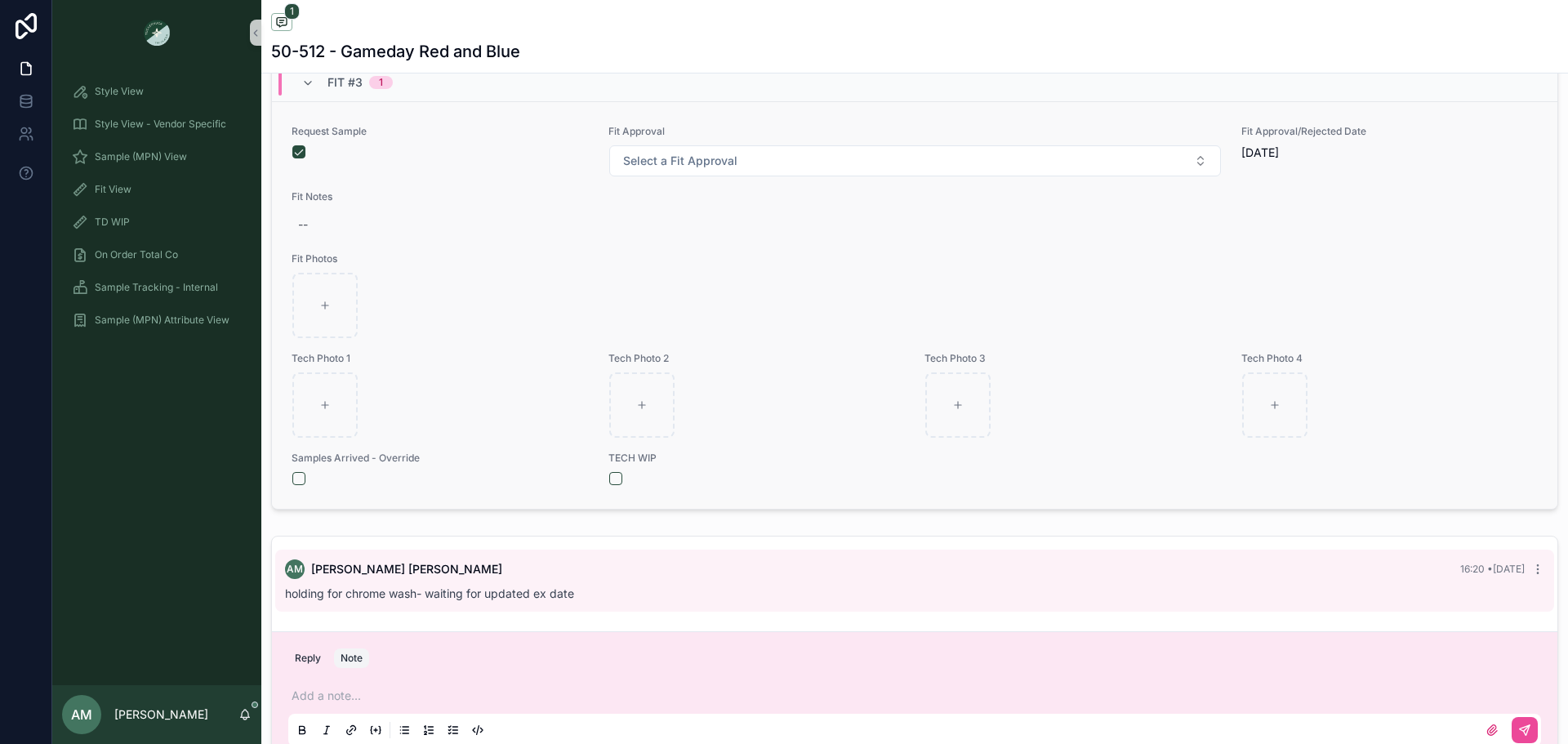
scroll to position [980, 0]
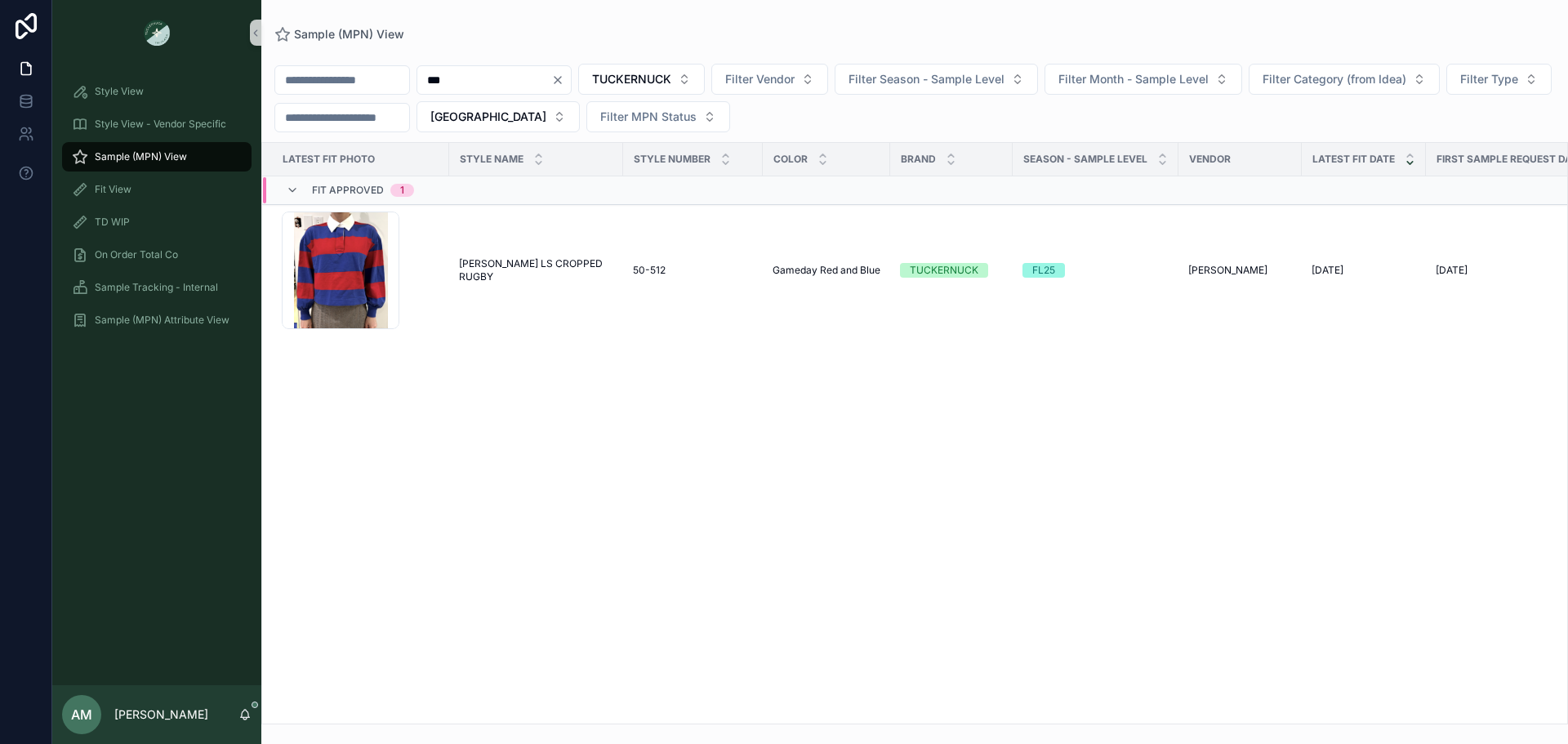
click at [564, 82] on icon "Clear" at bounding box center [557, 80] width 13 height 13
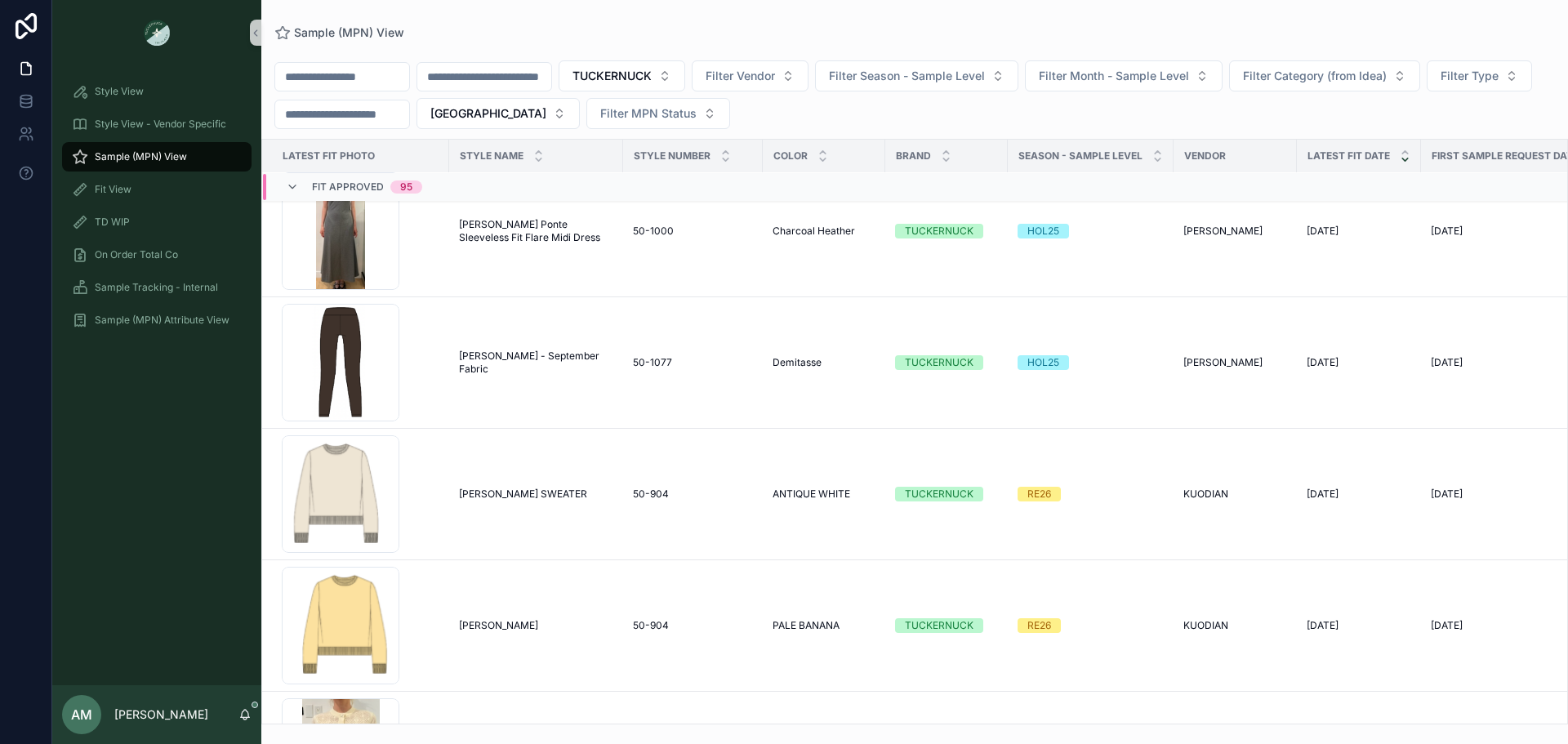
scroll to position [3571, 0]
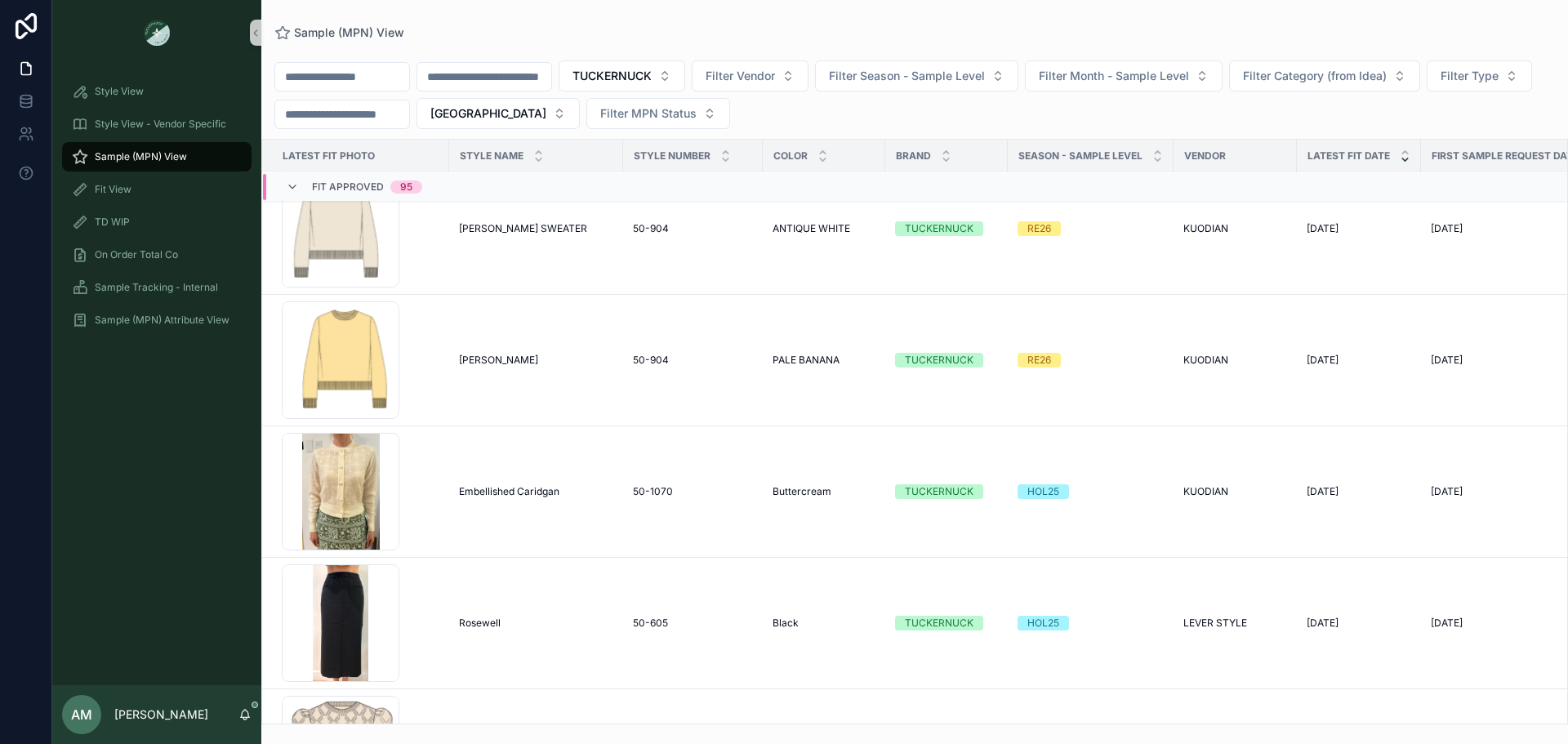
click at [368, 189] on span "Fit Approved" at bounding box center [348, 186] width 72 height 13
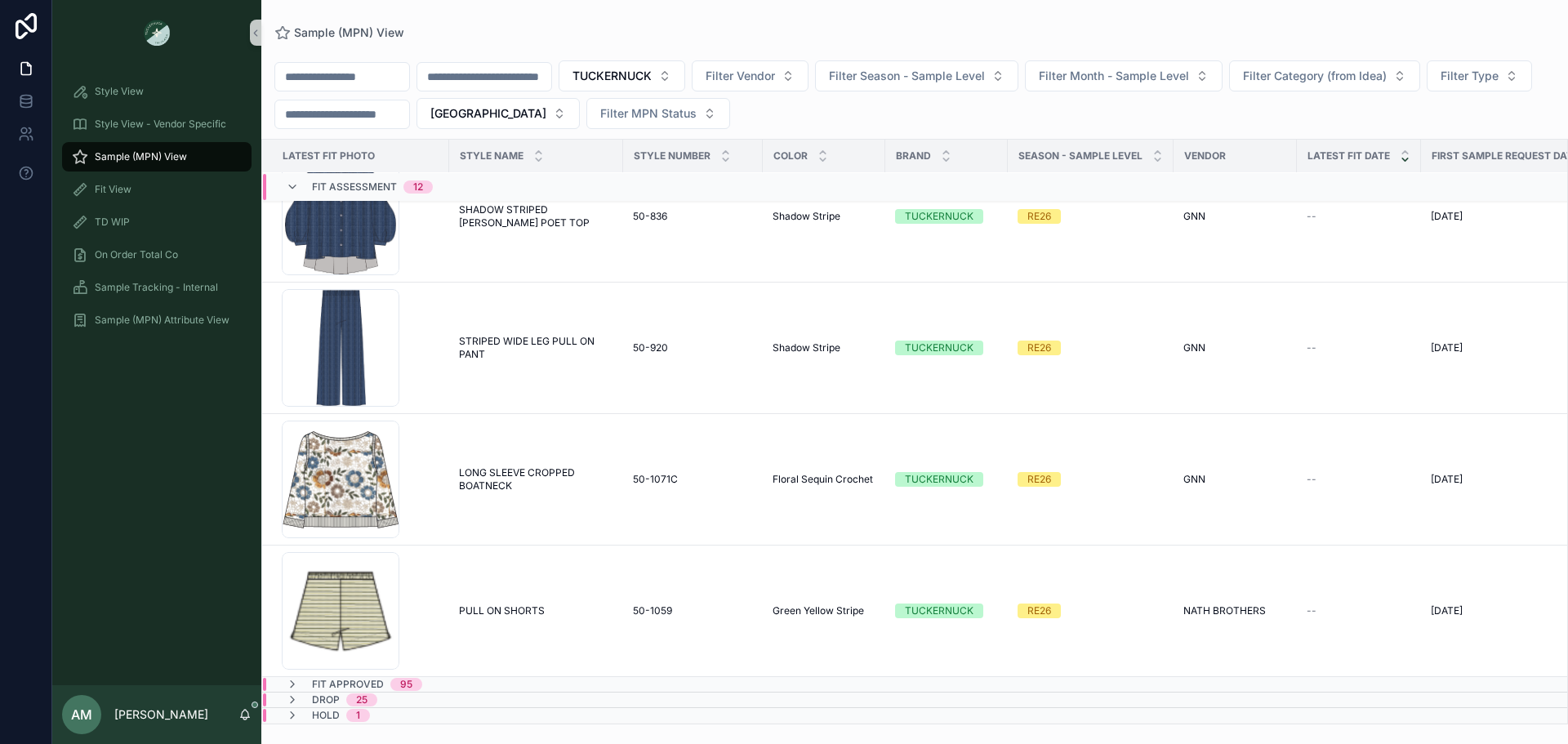
click at [357, 187] on span "Fit Assessment" at bounding box center [354, 186] width 85 height 13
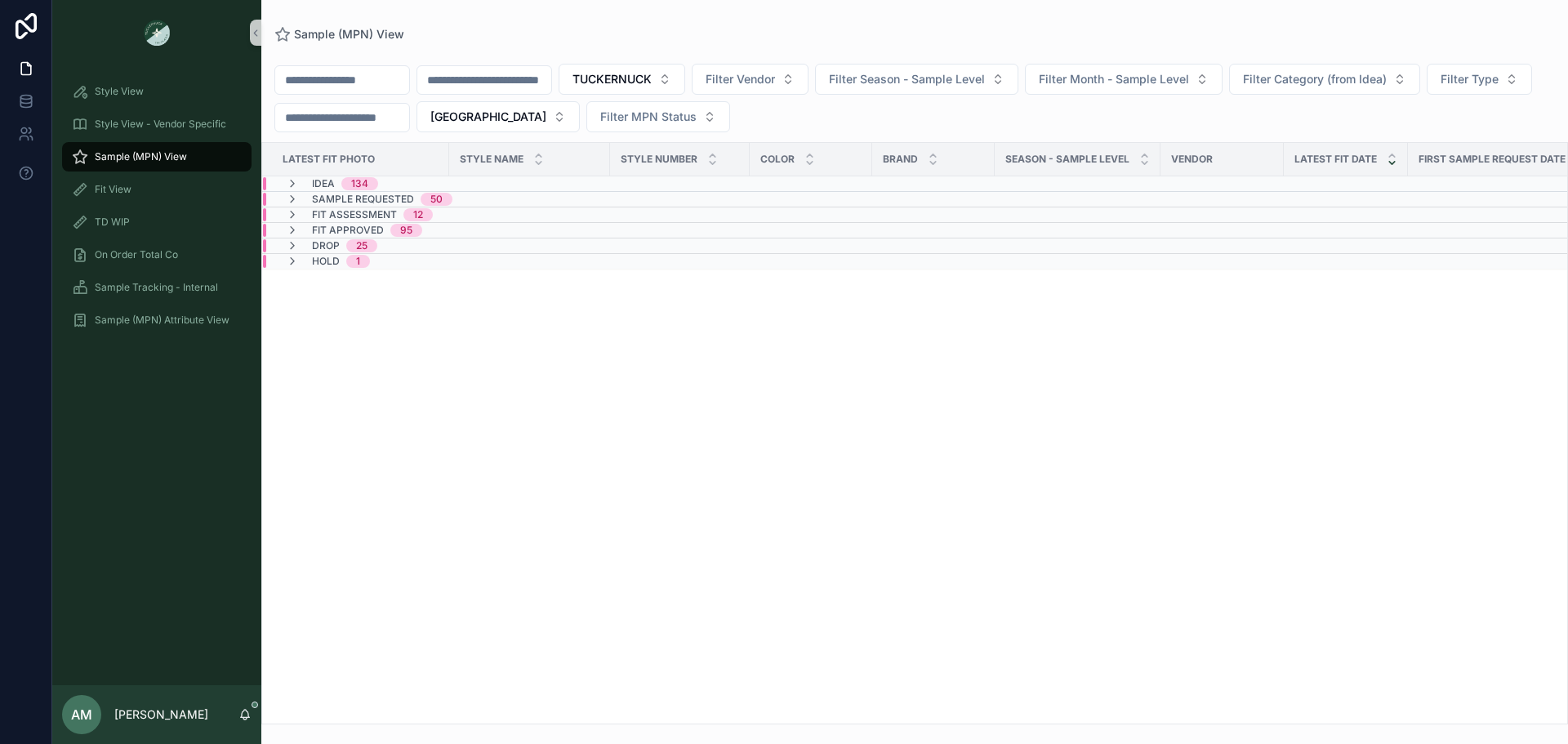
click at [380, 198] on span "Sample Requested" at bounding box center [363, 199] width 102 height 13
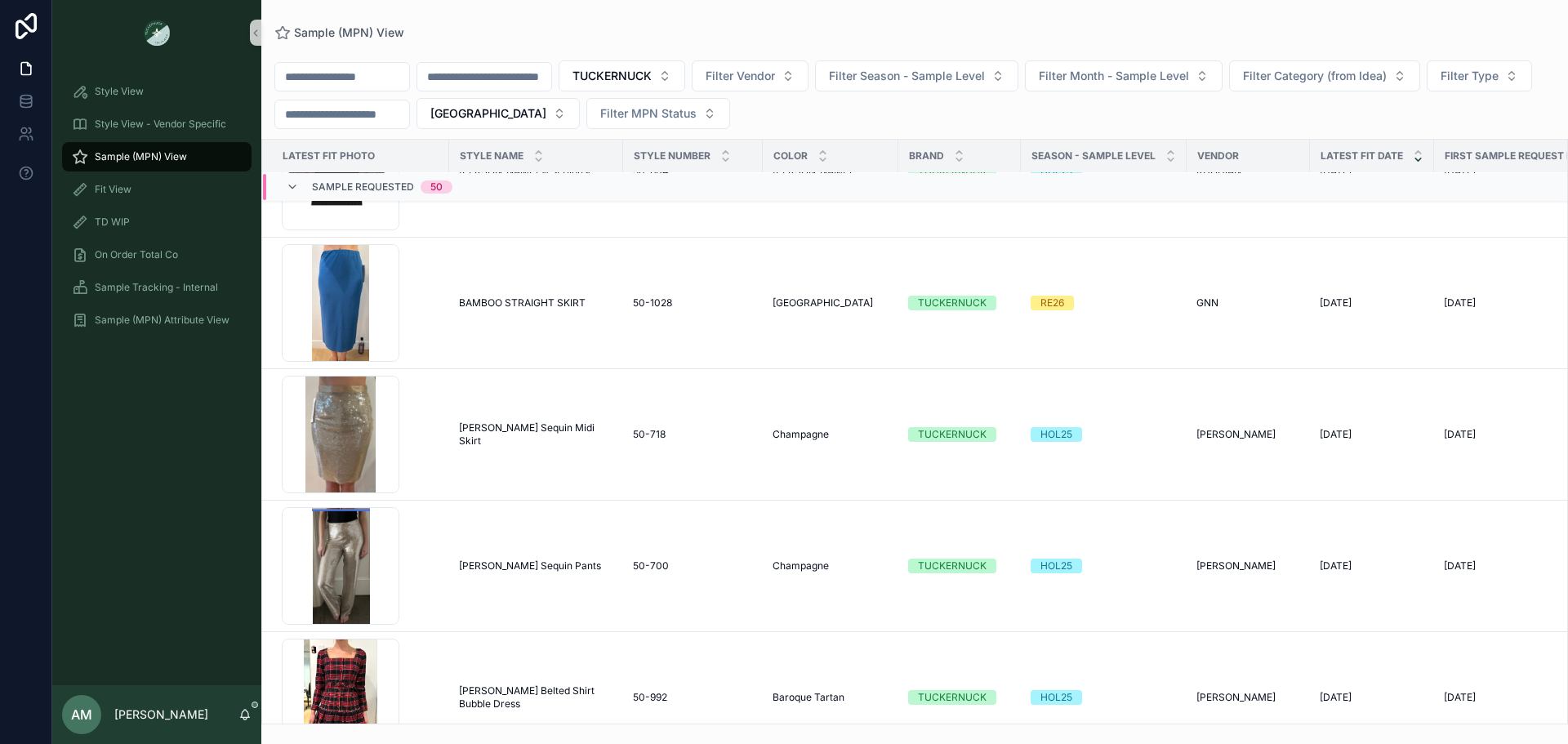
scroll to position [3732, 0]
